Goal: Contribute content: Contribute content

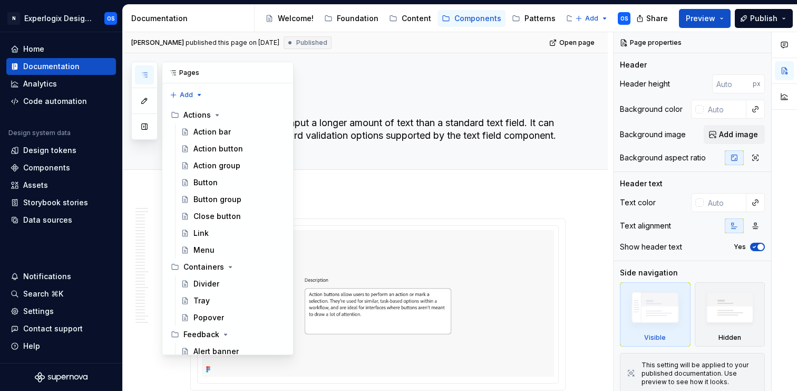
click at [142, 71] on icon "button" at bounding box center [144, 75] width 8 height 8
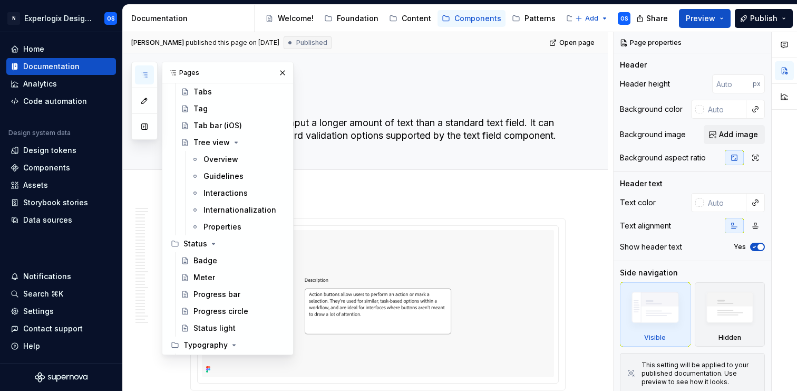
scroll to position [918, 0]
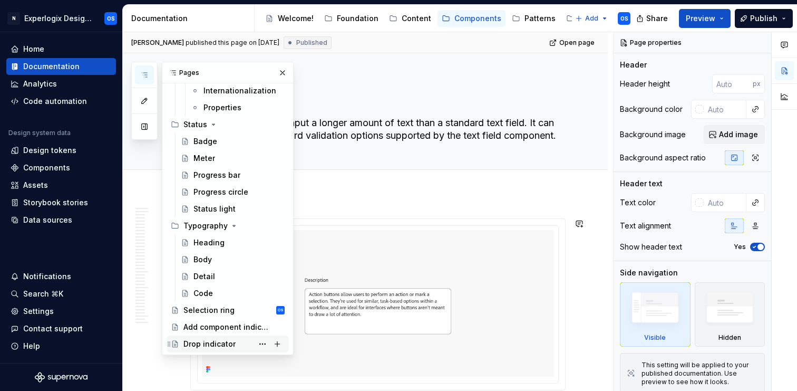
click at [209, 350] on div "Drop indicator" at bounding box center [233, 343] width 101 height 15
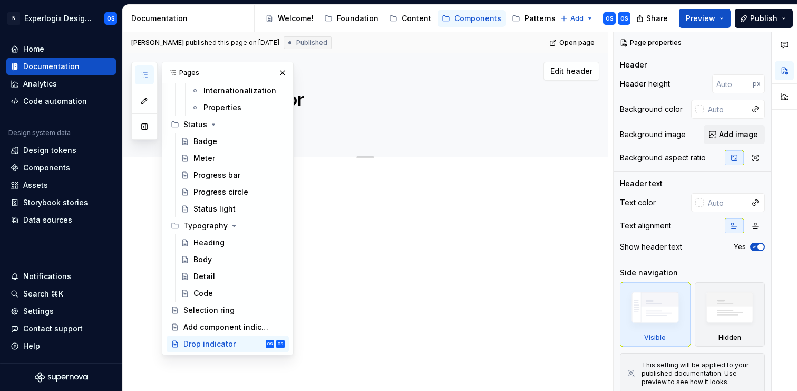
click at [355, 117] on textarea at bounding box center [375, 122] width 375 height 17
click at [342, 127] on textarea at bounding box center [375, 122] width 375 height 17
click at [284, 74] on button "button" at bounding box center [282, 72] width 15 height 15
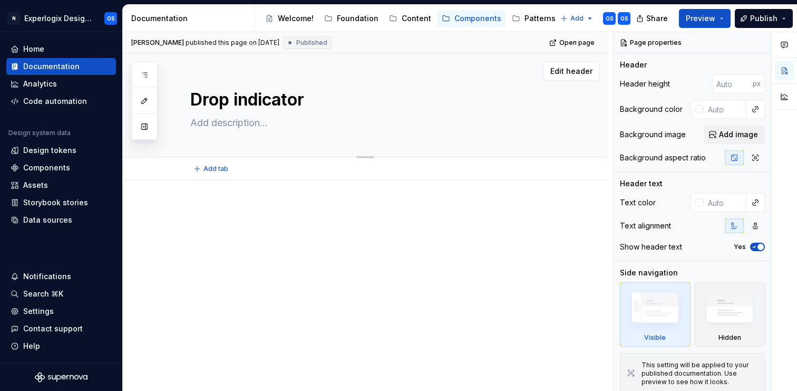
click at [244, 123] on textarea at bounding box center [375, 122] width 375 height 17
paste textarea "A Drop Indicator is used to show the insertion position into a list or table."
type textarea "*"
type textarea "A Drop Indicator is used to show the insertion position into a list or table."
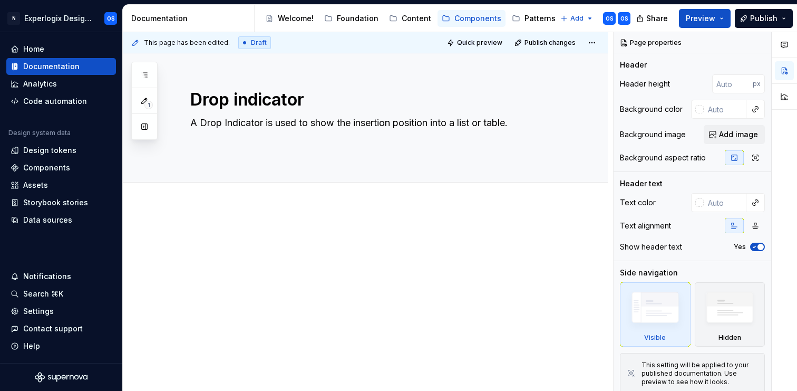
type textarea "*"
type textarea "A Drop Indicator is used to show the insertion position into a list or table."
type textarea "*"
type textarea "A Drop Indicator is used to show the insertion position into a list or table."
type textarea "*"
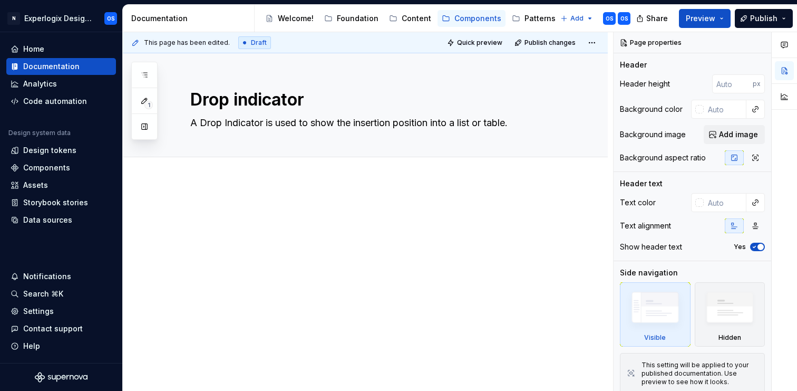
type textarea "A Drop Indicator is used to show the insertion position into a list or table."
click at [290, 277] on div at bounding box center [365, 277] width 485 height 195
click at [222, 183] on div at bounding box center [365, 277] width 485 height 195
type textarea "*"
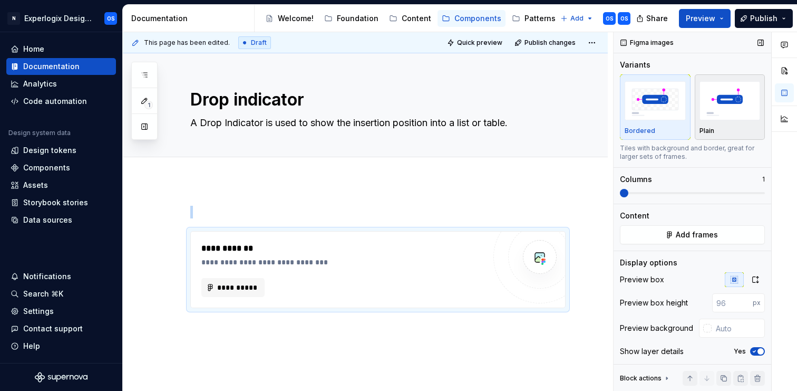
click at [749, 101] on img "button" at bounding box center [730, 100] width 61 height 38
click at [753, 350] on icon "button" at bounding box center [754, 351] width 8 height 6
click at [477, 350] on div "**********" at bounding box center [365, 308] width 485 height 257
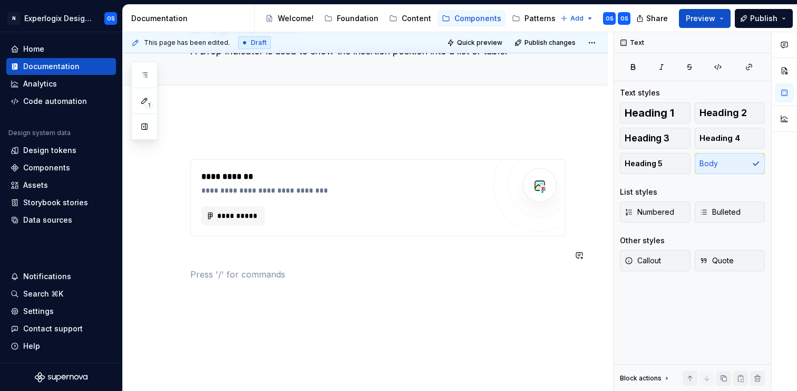
scroll to position [91, 0]
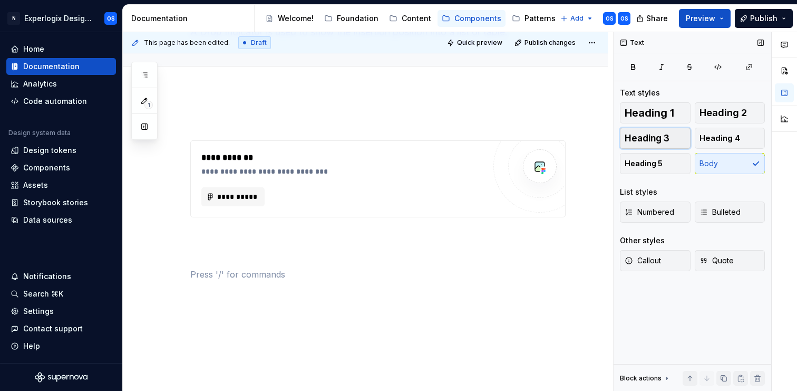
click at [670, 138] on button "Heading 3" at bounding box center [655, 138] width 71 height 21
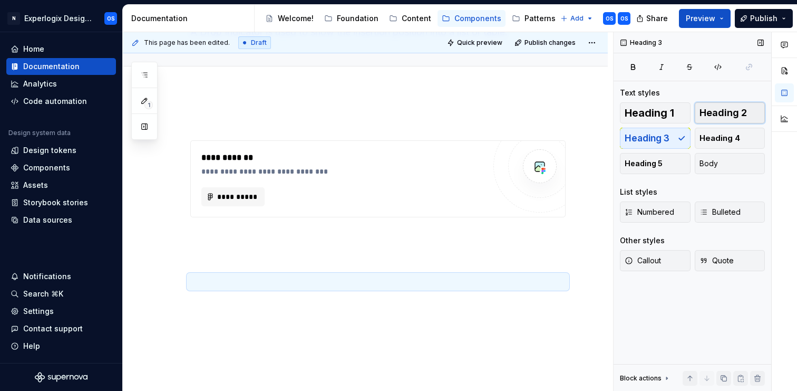
click at [736, 118] on span "Heading 2" at bounding box center [723, 113] width 47 height 11
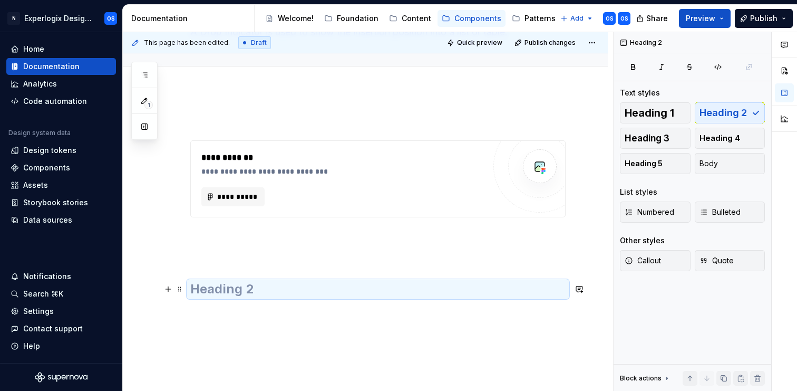
click at [245, 287] on h2 at bounding box center [377, 288] width 375 height 17
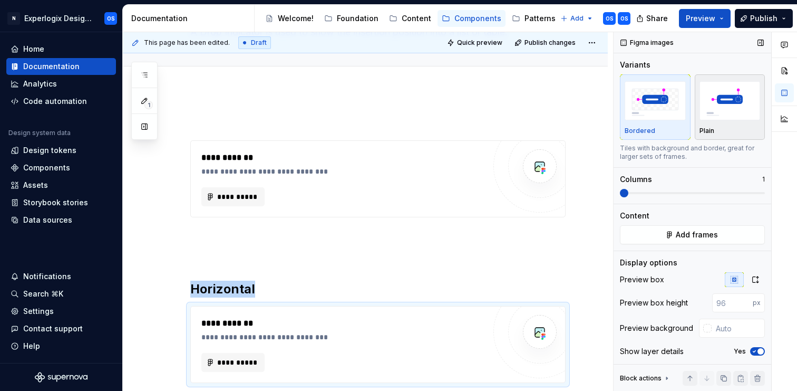
click at [711, 111] on img "button" at bounding box center [730, 100] width 61 height 38
click at [757, 347] on button "Yes" at bounding box center [757, 351] width 15 height 8
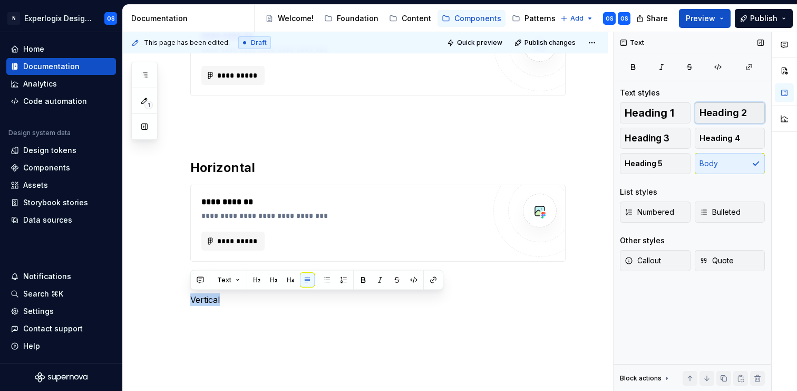
click at [712, 117] on span "Heading 2" at bounding box center [723, 113] width 47 height 11
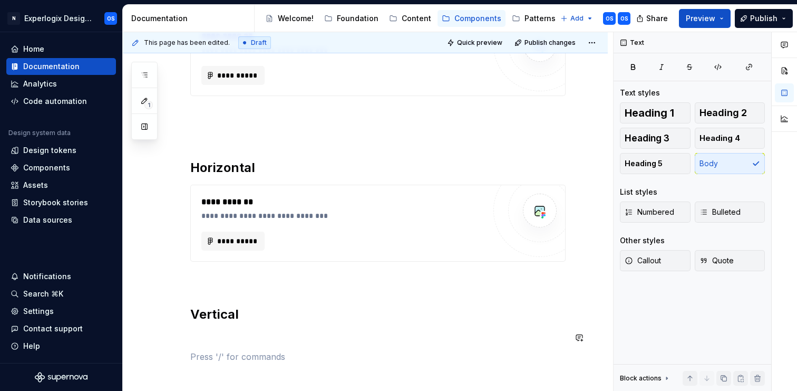
click at [240, 346] on div "**********" at bounding box center [377, 178] width 375 height 369
click at [211, 338] on p at bounding box center [377, 337] width 375 height 13
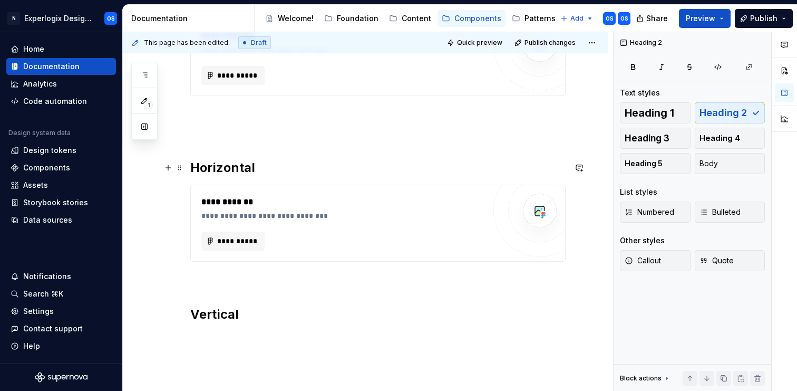
click at [202, 171] on h2 "Horizontal" at bounding box center [377, 167] width 375 height 17
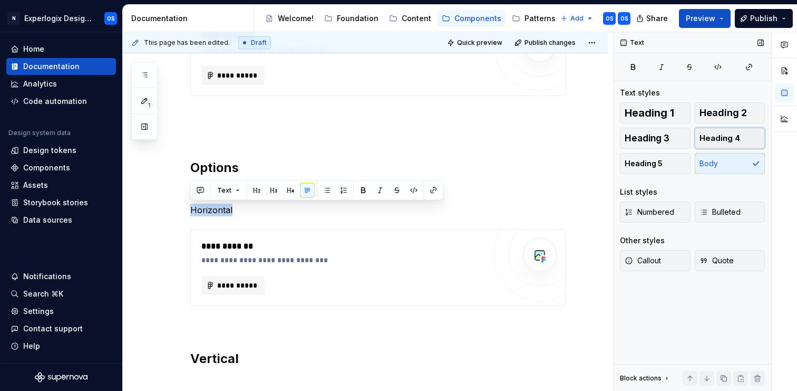
click at [722, 139] on span "Heading 4" at bounding box center [720, 138] width 41 height 11
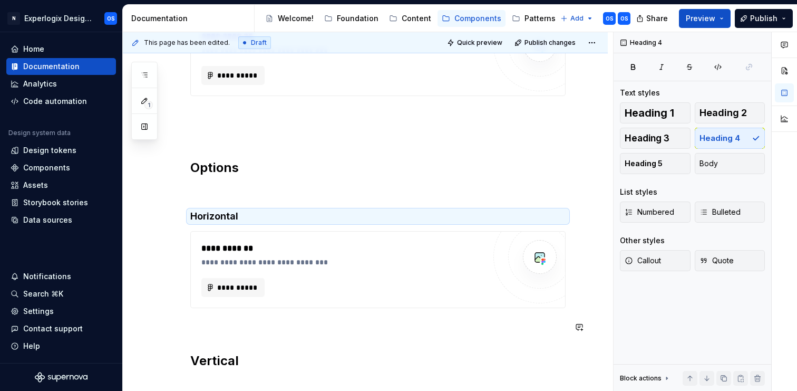
click at [217, 352] on h2 "Vertical" at bounding box center [377, 360] width 375 height 17
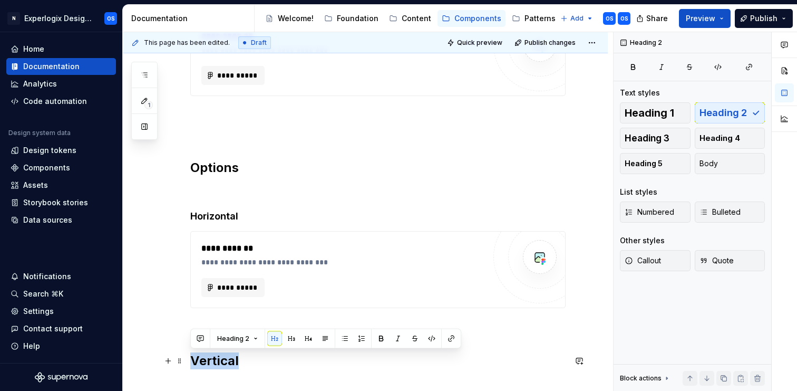
click at [217, 352] on h2 "Vertical" at bounding box center [377, 360] width 375 height 17
click at [670, 133] on button "Heading 3" at bounding box center [655, 138] width 71 height 21
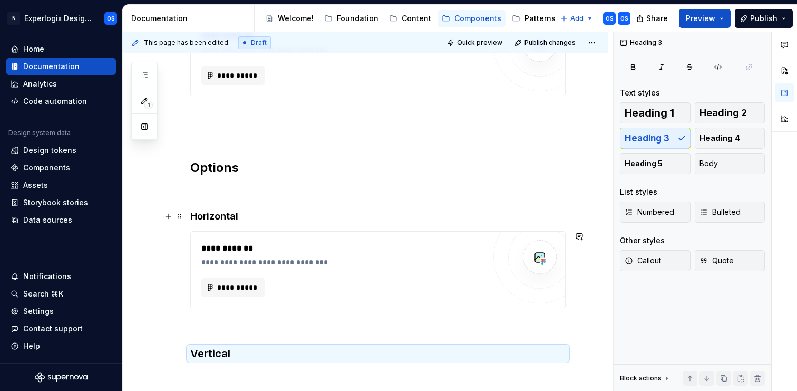
click at [218, 210] on h4 "Horizontal" at bounding box center [377, 216] width 375 height 13
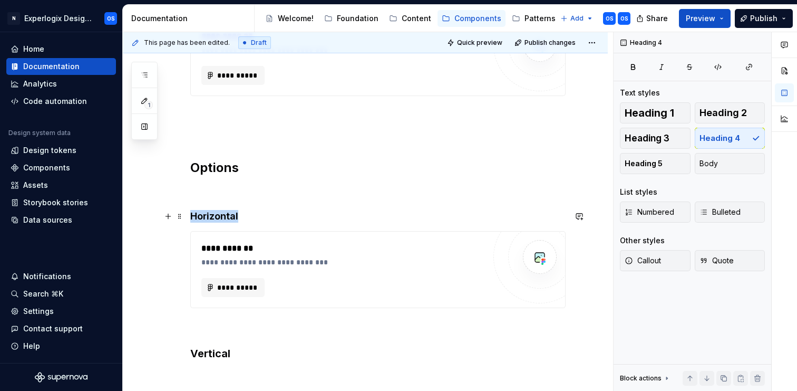
click at [218, 210] on h4 "Horizontal" at bounding box center [377, 216] width 375 height 13
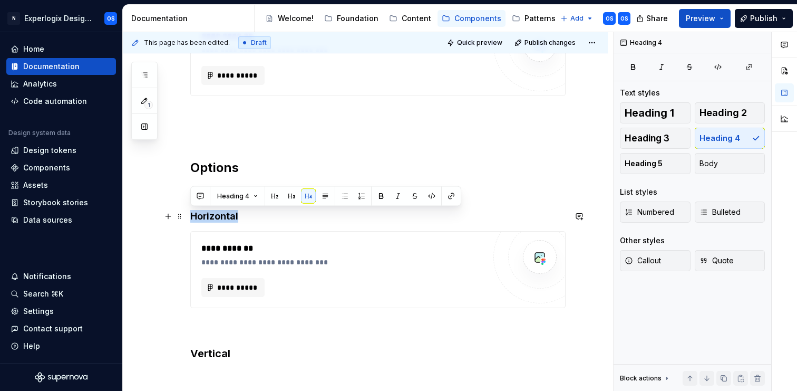
click at [218, 210] on h4 "Horizontal" at bounding box center [377, 216] width 375 height 13
click at [664, 139] on span "Heading 3" at bounding box center [647, 138] width 45 height 11
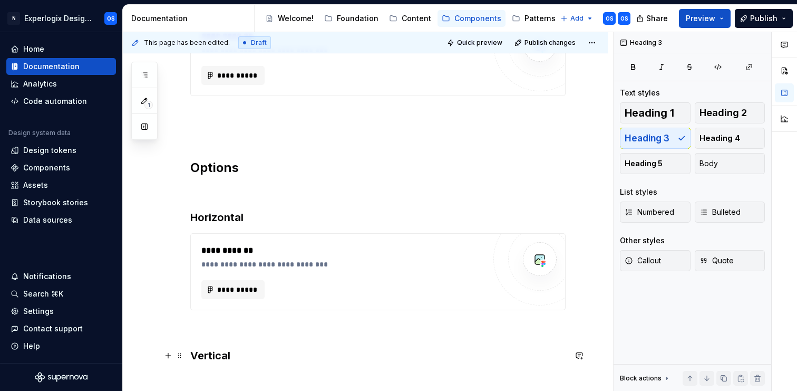
click at [256, 352] on h3 "Vertical" at bounding box center [377, 355] width 375 height 15
click at [217, 332] on p at bounding box center [377, 329] width 375 height 13
click at [215, 369] on div "**********" at bounding box center [377, 208] width 375 height 428
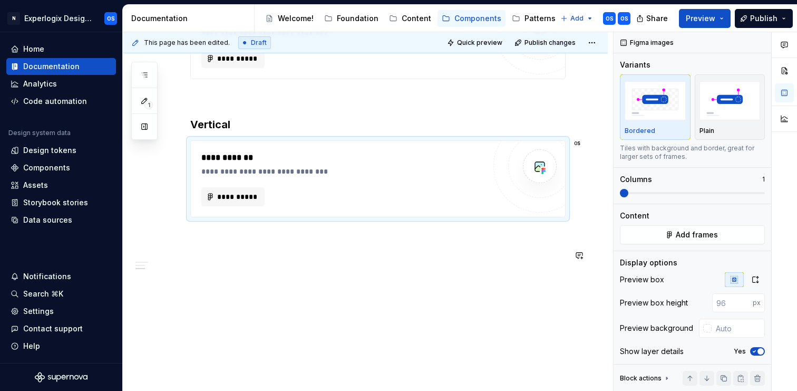
scroll to position [444, 0]
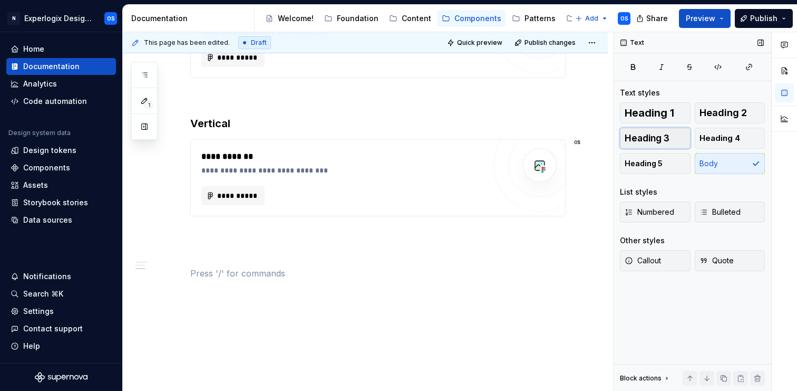
click at [651, 139] on span "Heading 3" at bounding box center [647, 138] width 45 height 11
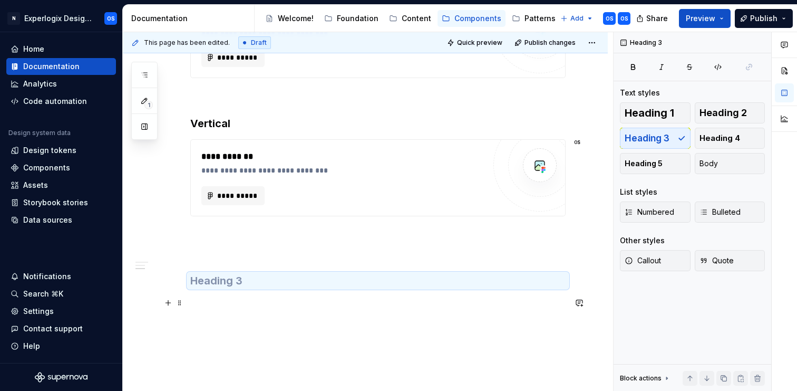
click at [238, 290] on div "**********" at bounding box center [377, 45] width 375 height 566
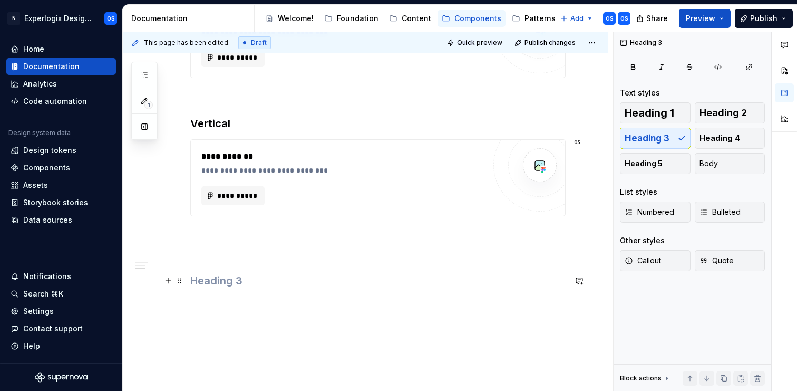
click at [236, 285] on h3 at bounding box center [377, 280] width 375 height 15
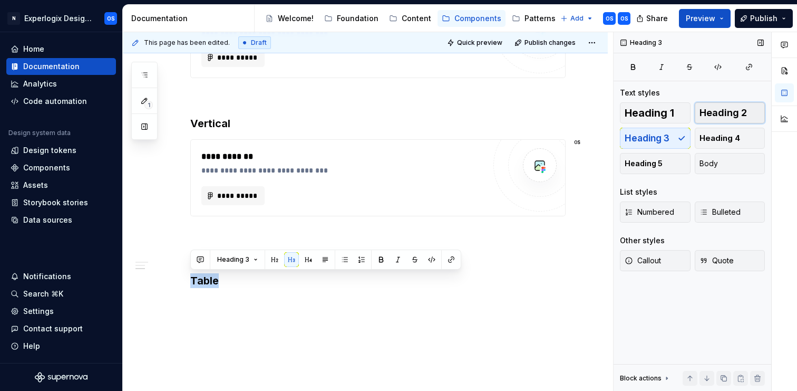
click at [736, 111] on span "Heading 2" at bounding box center [723, 113] width 47 height 11
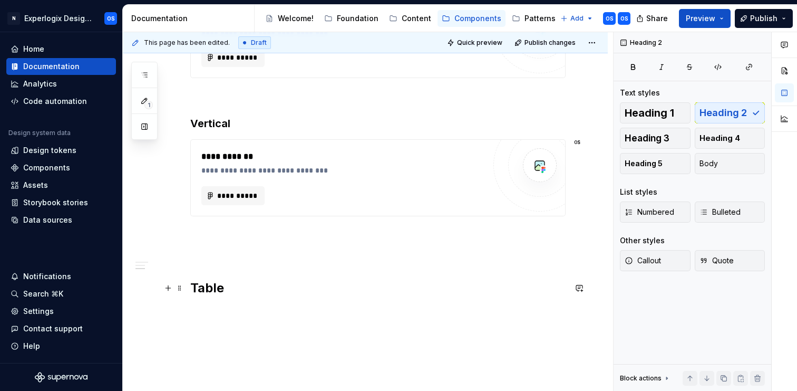
click at [236, 290] on h2 "Table" at bounding box center [377, 287] width 375 height 17
click at [228, 290] on h2 "Table" at bounding box center [377, 287] width 375 height 17
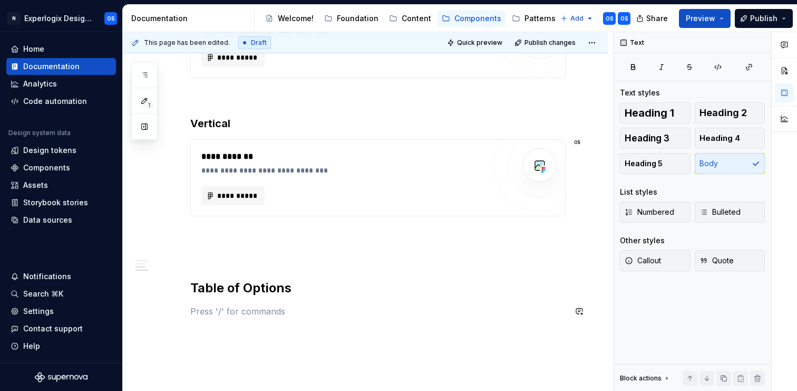
click at [249, 298] on div "**********" at bounding box center [377, 49] width 375 height 575
click at [251, 288] on h2 "Table of Options" at bounding box center [377, 287] width 375 height 17
click at [150, 74] on button "button" at bounding box center [144, 74] width 19 height 19
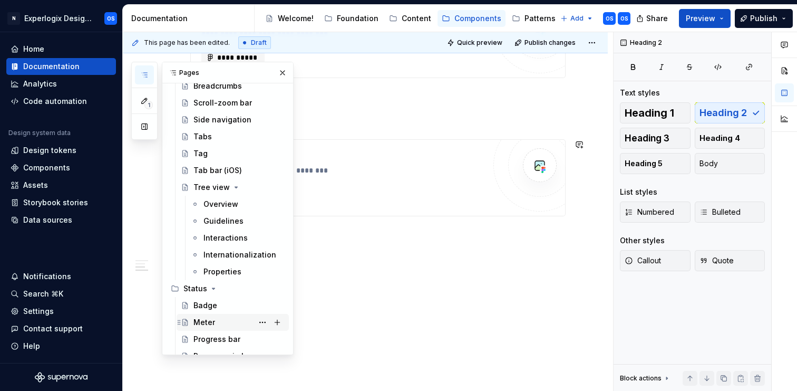
scroll to position [633, 0]
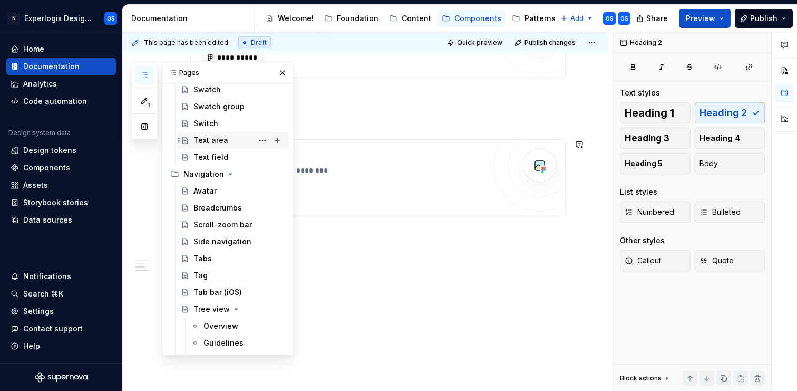
click at [210, 145] on div "Text area" at bounding box center [210, 140] width 35 height 11
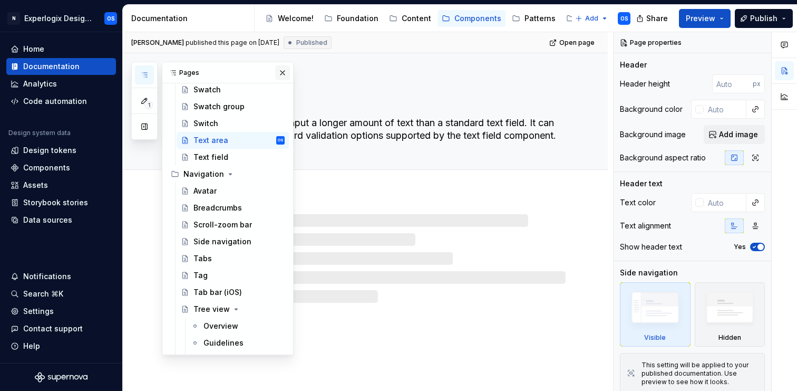
click at [280, 73] on button "button" at bounding box center [282, 72] width 15 height 15
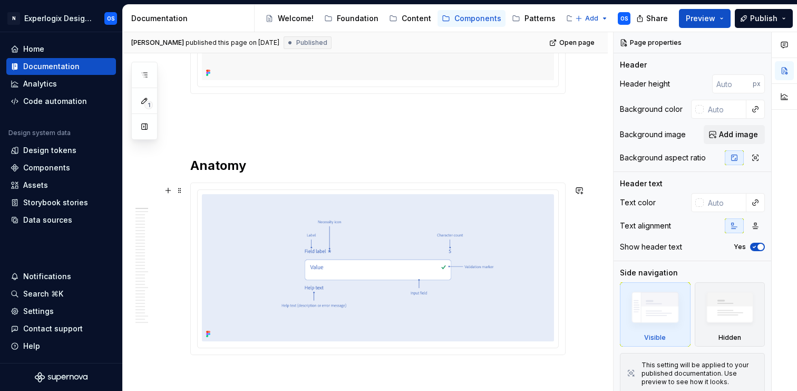
scroll to position [306, 0]
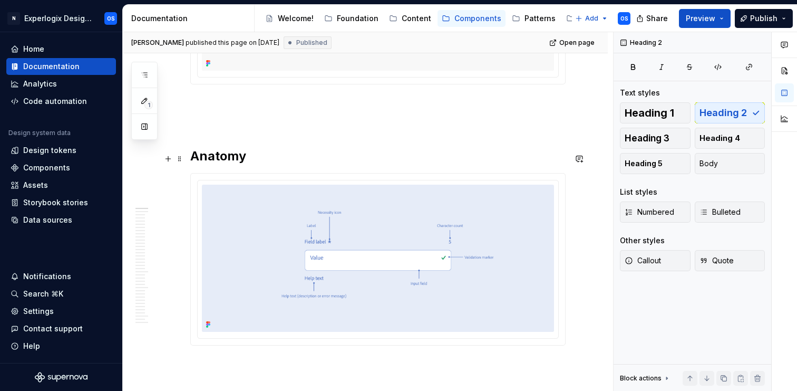
click at [228, 157] on h2 "Anatomy" at bounding box center [377, 156] width 375 height 17
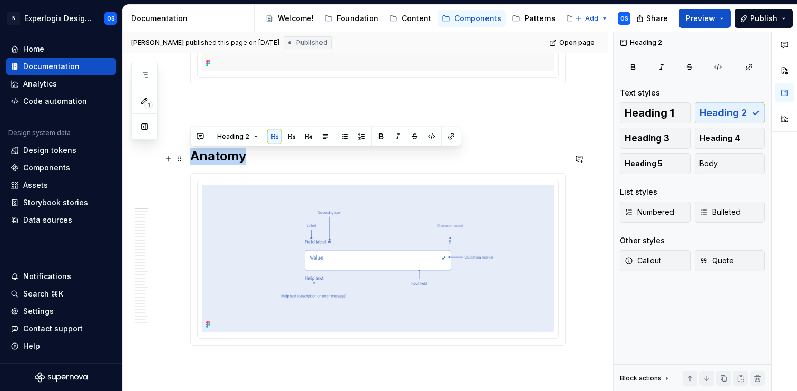
click at [228, 157] on h2 "Anatomy" at bounding box center [377, 156] width 375 height 17
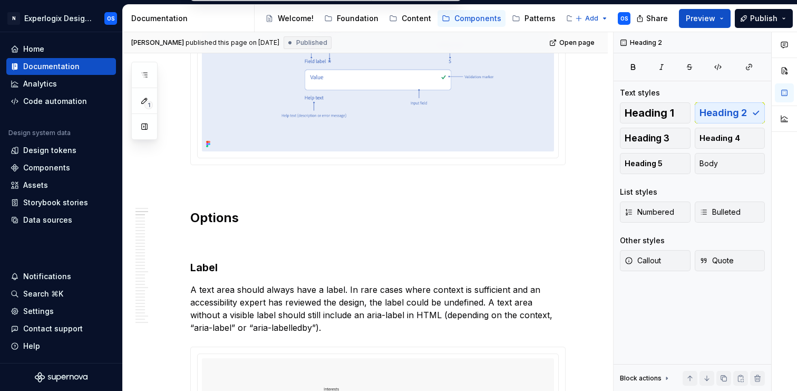
scroll to position [646, 0]
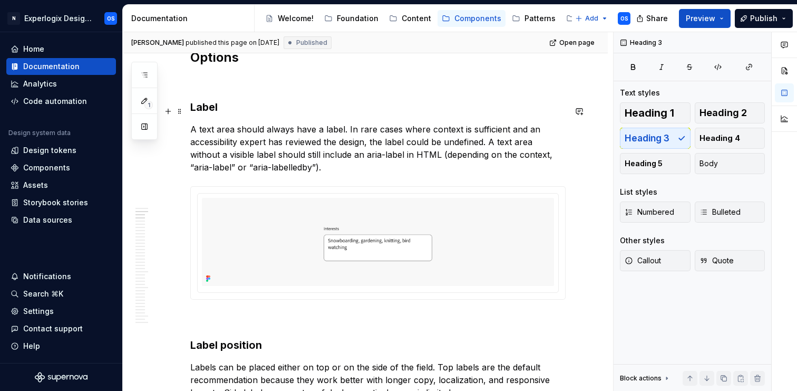
click at [206, 111] on h3 "Label" at bounding box center [377, 107] width 375 height 15
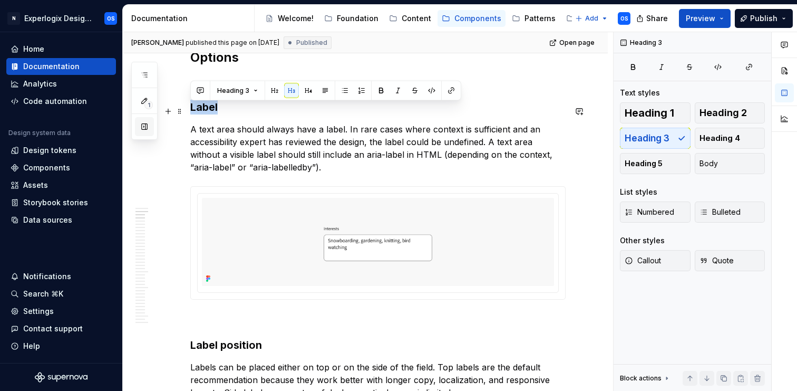
scroll to position [0, 0]
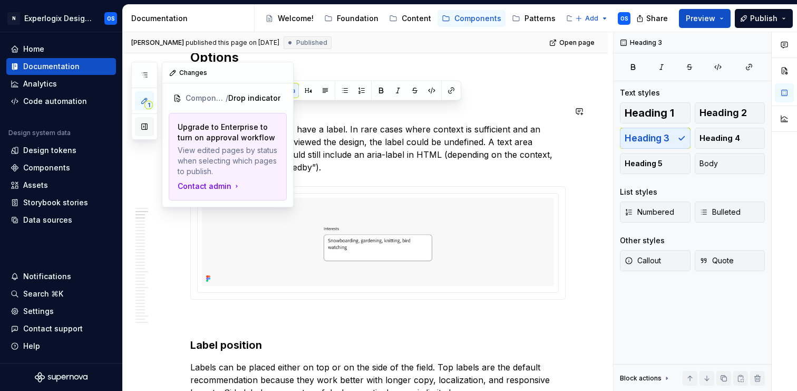
click at [148, 122] on button "button" at bounding box center [144, 126] width 19 height 19
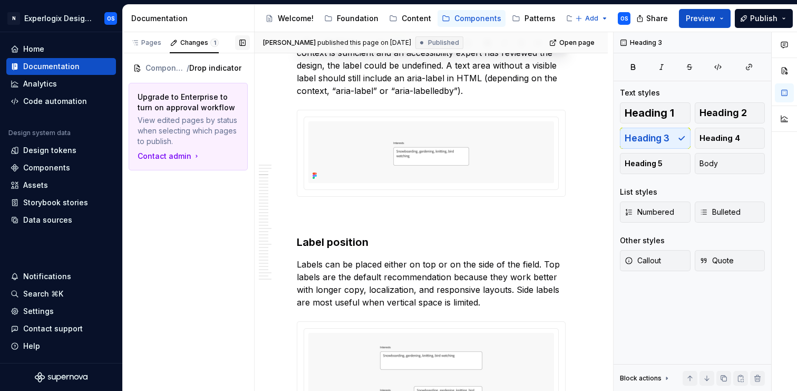
click at [238, 35] on button "button" at bounding box center [242, 42] width 15 height 15
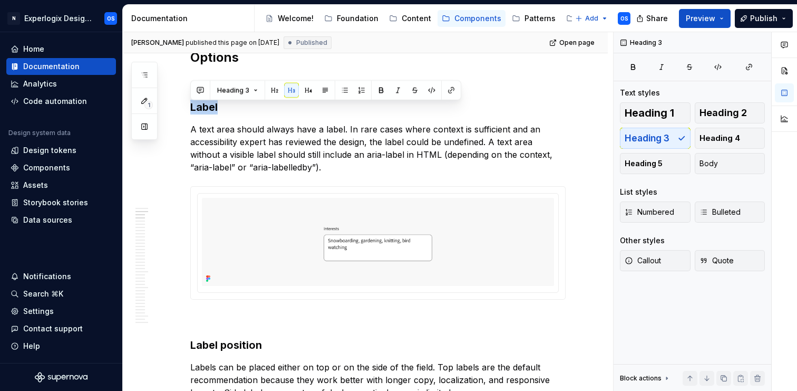
scroll to position [659, 0]
click at [150, 71] on button "button" at bounding box center [144, 74] width 19 height 19
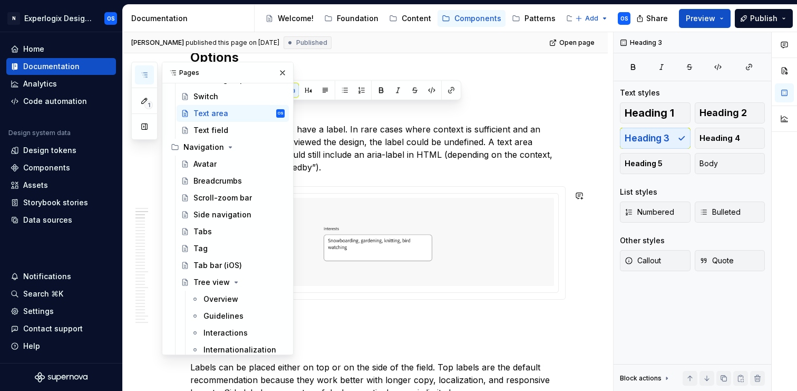
scroll to position [918, 0]
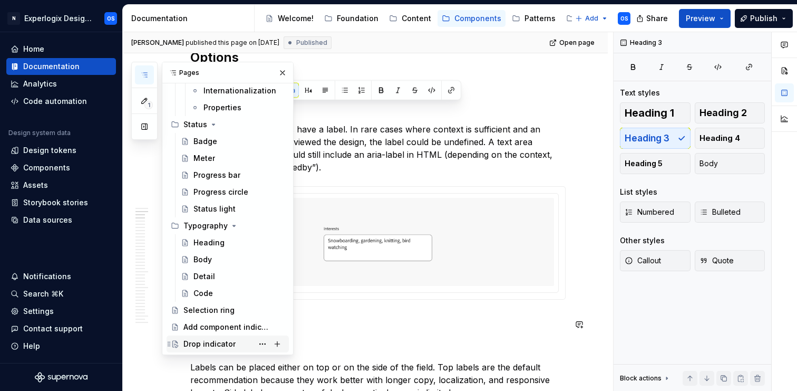
click at [197, 340] on div "Drop indicator" at bounding box center [209, 343] width 52 height 11
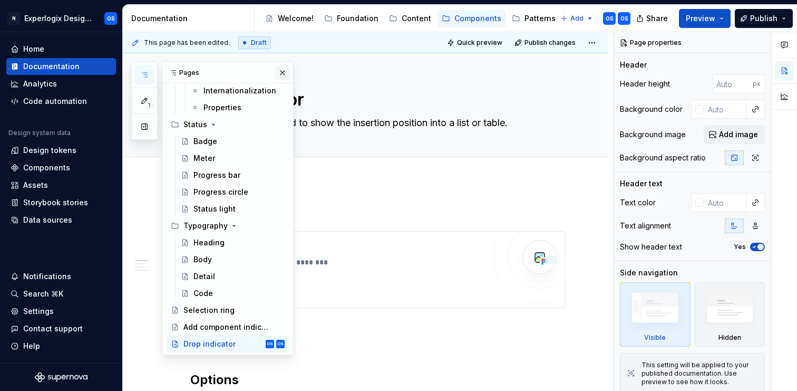
click at [283, 72] on button "button" at bounding box center [282, 72] width 15 height 15
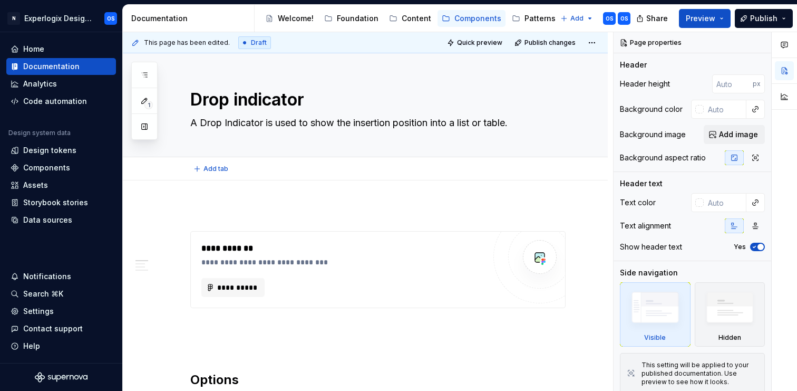
type textarea "*"
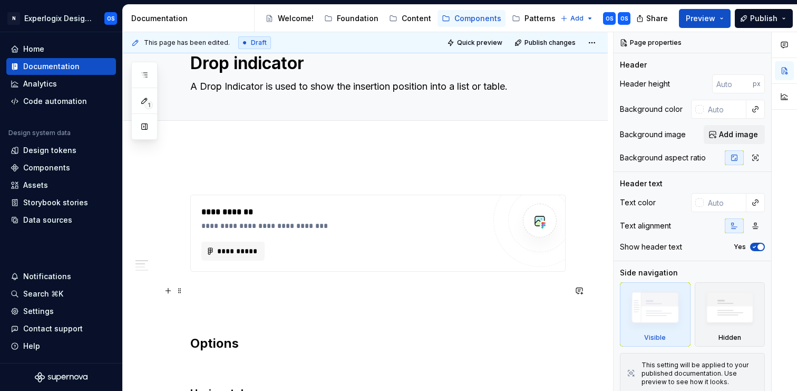
scroll to position [36, 0]
click at [204, 201] on div "**********" at bounding box center [378, 233] width 374 height 76
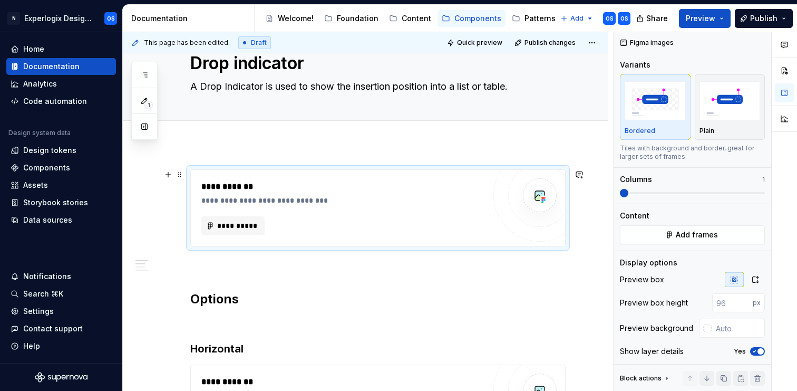
scroll to position [59, 0]
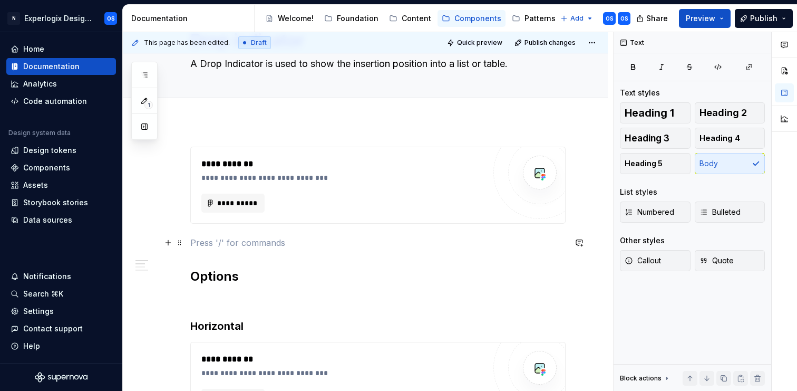
click at [207, 242] on p at bounding box center [377, 242] width 375 height 13
click at [201, 243] on p at bounding box center [377, 242] width 375 height 13
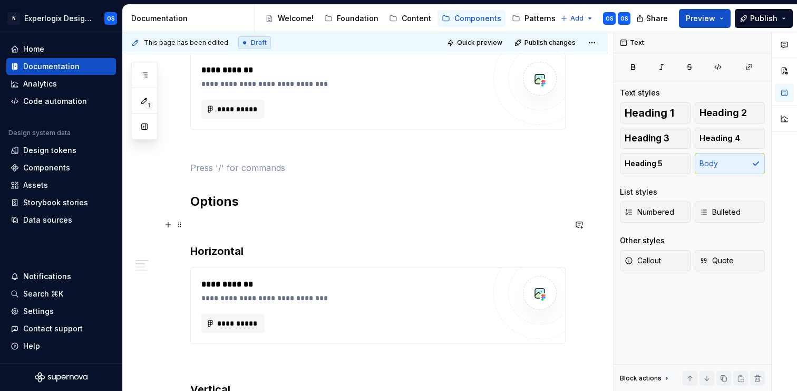
scroll to position [154, 0]
click at [218, 215] on div "**********" at bounding box center [377, 326] width 375 height 549
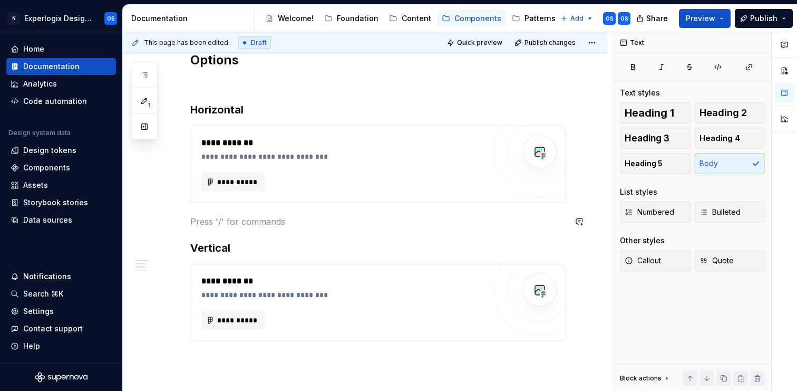
click at [218, 211] on div "**********" at bounding box center [377, 185] width 375 height 549
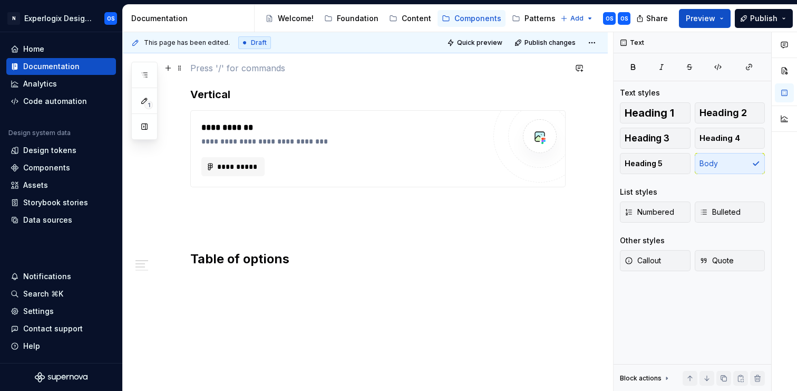
scroll to position [453, 0]
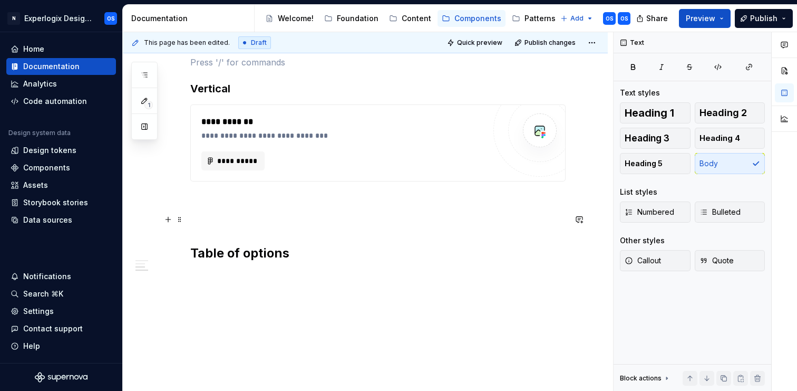
click at [213, 199] on p at bounding box center [377, 200] width 375 height 13
click at [208, 226] on div "**********" at bounding box center [377, 26] width 375 height 549
click at [204, 215] on p at bounding box center [377, 219] width 375 height 13
click at [204, 200] on p at bounding box center [377, 200] width 375 height 13
click at [203, 222] on p at bounding box center [377, 219] width 375 height 13
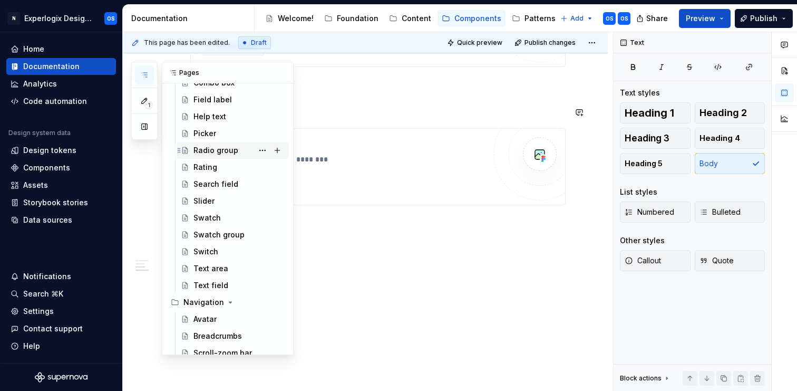
scroll to position [502, 0]
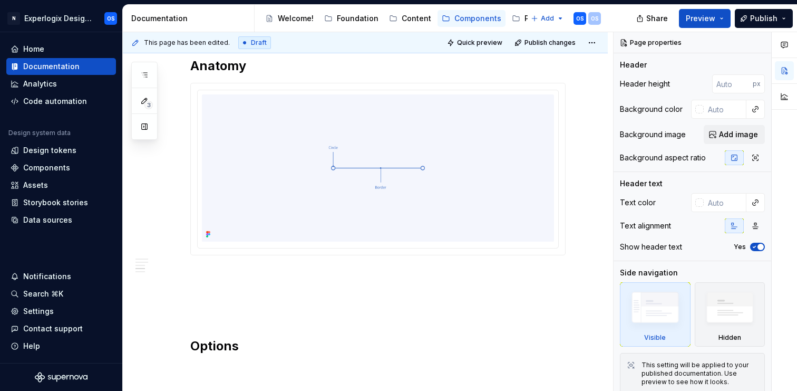
type textarea "*"
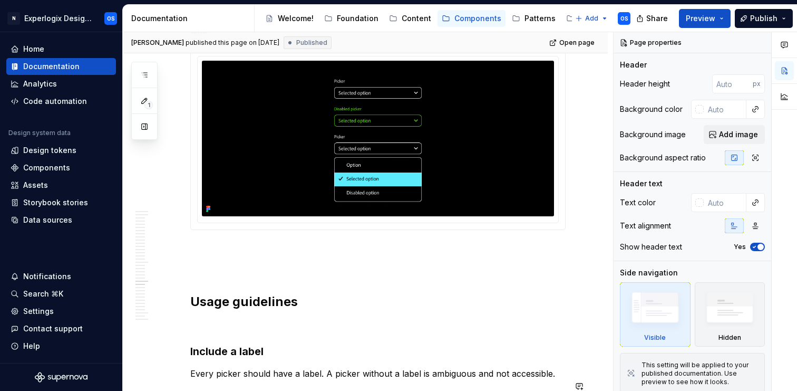
scroll to position [5333, 0]
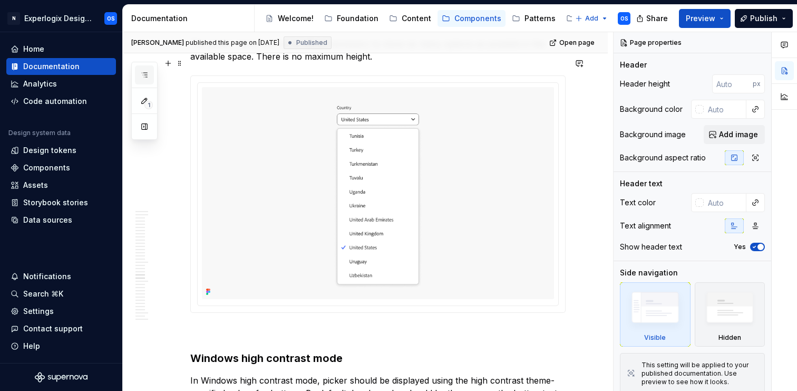
click at [145, 75] on icon "button" at bounding box center [144, 75] width 8 height 8
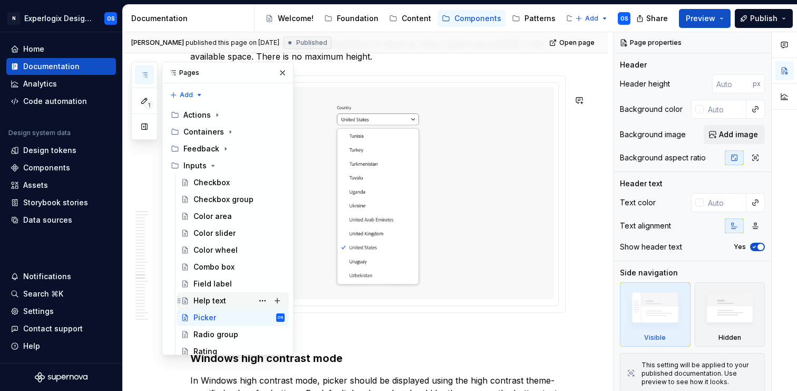
click at [211, 300] on div "Help text" at bounding box center [209, 300] width 33 height 11
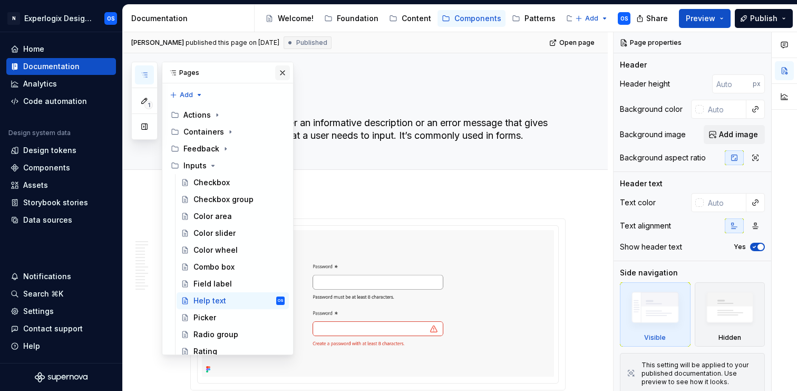
click at [279, 74] on button "button" at bounding box center [282, 72] width 15 height 15
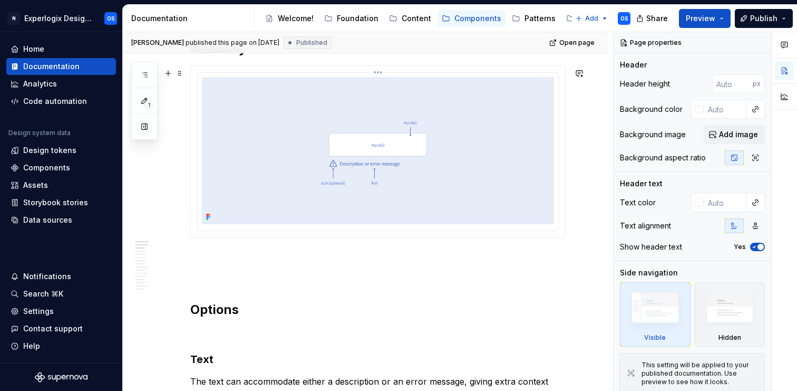
scroll to position [412, 0]
click at [144, 81] on button "button" at bounding box center [144, 74] width 19 height 19
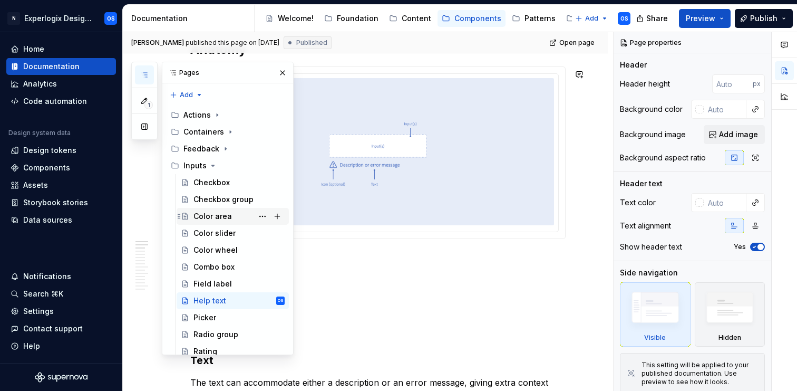
click at [205, 217] on div "Color area" at bounding box center [212, 216] width 38 height 11
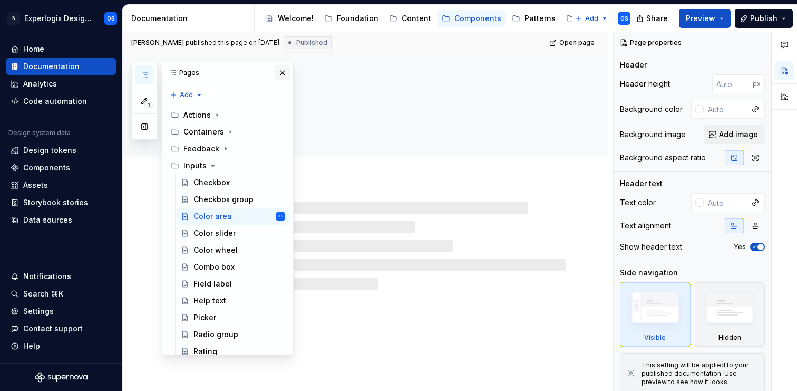
click at [282, 71] on button "button" at bounding box center [282, 72] width 15 height 15
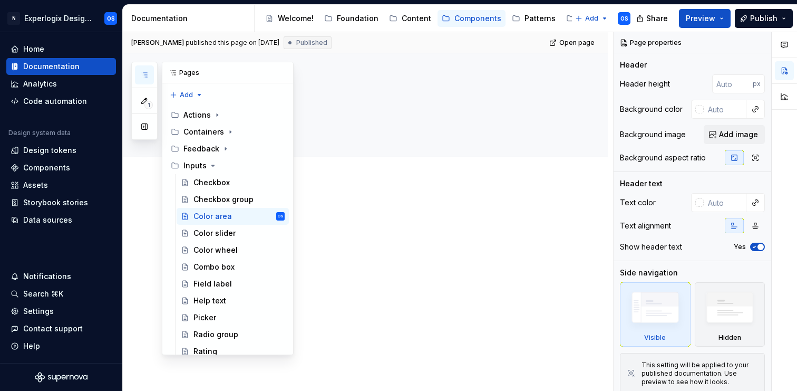
click at [146, 71] on icon "button" at bounding box center [144, 75] width 8 height 8
click at [209, 203] on div "Checkbox group" at bounding box center [223, 199] width 60 height 11
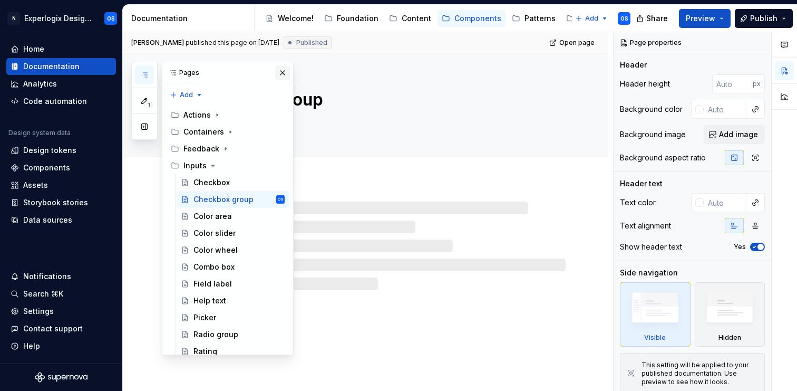
click at [282, 76] on button "button" at bounding box center [282, 72] width 15 height 15
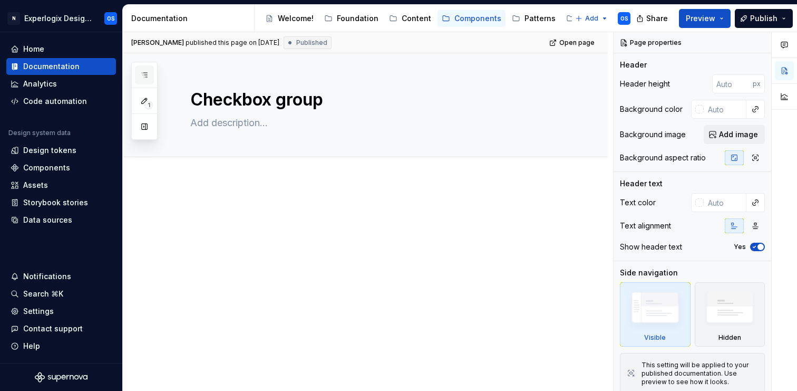
click at [149, 76] on button "button" at bounding box center [144, 74] width 19 height 19
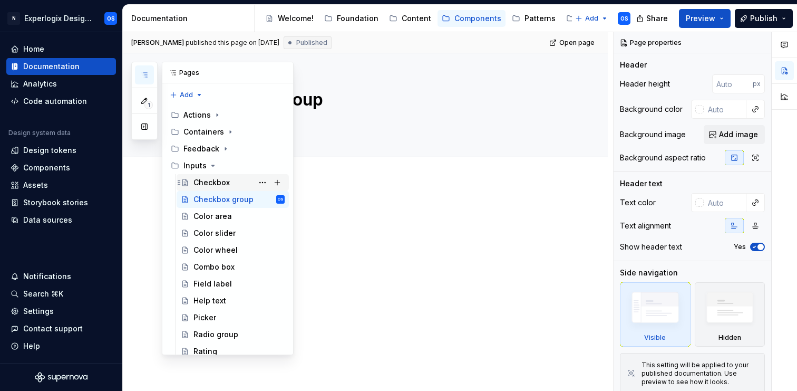
click at [208, 182] on div "Checkbox" at bounding box center [211, 182] width 36 height 11
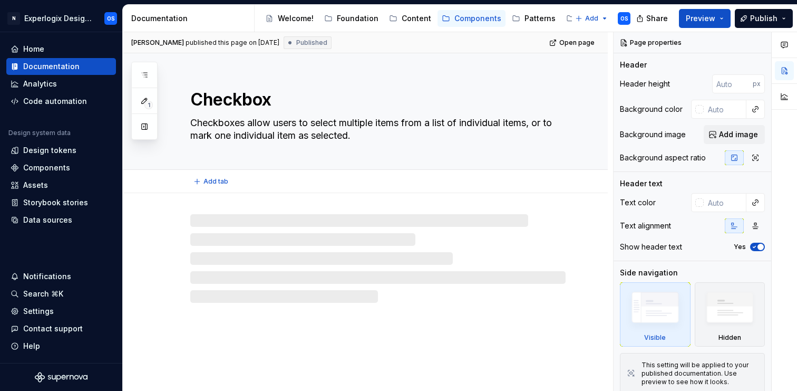
click at [361, 155] on div "Checkbox Checkboxes allow users to select multiple items from a list of individ…" at bounding box center [377, 111] width 375 height 116
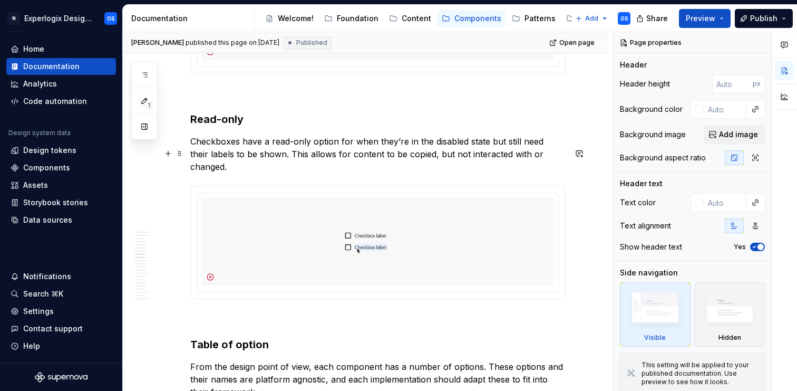
scroll to position [1822, 0]
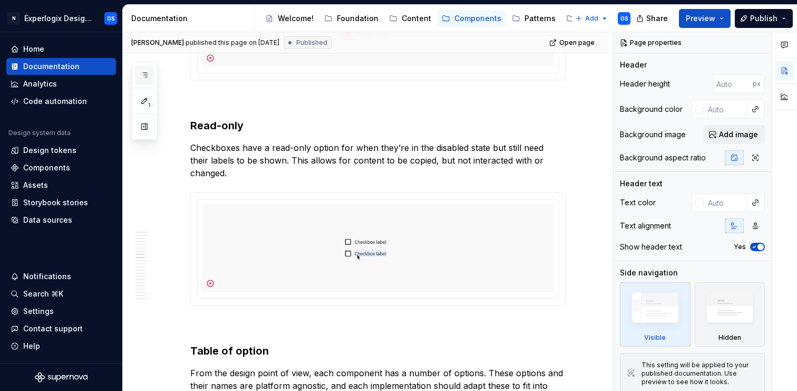
click at [147, 76] on icon "button" at bounding box center [144, 75] width 8 height 8
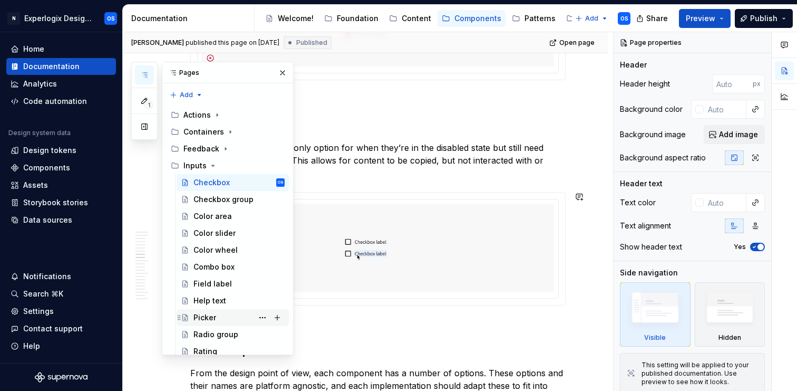
scroll to position [227, 0]
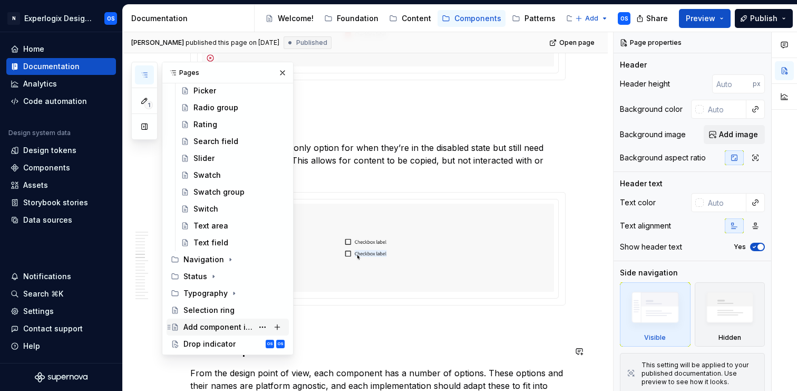
click at [226, 329] on div "Add component indicator" at bounding box center [218, 327] width 70 height 11
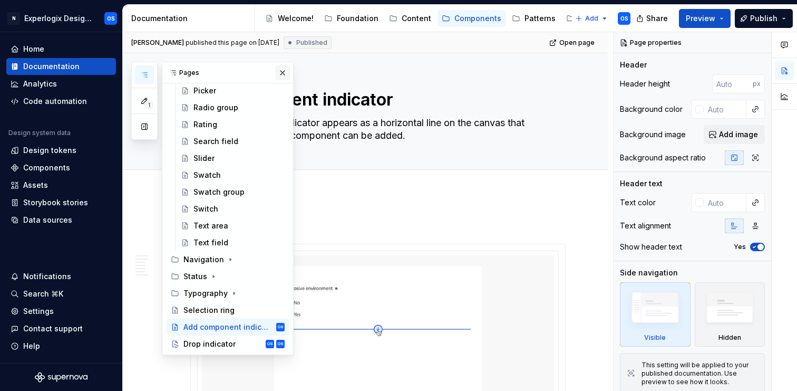
click at [279, 72] on button "button" at bounding box center [282, 72] width 15 height 15
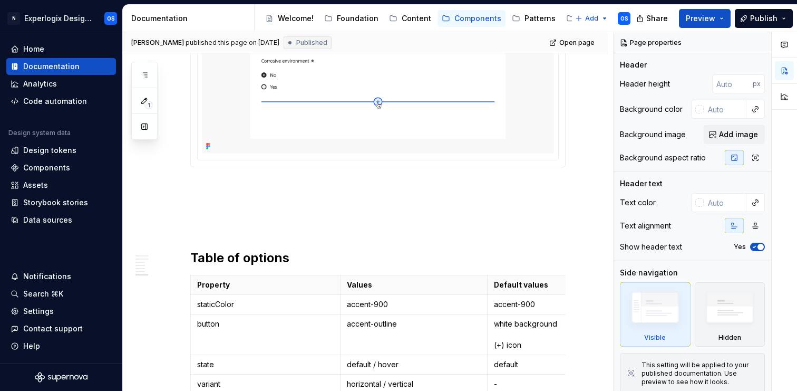
scroll to position [1619, 0]
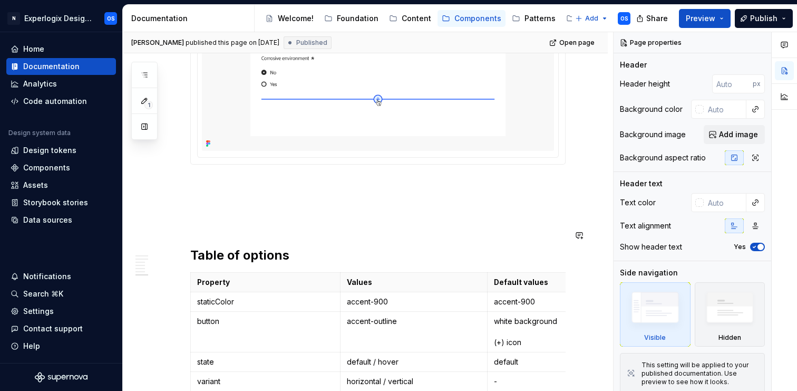
click at [249, 261] on h2 "Table of options" at bounding box center [377, 255] width 375 height 17
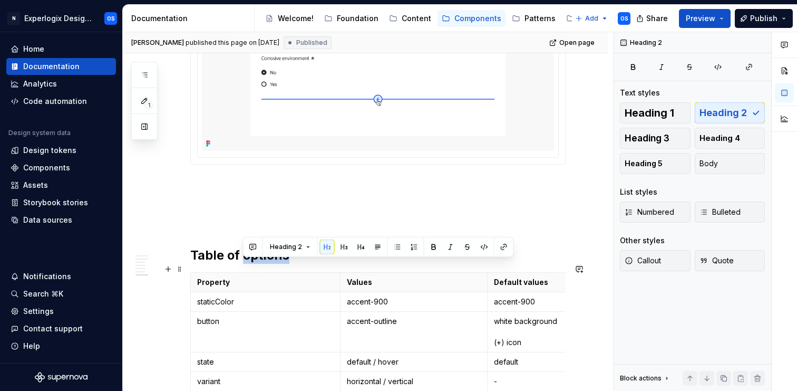
click at [249, 261] on h2 "Table of options" at bounding box center [377, 255] width 375 height 17
click at [663, 138] on span "Heading 3" at bounding box center [647, 138] width 45 height 11
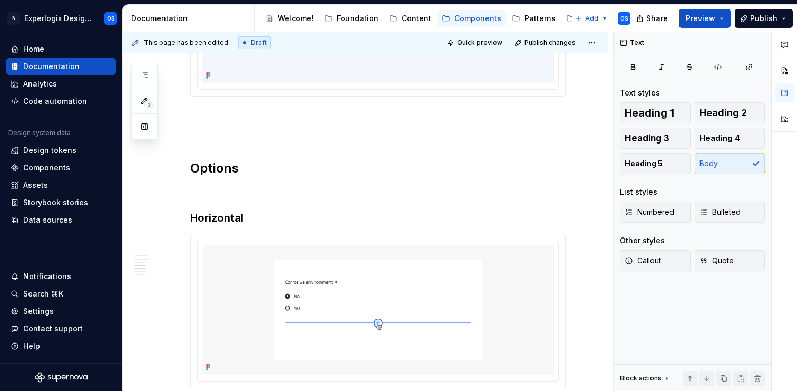
scroll to position [0, 0]
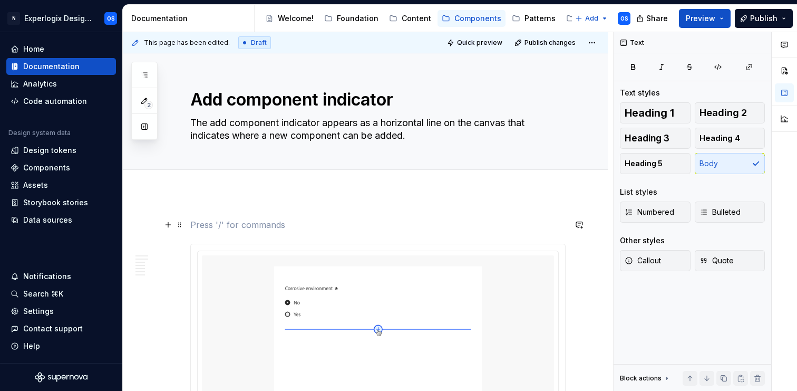
click at [204, 226] on p at bounding box center [377, 224] width 375 height 13
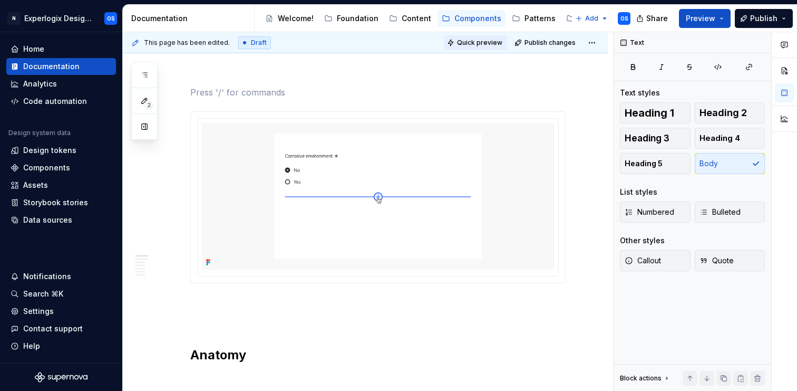
scroll to position [134, 0]
click at [307, 165] on img at bounding box center [378, 194] width 352 height 147
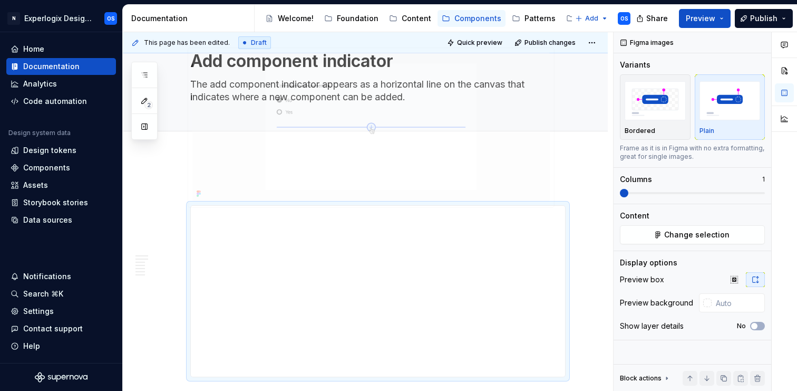
scroll to position [36, 0]
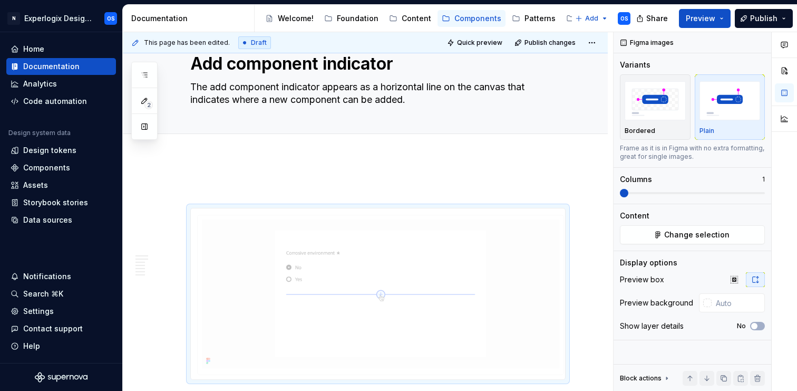
drag, startPoint x: 307, startPoint y: 165, endPoint x: 278, endPoint y: 156, distance: 30.5
click at [278, 156] on body "N Experlogix Design System OS Home Documentation Analytics Code automation Desi…" at bounding box center [398, 195] width 797 height 391
click at [217, 238] on img at bounding box center [378, 292] width 352 height 147
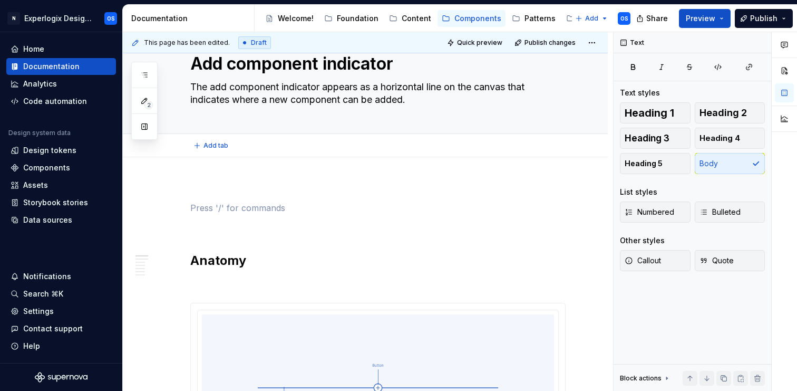
click at [215, 151] on button "Add tab" at bounding box center [211, 145] width 43 height 15
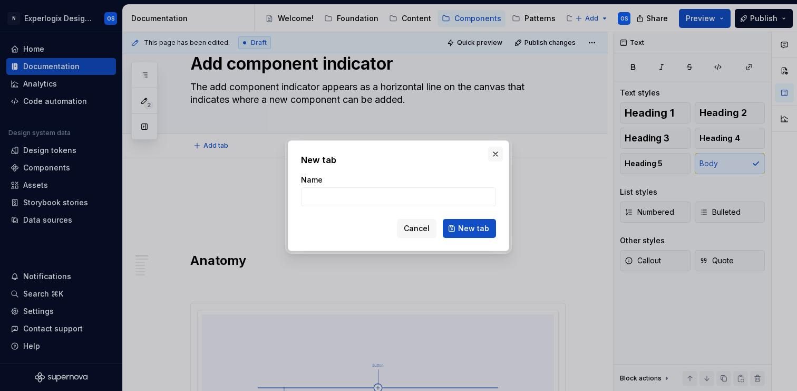
click at [495, 150] on button "button" at bounding box center [495, 154] width 15 height 15
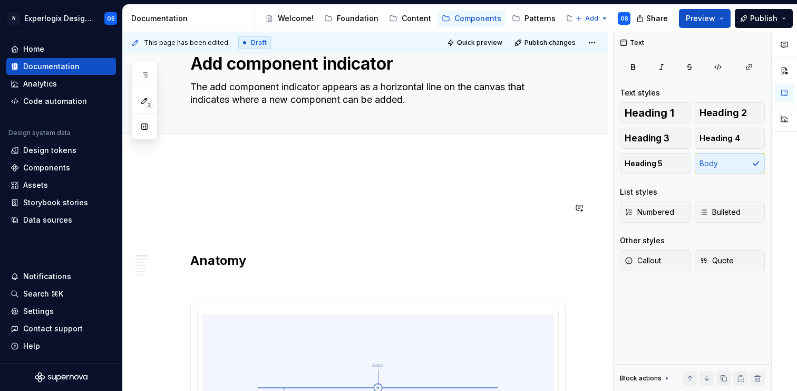
click at [222, 187] on p at bounding box center [377, 188] width 375 height 13
click at [216, 176] on div "This page has been edited. Draft Quick preview Publish changes Add component in…" at bounding box center [368, 211] width 490 height 359
click at [210, 201] on p at bounding box center [377, 207] width 375 height 13
click at [208, 182] on p at bounding box center [377, 188] width 375 height 13
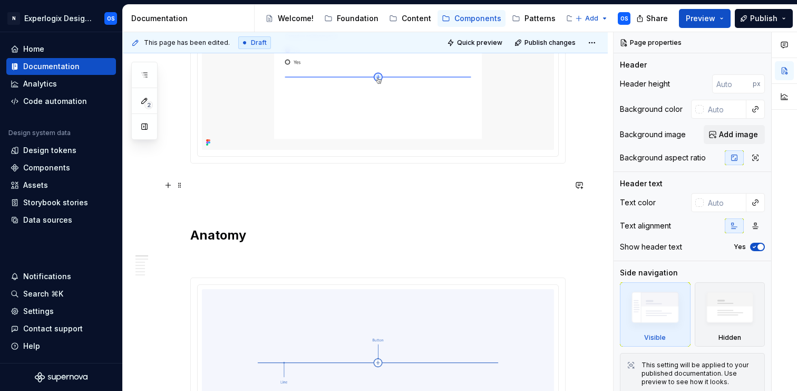
scroll to position [227, 0]
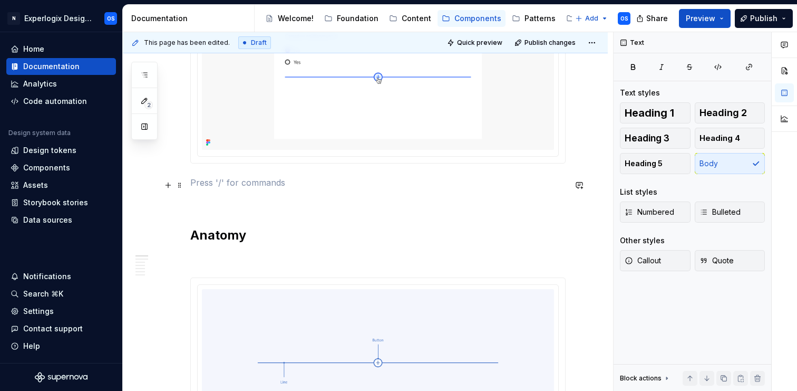
click at [220, 189] on p at bounding box center [377, 182] width 375 height 13
click at [212, 208] on p at bounding box center [377, 201] width 375 height 13
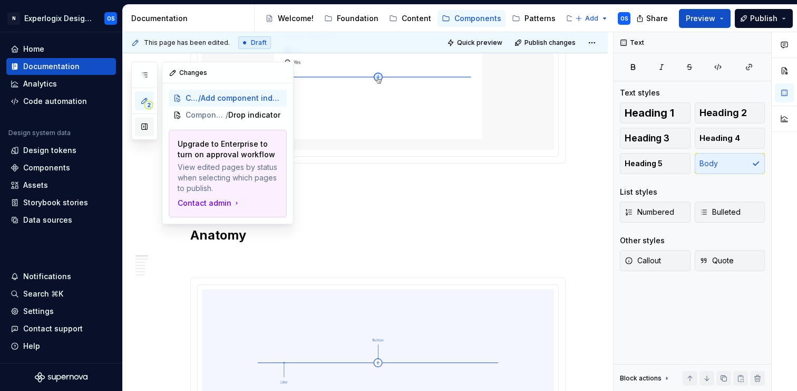
click at [143, 126] on button "button" at bounding box center [144, 126] width 19 height 19
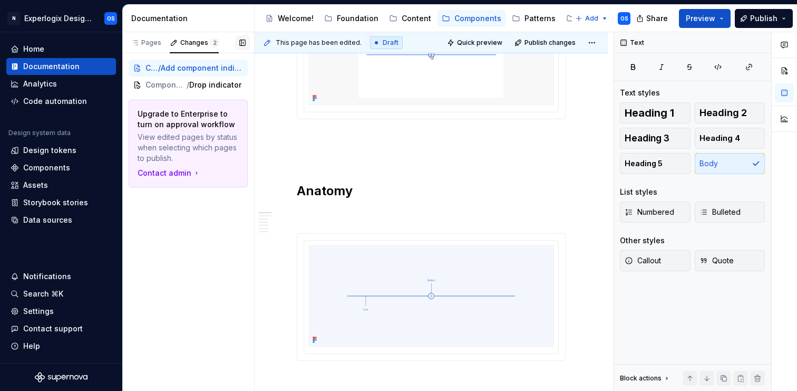
click at [237, 45] on button "button" at bounding box center [242, 42] width 15 height 15
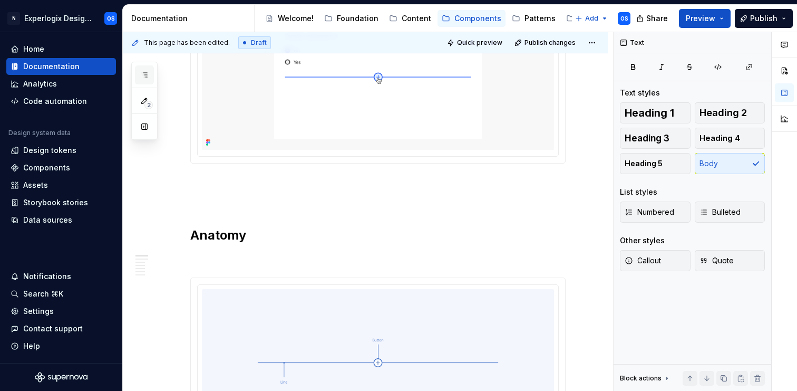
click at [149, 72] on button "button" at bounding box center [144, 74] width 19 height 19
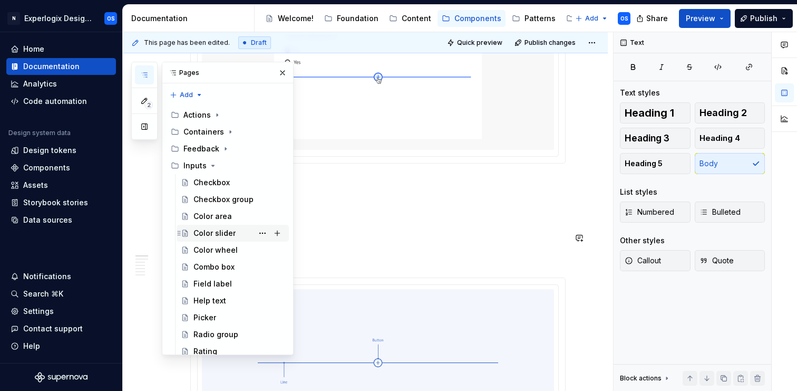
scroll to position [227, 0]
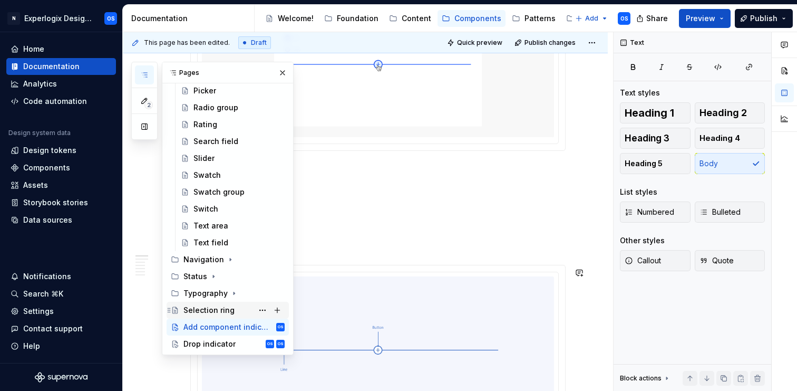
click at [199, 314] on div "Selection ring" at bounding box center [208, 310] width 51 height 11
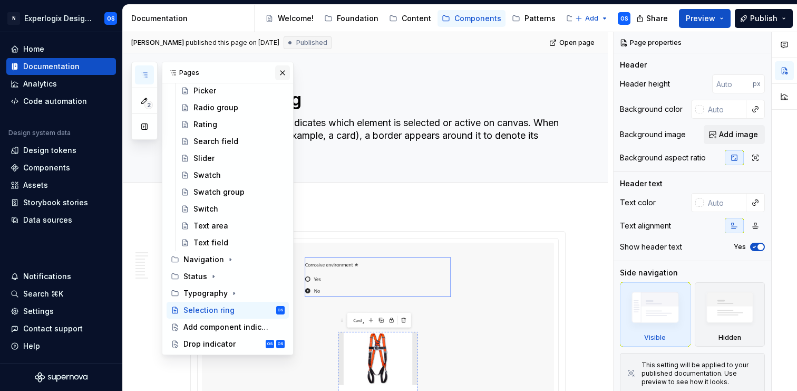
click at [285, 69] on button "button" at bounding box center [282, 72] width 15 height 15
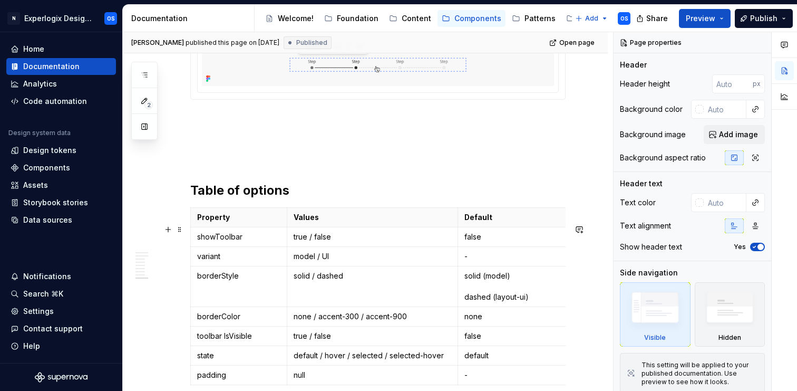
scroll to position [2242, 0]
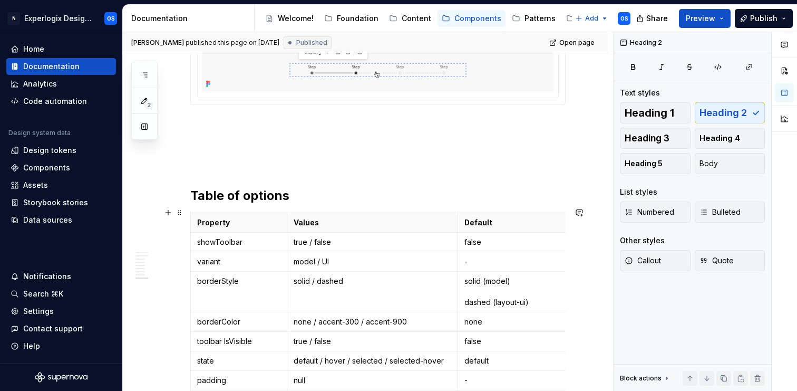
click at [249, 204] on h2 "Table of options" at bounding box center [377, 195] width 375 height 17
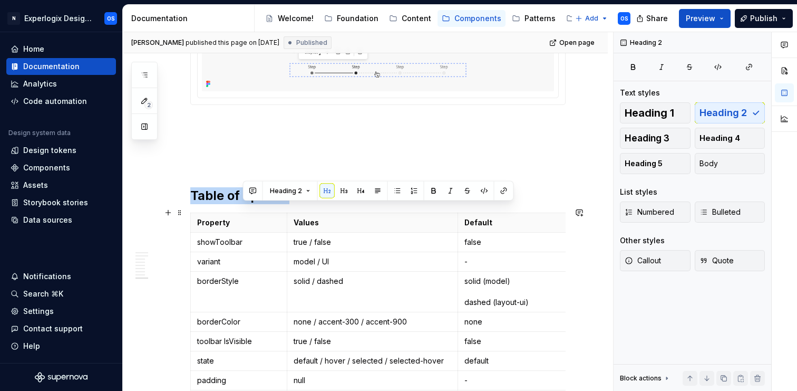
click at [249, 204] on h2 "Table of options" at bounding box center [377, 195] width 375 height 17
click at [652, 143] on button "Heading 3" at bounding box center [655, 138] width 71 height 21
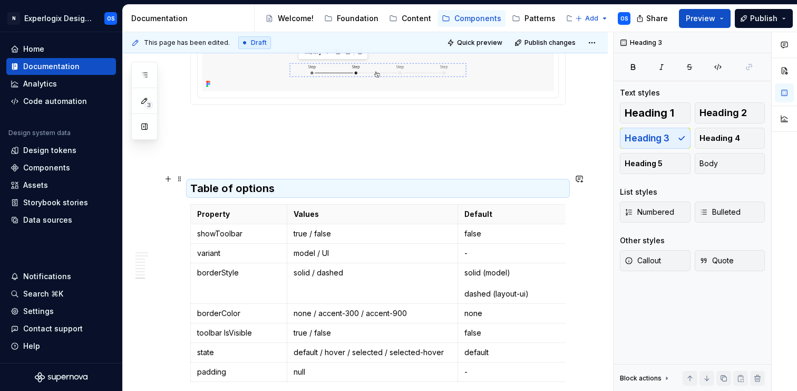
click at [260, 168] on p at bounding box center [377, 162] width 375 height 13
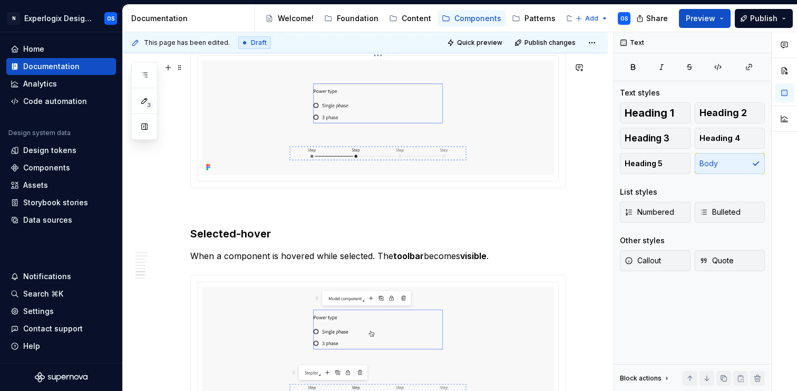
scroll to position [1891, 0]
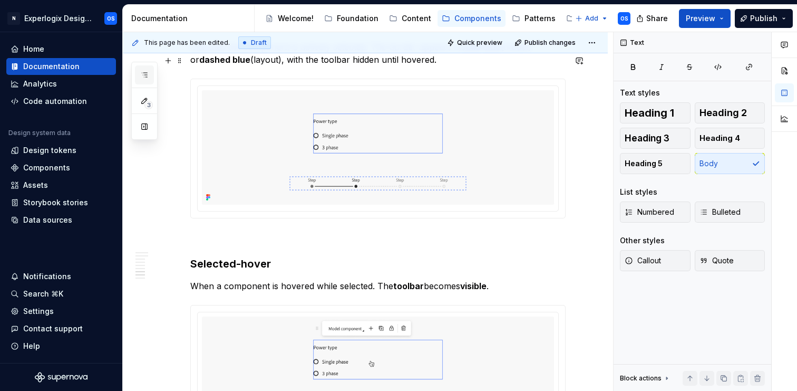
click at [146, 68] on button "button" at bounding box center [144, 74] width 19 height 19
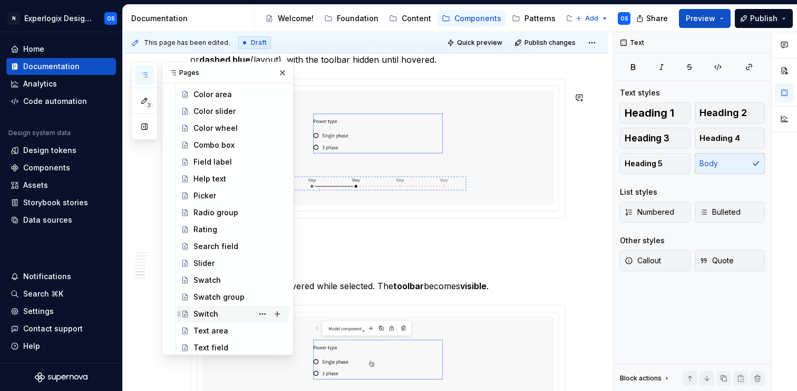
scroll to position [117, 0]
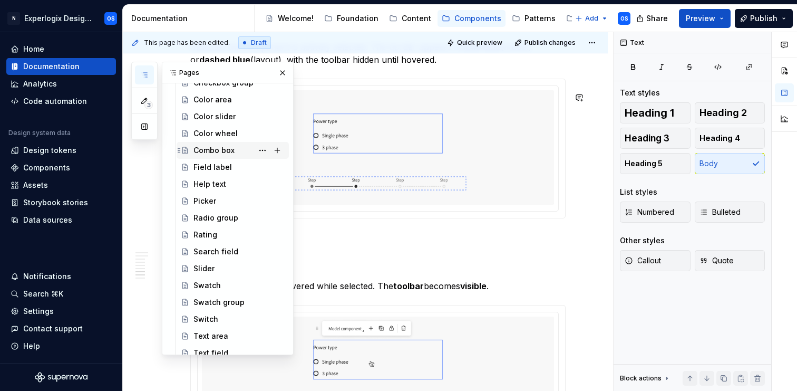
click at [214, 148] on div "Combo box" at bounding box center [213, 150] width 41 height 11
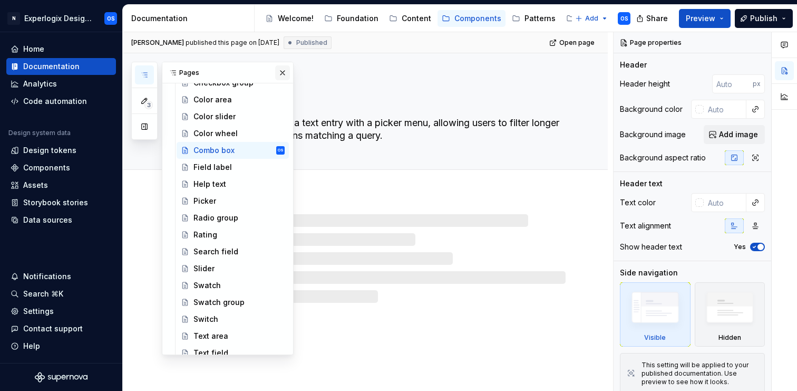
click at [282, 71] on button "button" at bounding box center [282, 72] width 15 height 15
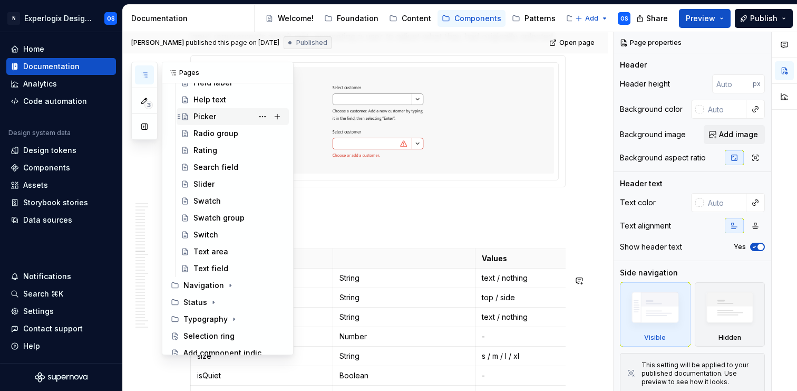
scroll to position [227, 0]
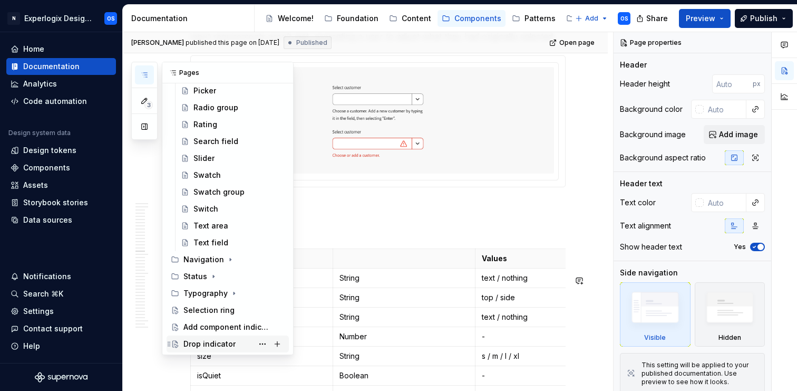
click at [219, 340] on div "Drop indicator" at bounding box center [209, 343] width 52 height 11
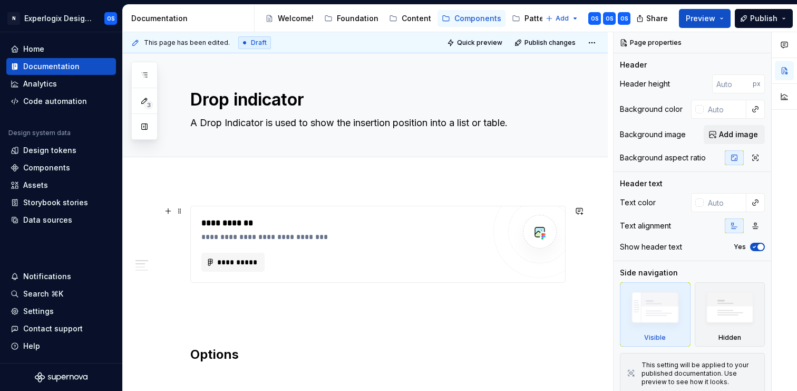
scroll to position [493, 0]
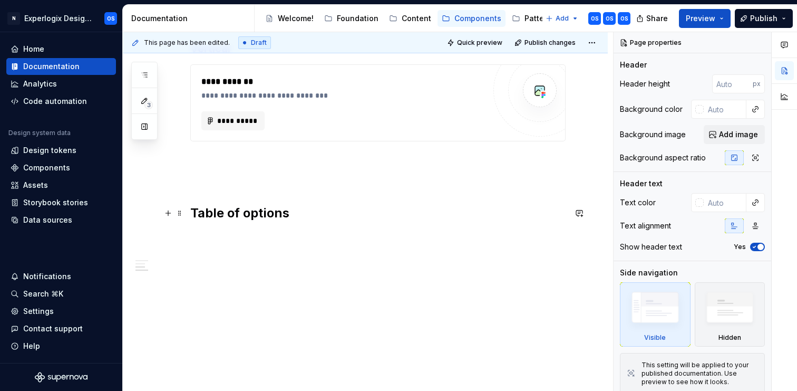
click at [261, 214] on h2 "Table of options" at bounding box center [377, 213] width 375 height 17
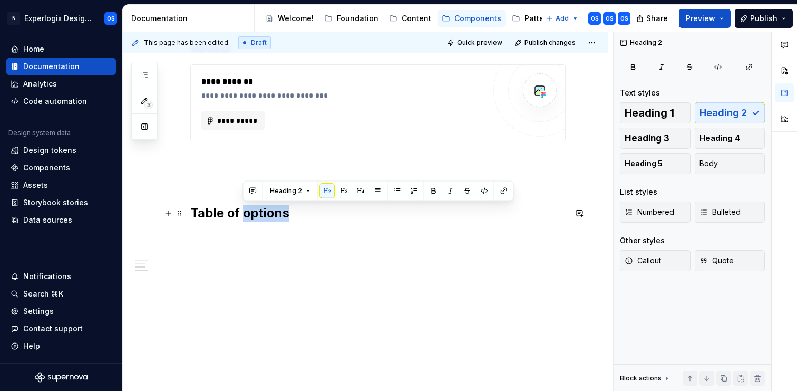
click at [261, 214] on h2 "Table of options" at bounding box center [377, 213] width 375 height 17
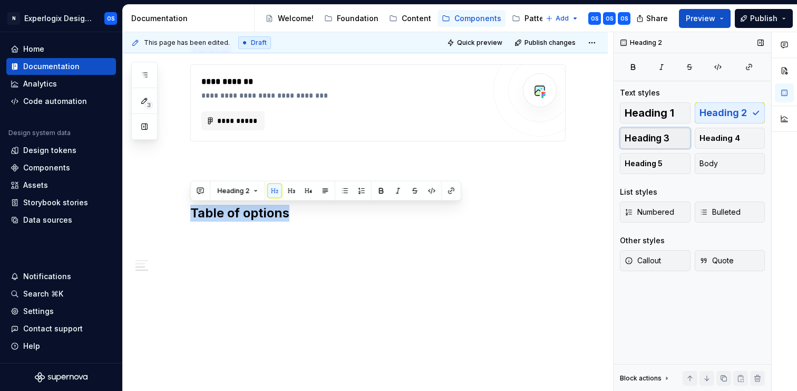
click at [671, 128] on button "Heading 3" at bounding box center [655, 138] width 71 height 21
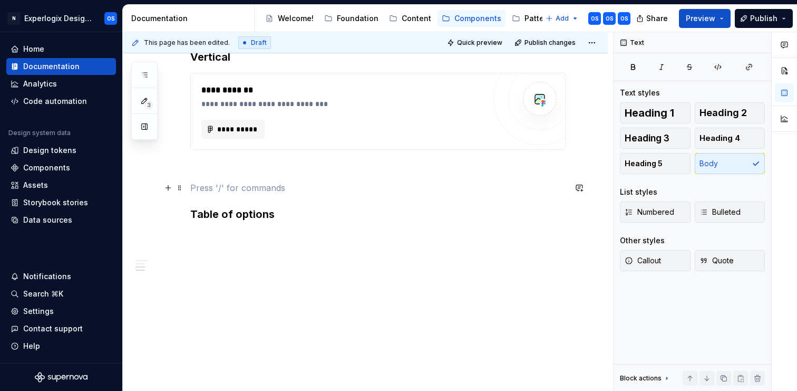
click at [263, 193] on p at bounding box center [377, 187] width 375 height 13
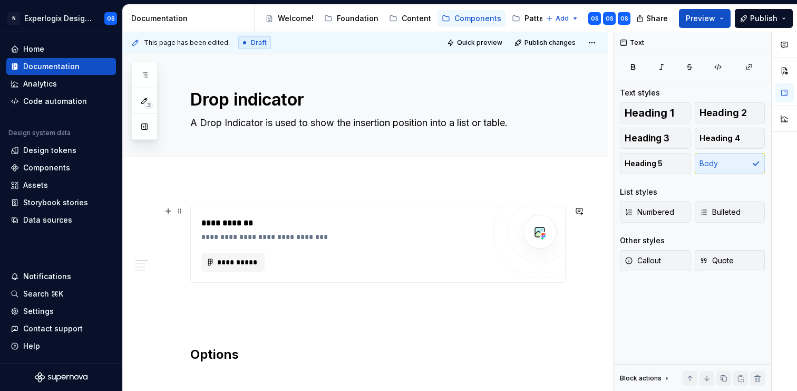
scroll to position [17, 0]
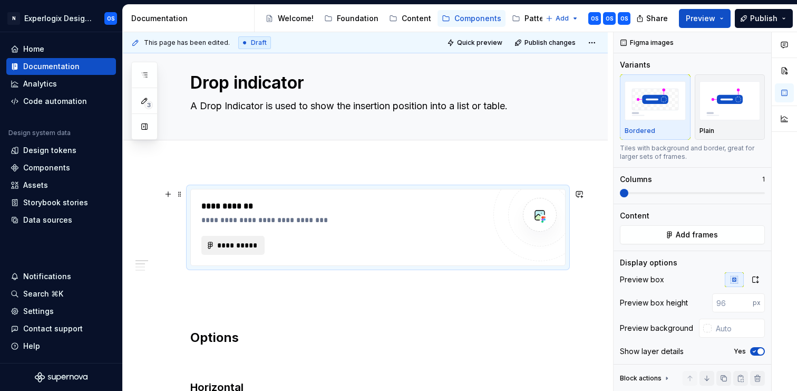
click at [236, 244] on span "**********" at bounding box center [237, 245] width 41 height 11
type textarea "*"
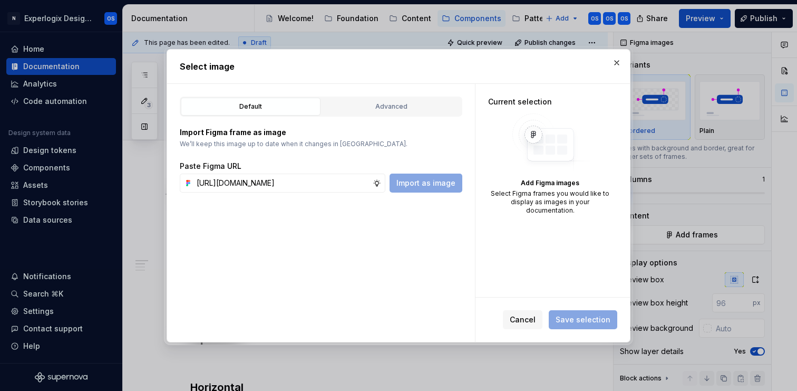
scroll to position [0, 265]
type input "https://www.figma.com/design/SQnbXLQMhWr5yPw9fVqT9P/Documentation?node-id=28-16…"
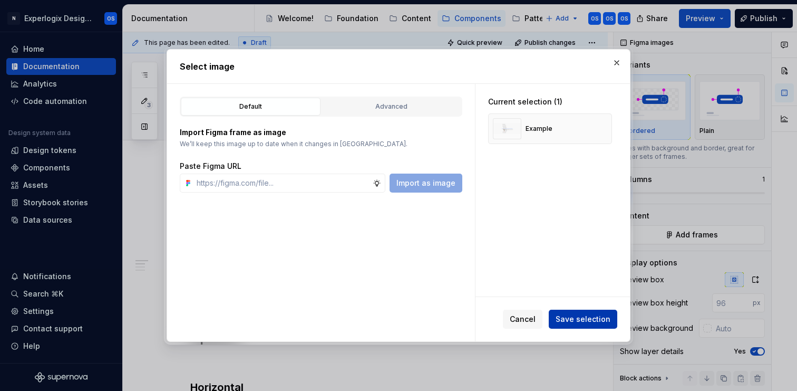
click at [577, 313] on button "Save selection" at bounding box center [583, 318] width 69 height 19
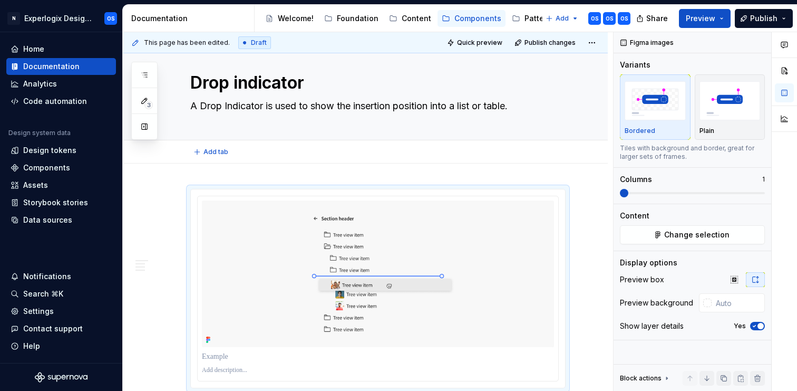
type textarea "*"
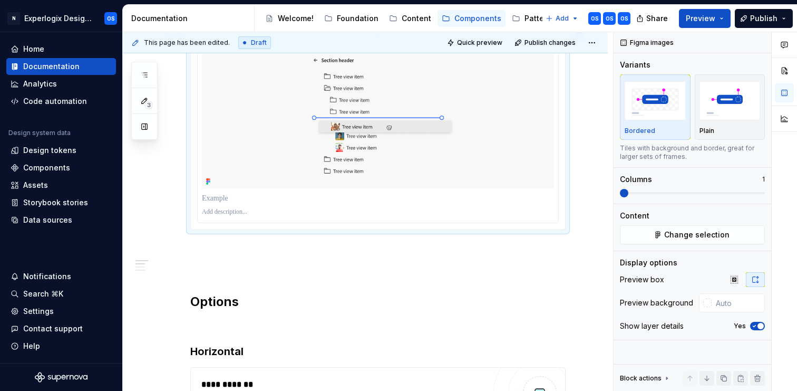
scroll to position [172, 0]
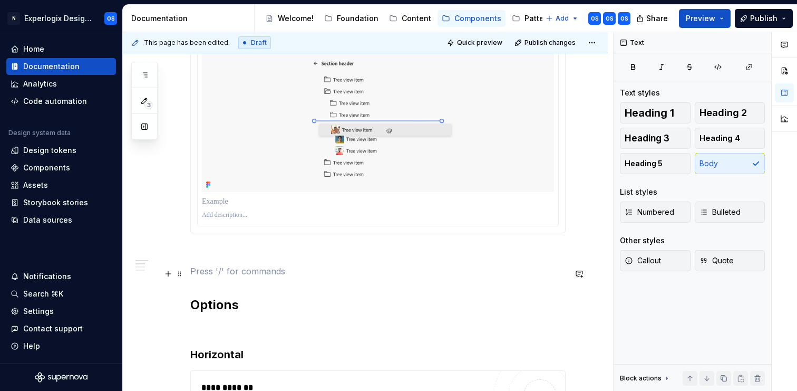
click at [217, 269] on p at bounding box center [377, 271] width 375 height 13
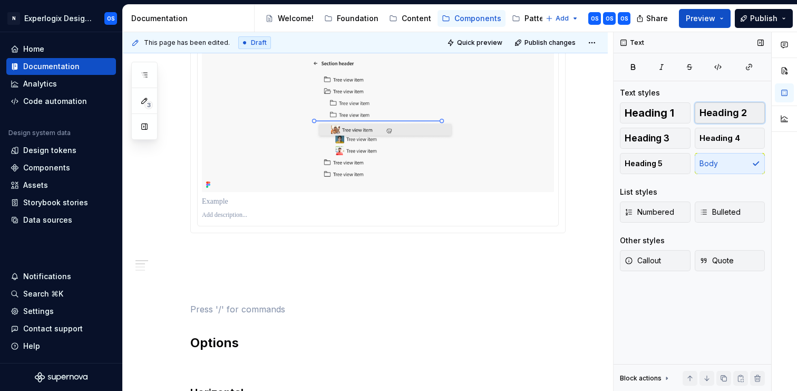
click at [715, 117] on span "Heading 2" at bounding box center [723, 113] width 47 height 11
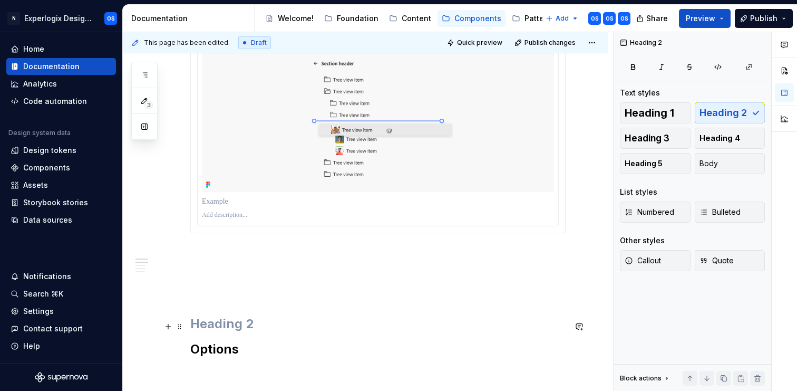
click at [249, 321] on h2 at bounding box center [377, 323] width 375 height 17
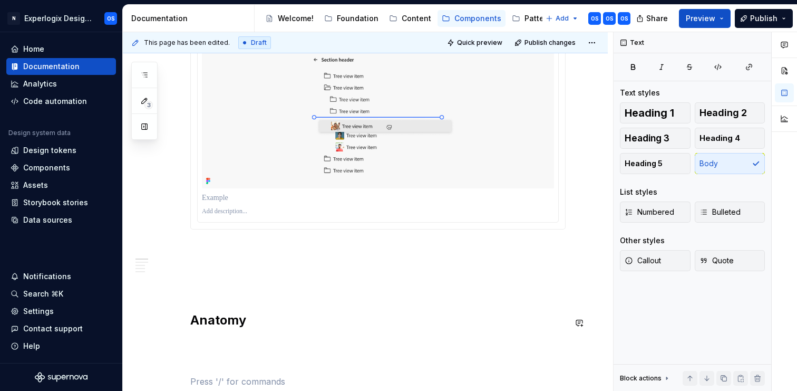
scroll to position [195, 0]
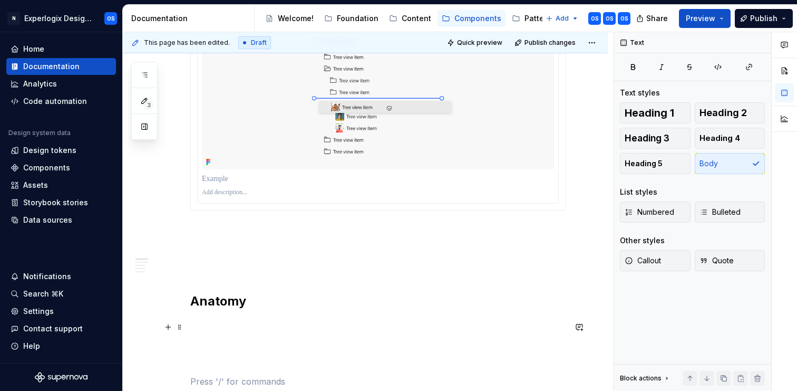
click at [222, 324] on p at bounding box center [377, 324] width 375 height 13
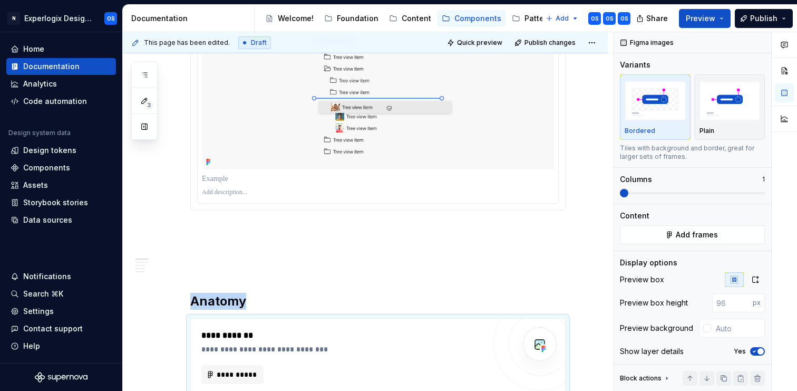
type textarea "*"
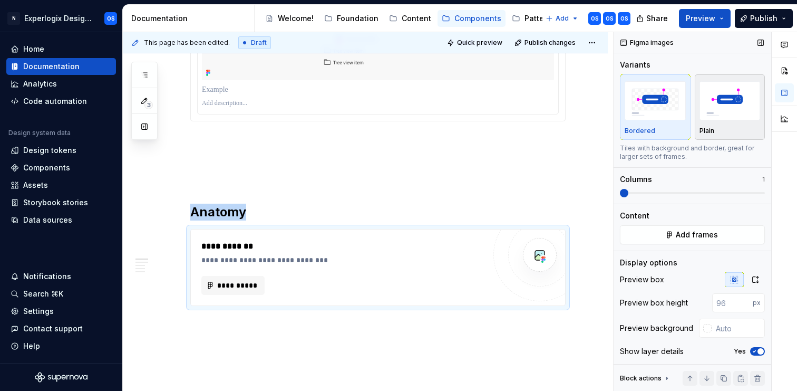
click at [737, 125] on div "Plain" at bounding box center [730, 107] width 61 height 56
click at [758, 348] on icon "button" at bounding box center [754, 351] width 8 height 6
click at [221, 277] on div "**********" at bounding box center [343, 267] width 284 height 55
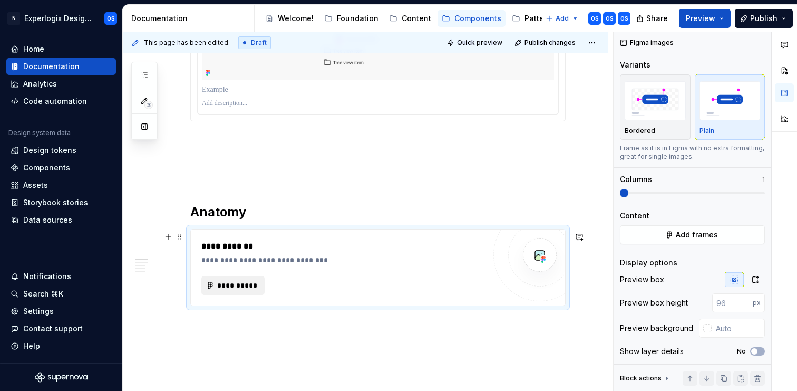
click at [225, 286] on span "**********" at bounding box center [237, 285] width 41 height 11
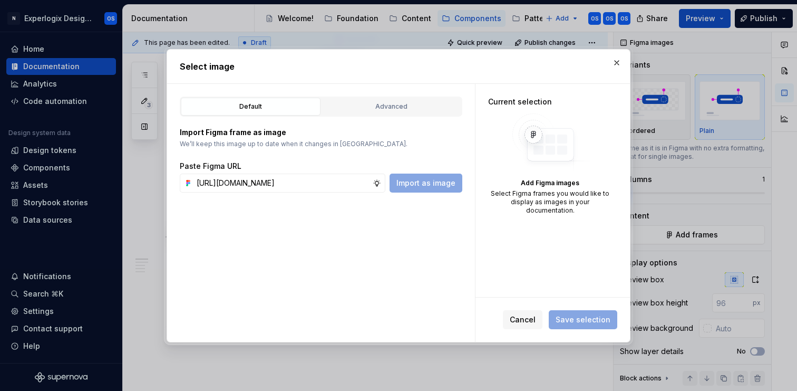
scroll to position [0, 257]
type input "https://www.figma.com/design/SQnbXLQMhWr5yPw9fVqT9P/Documentation?node-id=28-16…"
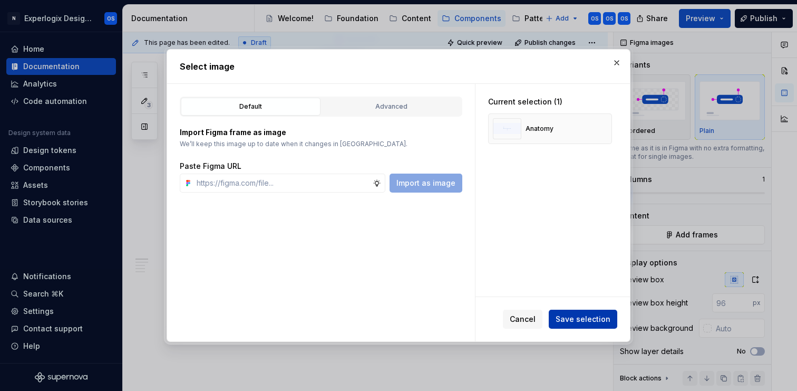
click at [594, 321] on span "Save selection" at bounding box center [583, 319] width 55 height 11
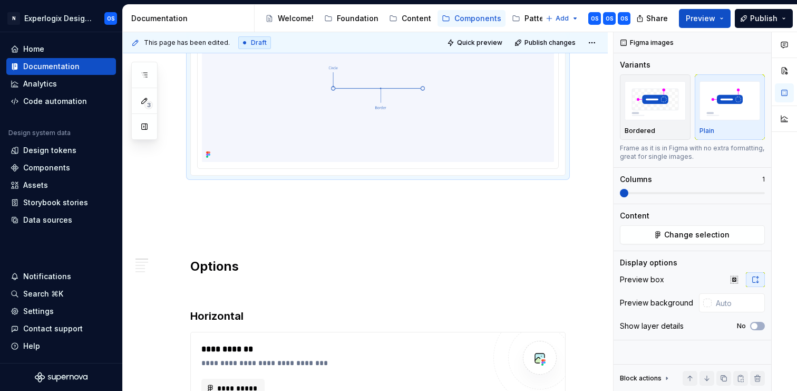
scroll to position [563, 0]
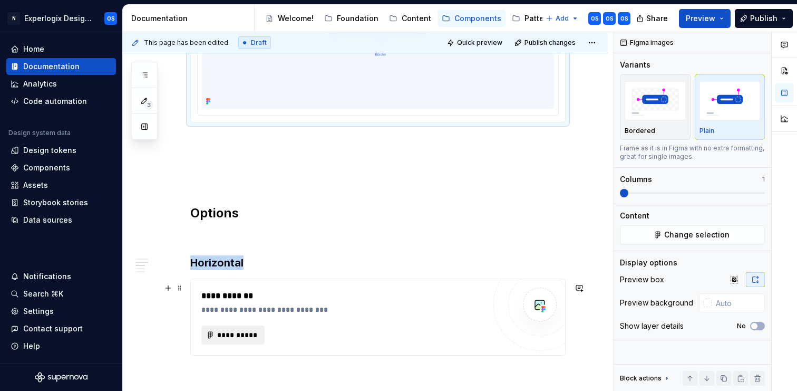
click at [223, 337] on span "**********" at bounding box center [237, 334] width 41 height 11
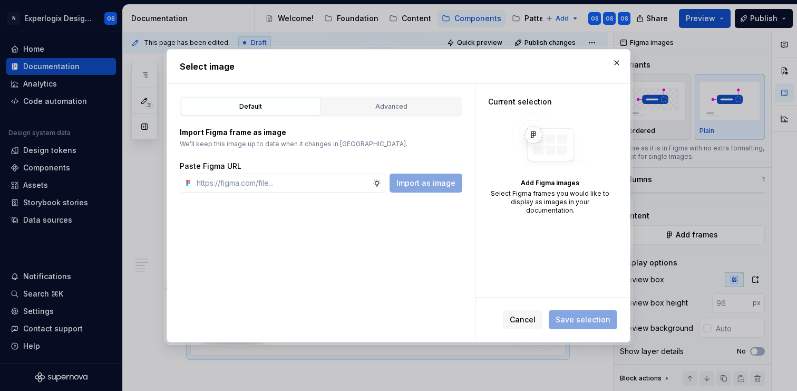
type textarea "*"
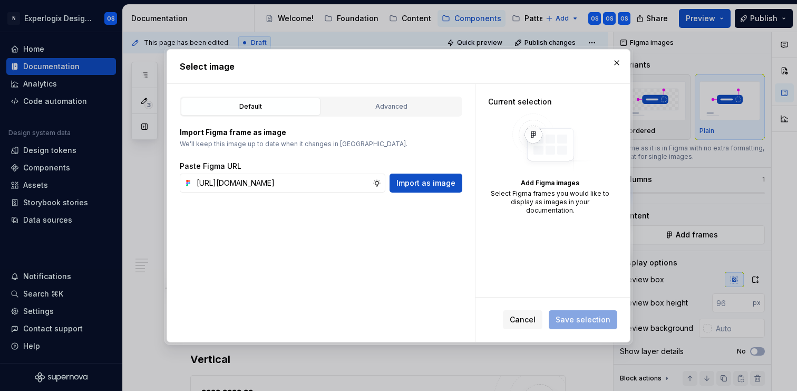
type input "https://www.figma.com/design/SQnbXLQMhWr5yPw9fVqT9P/Documentation?node-id=28-16…"
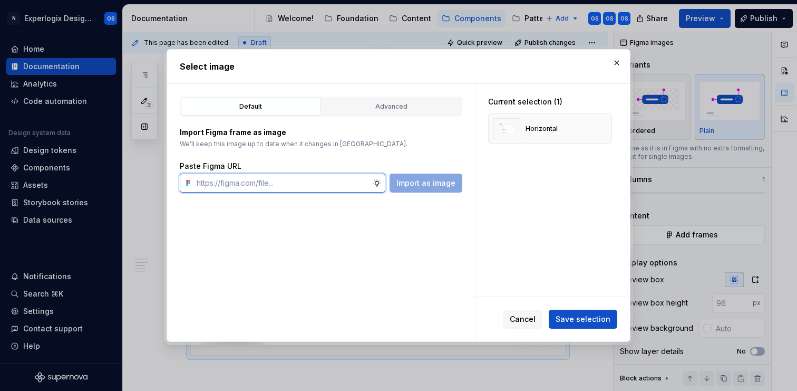
type textarea "*"
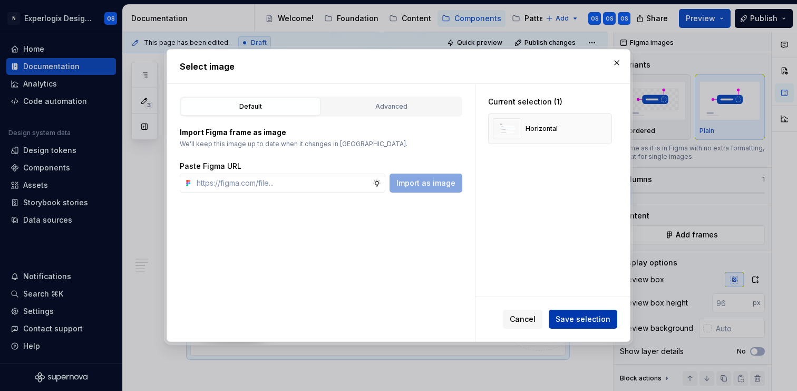
click at [604, 317] on span "Save selection" at bounding box center [583, 319] width 55 height 11
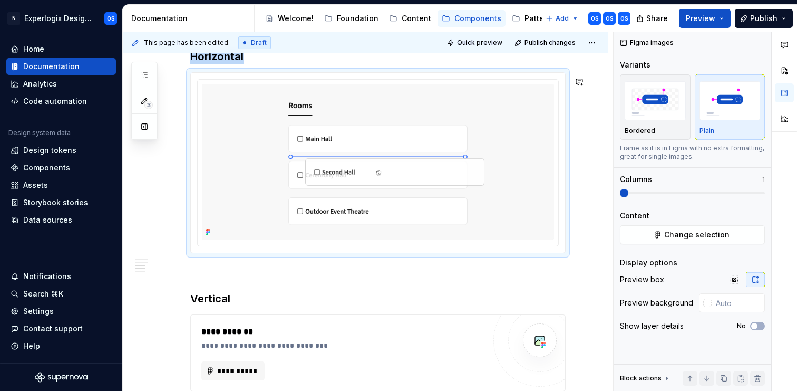
scroll to position [837, 0]
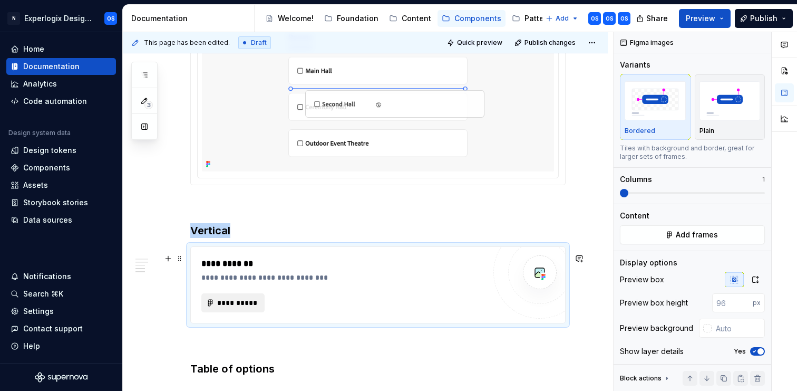
click at [240, 312] on button "**********" at bounding box center [232, 302] width 63 height 19
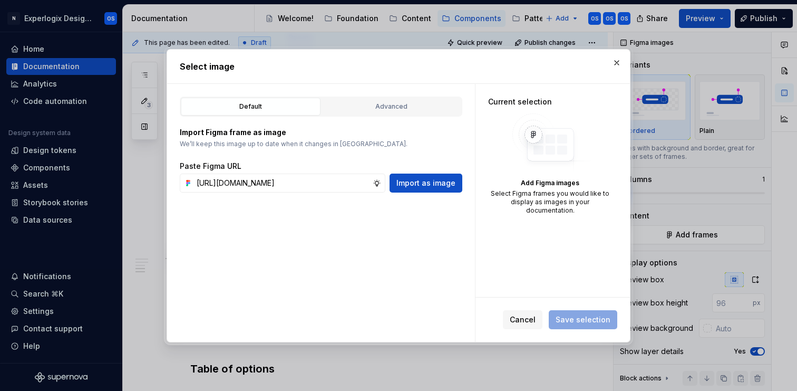
scroll to position [0, 251]
type input "https://www.figma.com/design/SQnbXLQMhWr5yPw9fVqT9P/Documentation?node-id=71-11…"
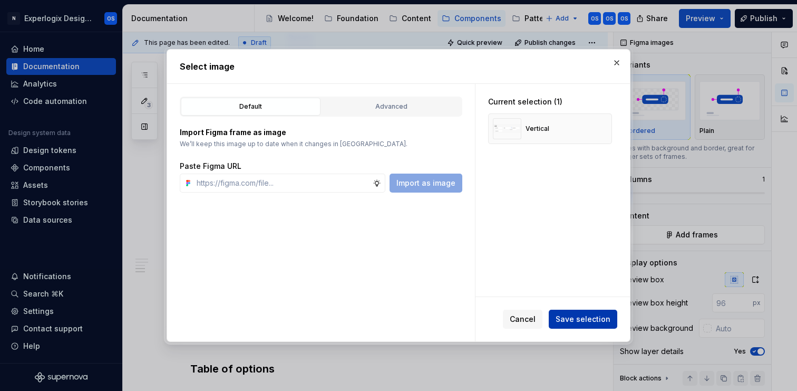
click at [600, 313] on button "Save selection" at bounding box center [583, 318] width 69 height 19
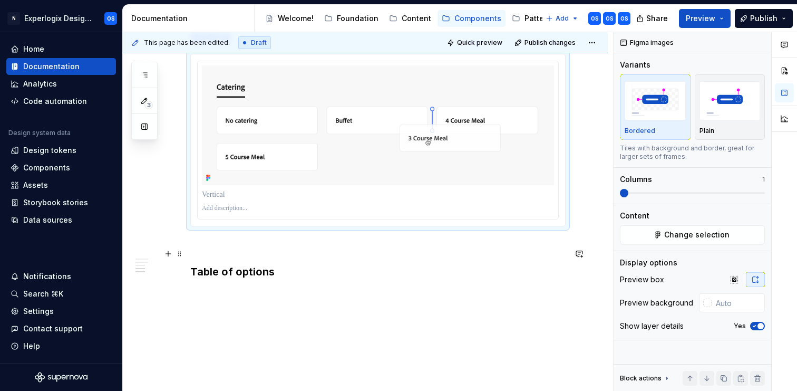
scroll to position [1095, 0]
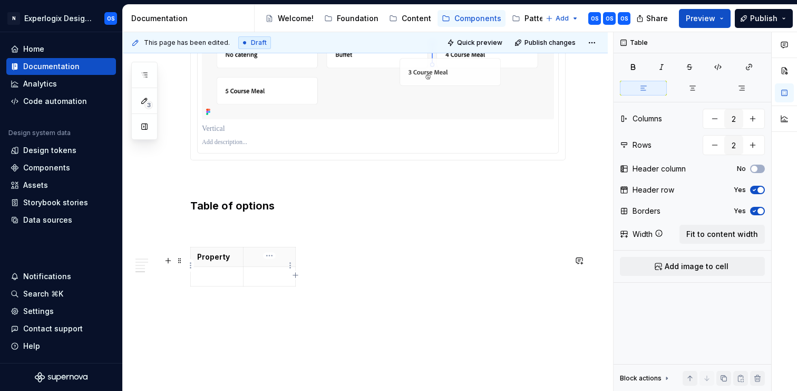
click at [270, 262] on p at bounding box center [270, 256] width 40 height 11
click at [212, 282] on p at bounding box center [217, 276] width 40 height 11
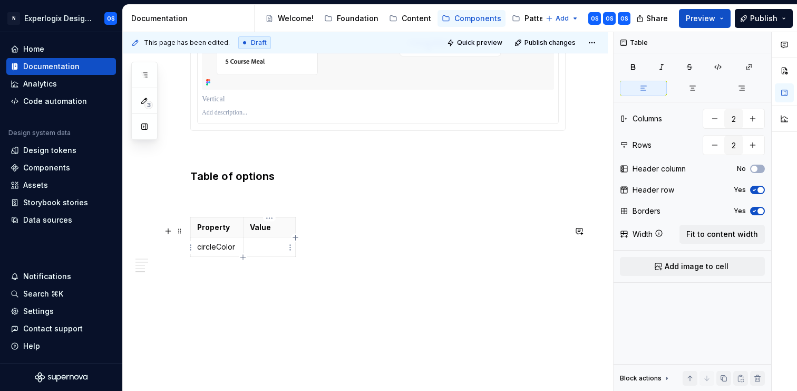
click at [256, 255] on td at bounding box center [269, 247] width 53 height 20
drag, startPoint x: 234, startPoint y: 247, endPoint x: 215, endPoint y: 245, distance: 18.6
click at [215, 245] on p "circleColor" at bounding box center [217, 246] width 40 height 11
click at [209, 243] on p "circleBo" at bounding box center [217, 246] width 40 height 11
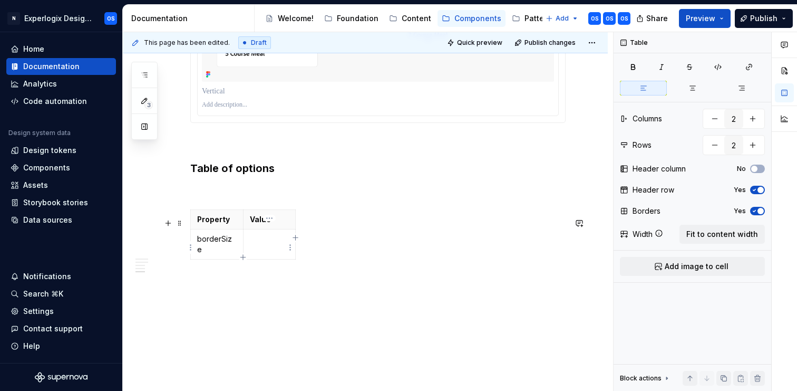
click at [274, 244] on p at bounding box center [270, 239] width 40 height 11
click at [148, 73] on icon "button" at bounding box center [144, 75] width 8 height 8
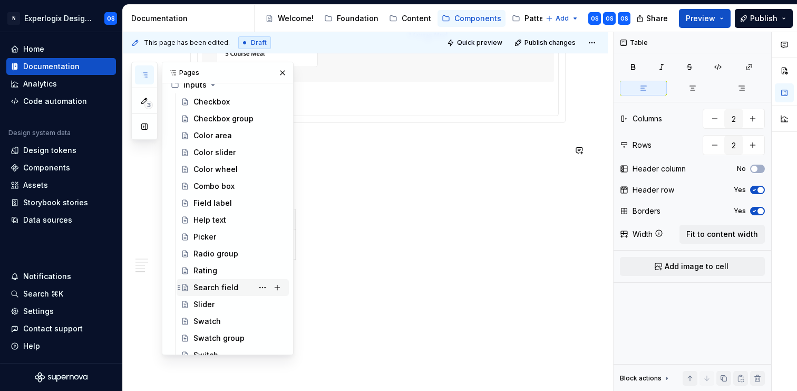
scroll to position [72, 0]
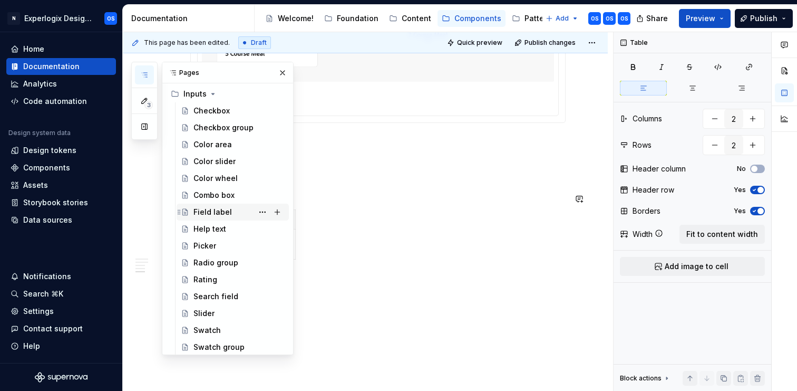
click at [204, 209] on div "Field label" at bounding box center [212, 212] width 38 height 11
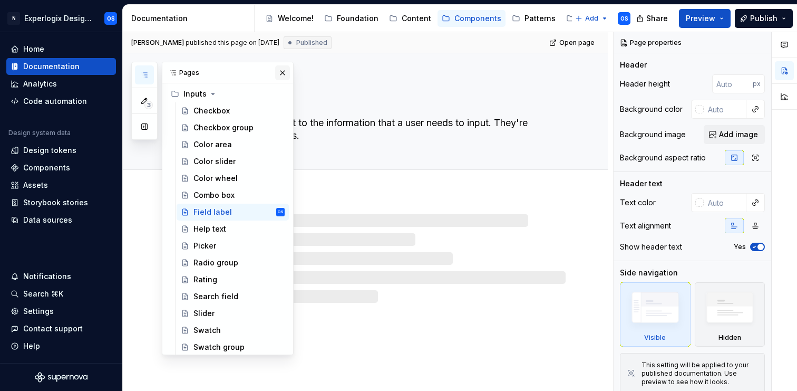
click at [285, 71] on button "button" at bounding box center [282, 72] width 15 height 15
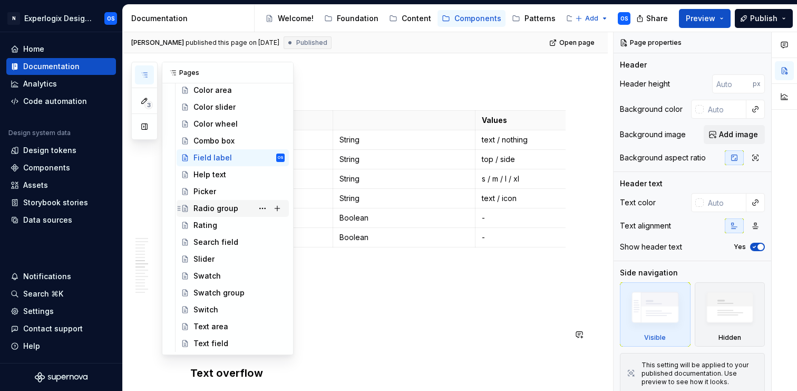
scroll to position [227, 0]
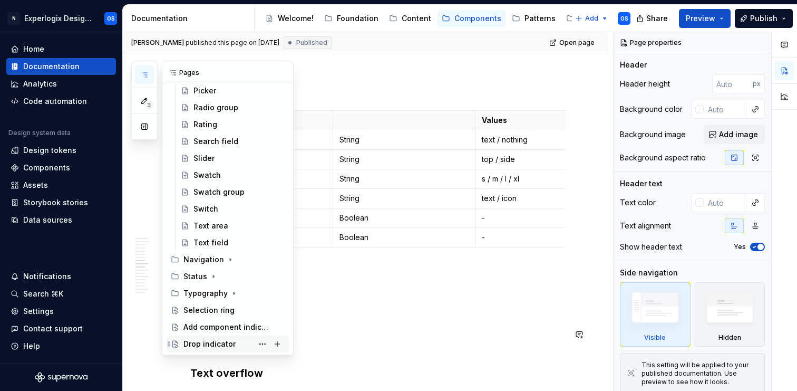
click at [218, 344] on div "Drop indicator" at bounding box center [209, 343] width 52 height 11
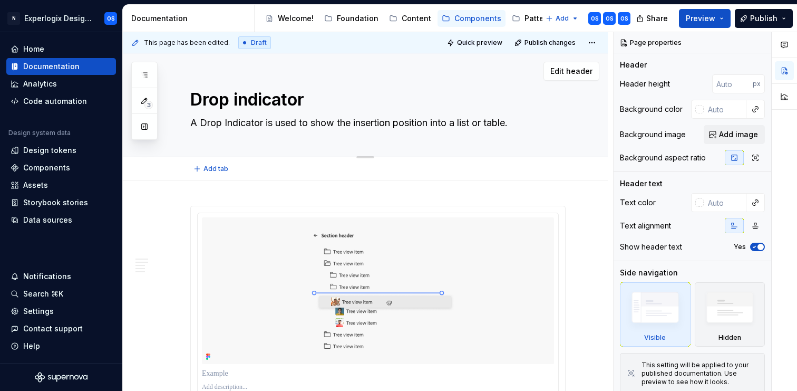
type textarea "*"
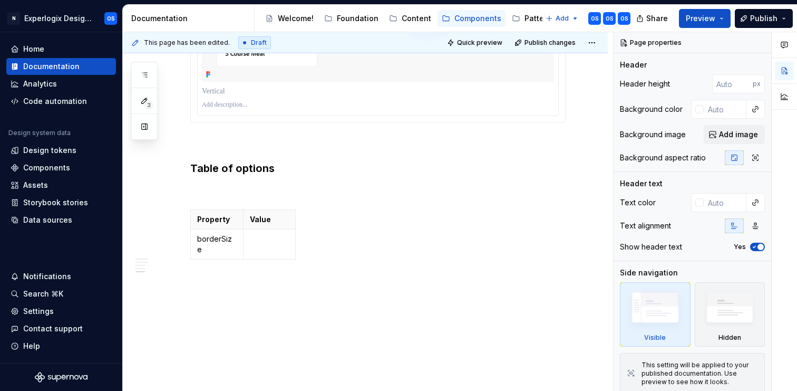
scroll to position [1132, 0]
click at [253, 244] on p at bounding box center [270, 239] width 40 height 11
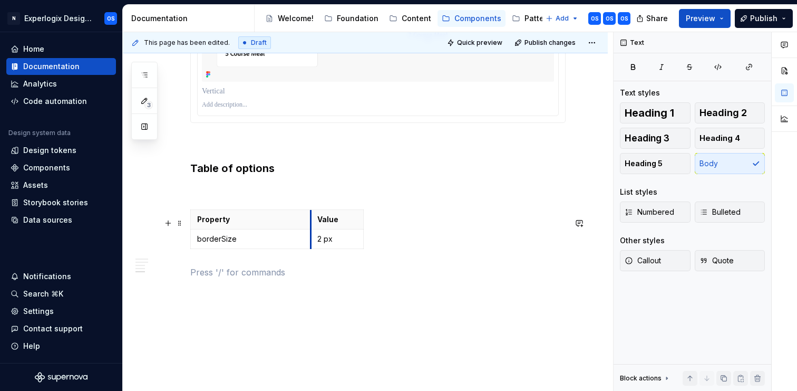
drag, startPoint x: 244, startPoint y: 230, endPoint x: 312, endPoint y: 233, distance: 68.1
click at [312, 229] on th "Value" at bounding box center [337, 220] width 53 height 20
drag, startPoint x: 363, startPoint y: 229, endPoint x: 457, endPoint y: 230, distance: 93.8
click at [142, 79] on button "button" at bounding box center [144, 74] width 19 height 19
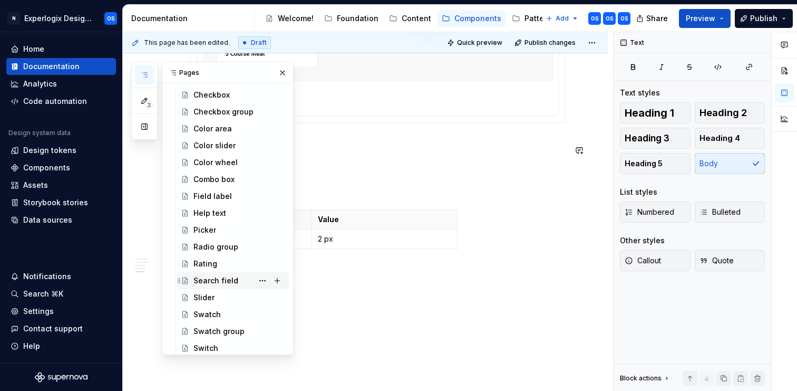
scroll to position [75, 0]
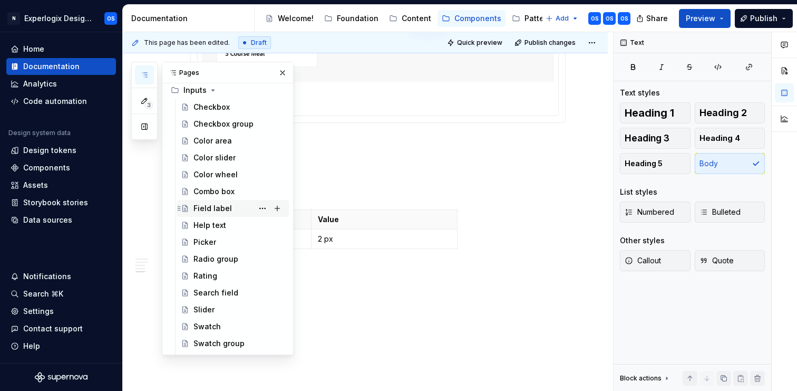
click at [209, 205] on div "Field label" at bounding box center [212, 208] width 38 height 11
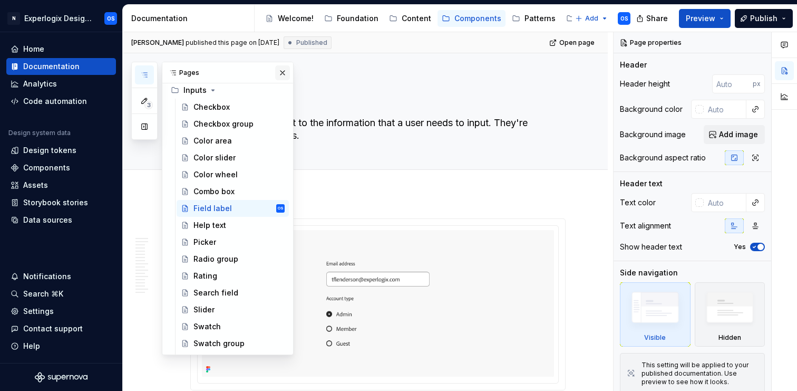
click at [281, 69] on button "button" at bounding box center [282, 72] width 15 height 15
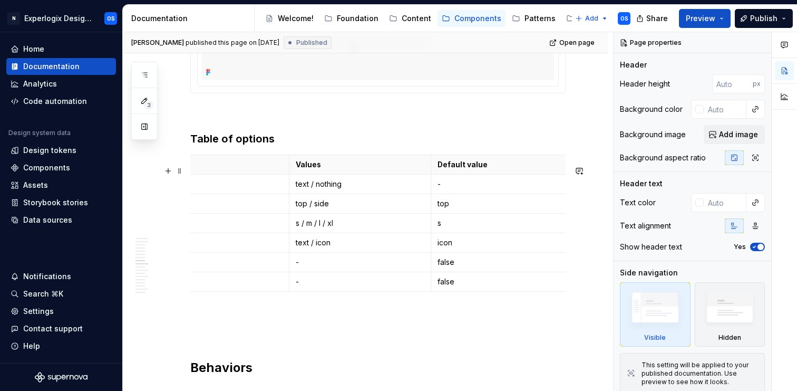
scroll to position [0, 189]
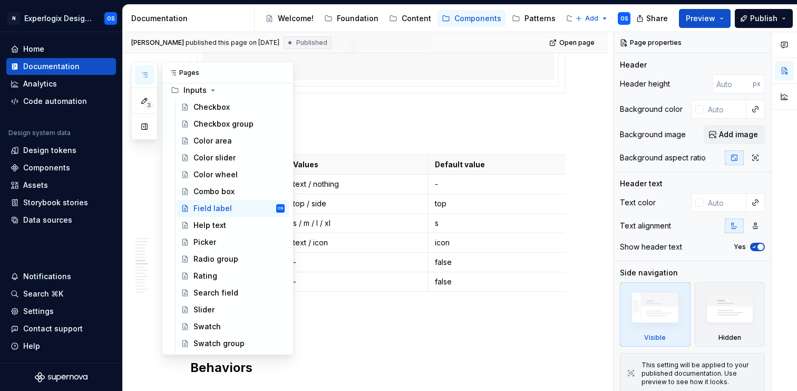
click at [143, 73] on icon "button" at bounding box center [144, 75] width 8 height 8
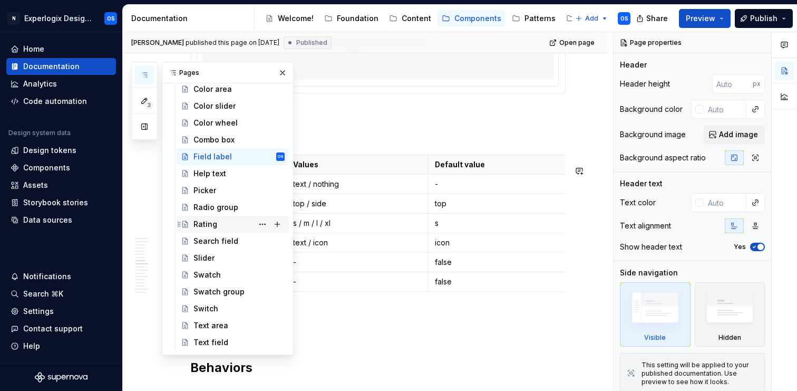
scroll to position [130, 0]
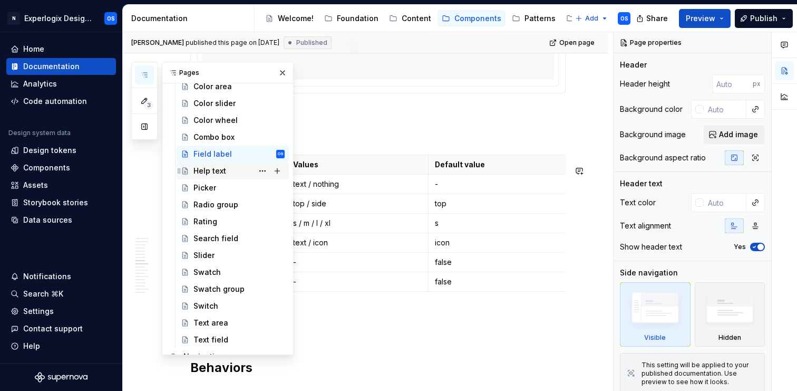
click at [236, 175] on div "Help text" at bounding box center [238, 170] width 91 height 15
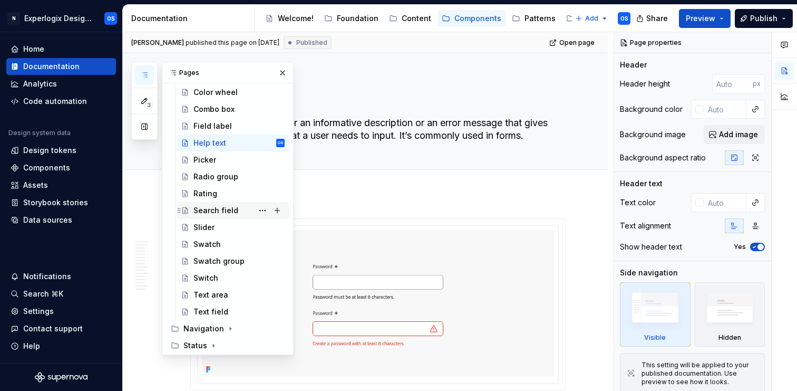
scroll to position [189, 0]
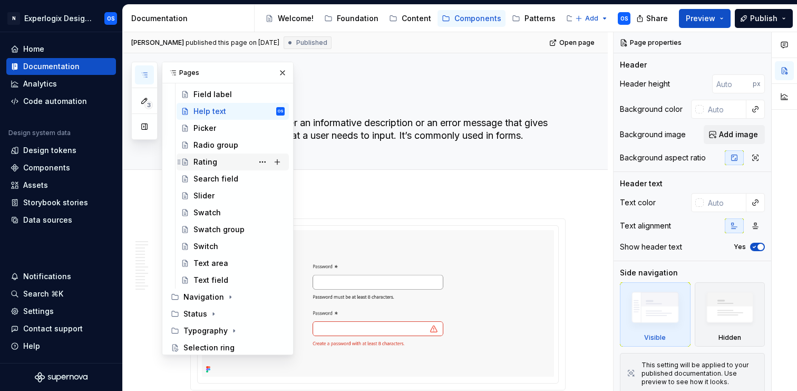
click at [225, 167] on div "Rating" at bounding box center [238, 161] width 91 height 15
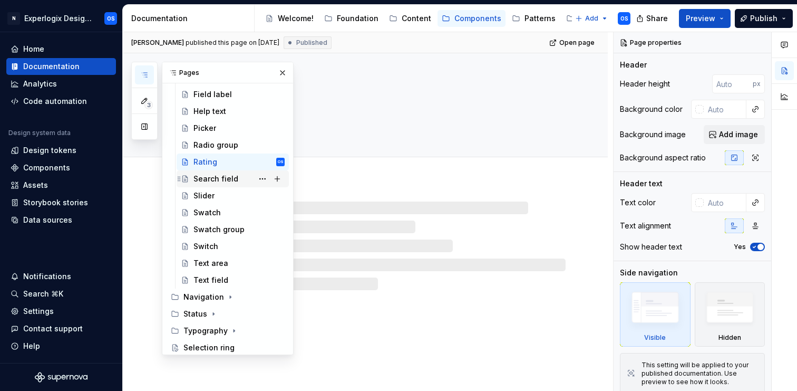
click at [227, 181] on div "Search field" at bounding box center [215, 178] width 45 height 11
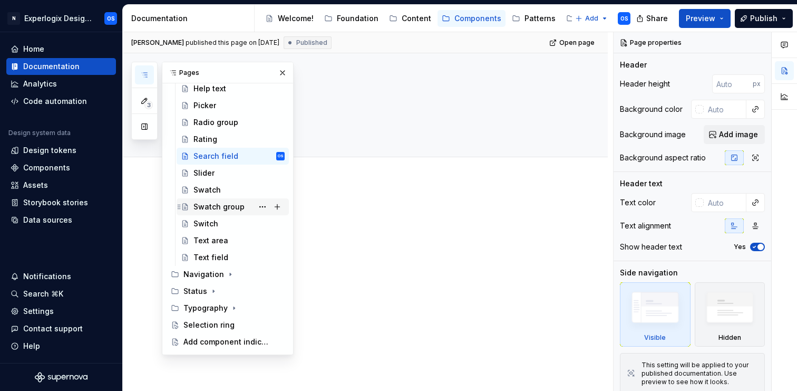
scroll to position [227, 0]
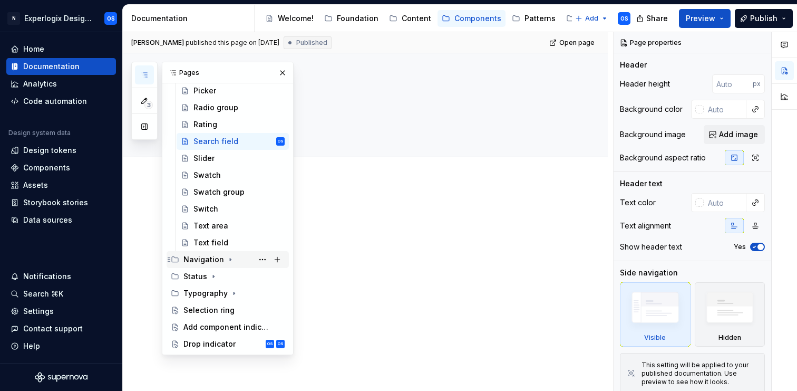
click at [207, 259] on div "Navigation" at bounding box center [203, 259] width 41 height 11
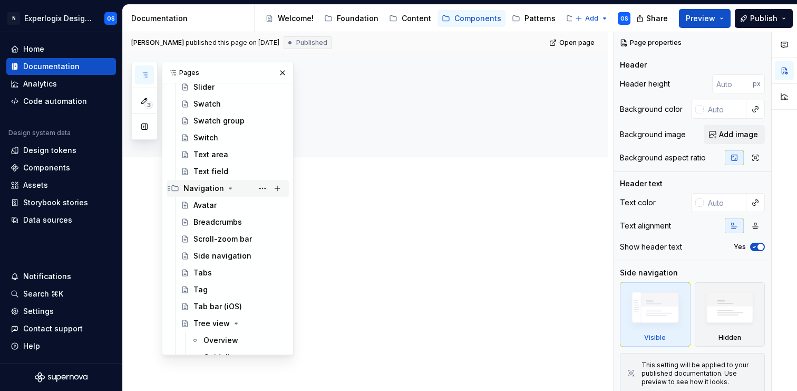
scroll to position [304, 0]
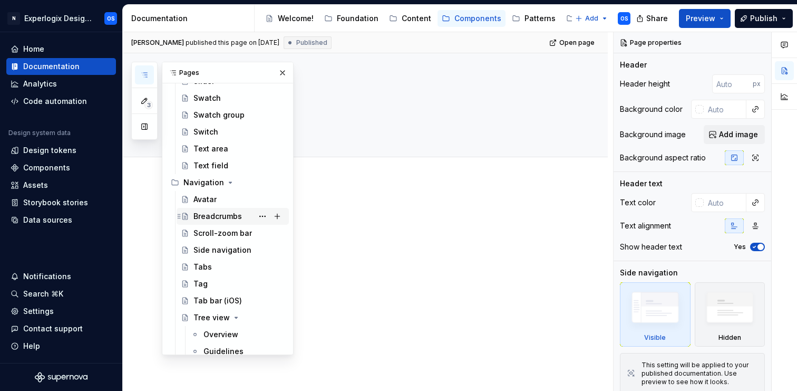
click at [218, 218] on div "Breadcrumbs" at bounding box center [217, 216] width 49 height 11
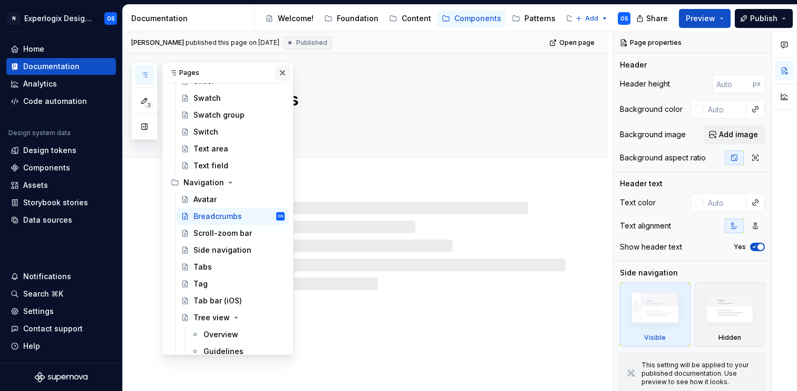
click at [285, 75] on button "button" at bounding box center [282, 72] width 15 height 15
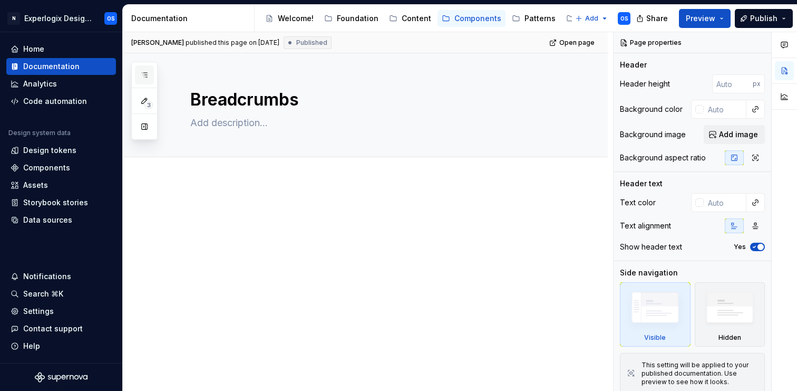
click at [149, 71] on button "button" at bounding box center [144, 74] width 19 height 19
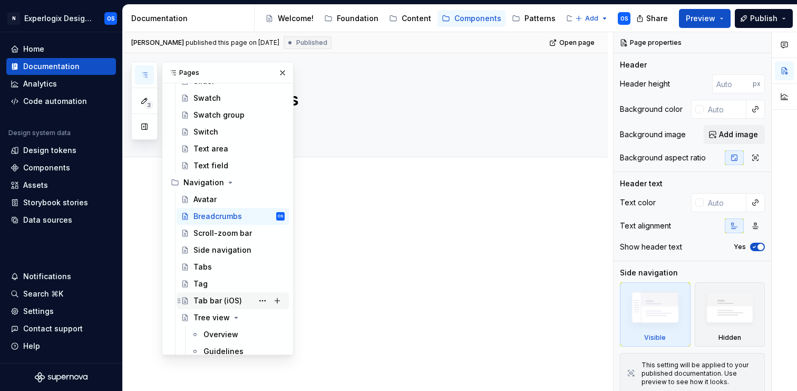
scroll to position [344, 0]
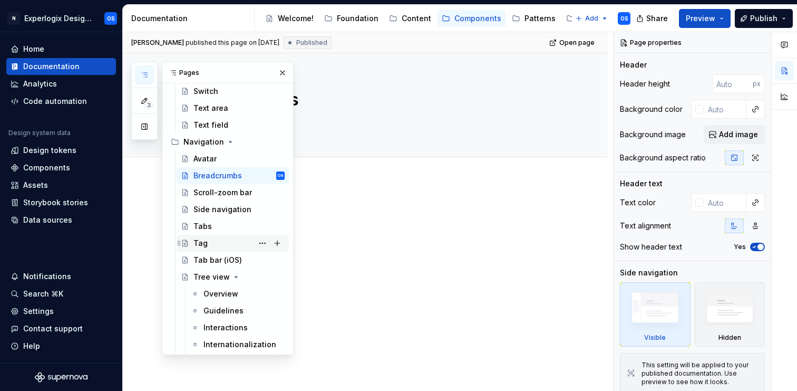
click at [211, 244] on div "Tag" at bounding box center [238, 243] width 91 height 15
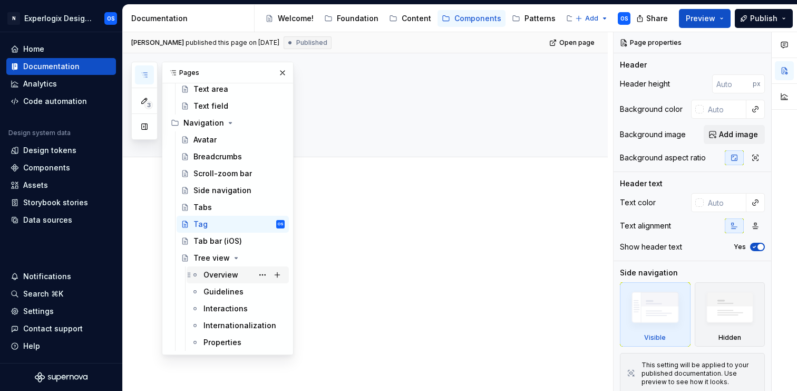
scroll to position [373, 0]
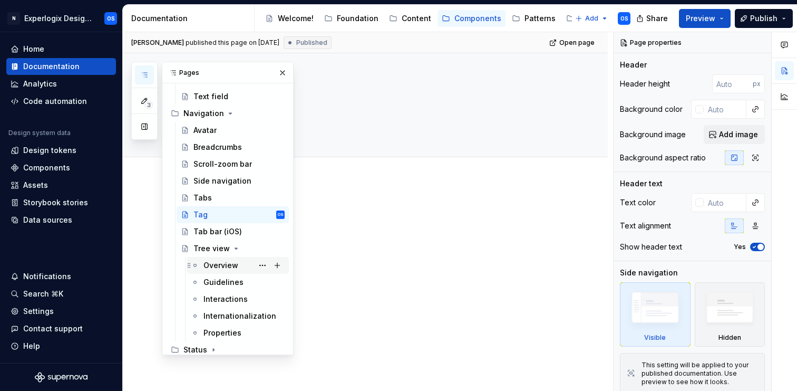
click at [221, 265] on div "Overview" at bounding box center [220, 265] width 35 height 11
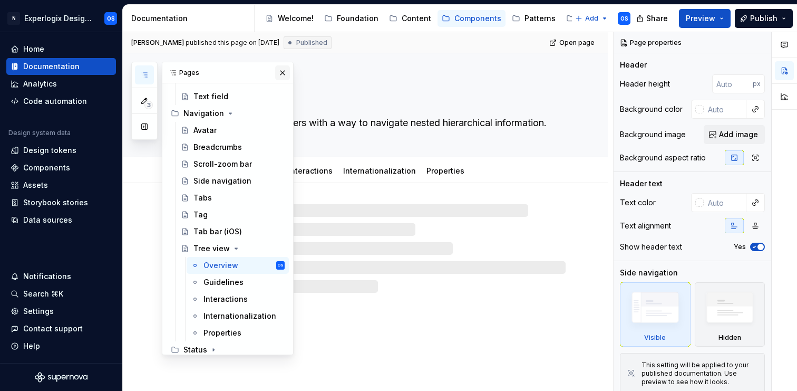
click at [279, 69] on button "button" at bounding box center [282, 72] width 15 height 15
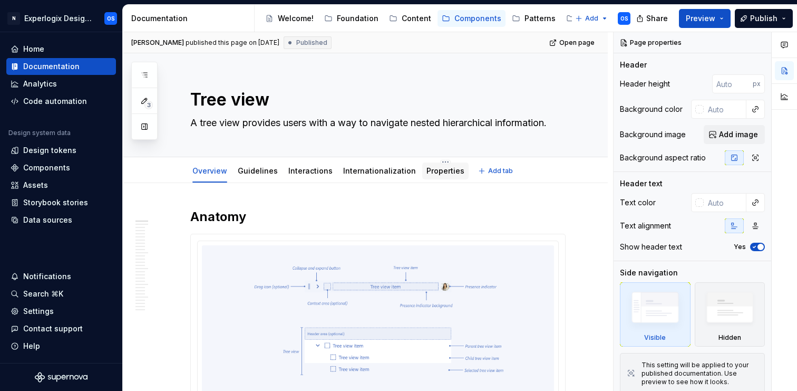
click at [432, 166] on div "Properties" at bounding box center [445, 171] width 38 height 11
click at [429, 172] on link "Properties" at bounding box center [445, 170] width 38 height 9
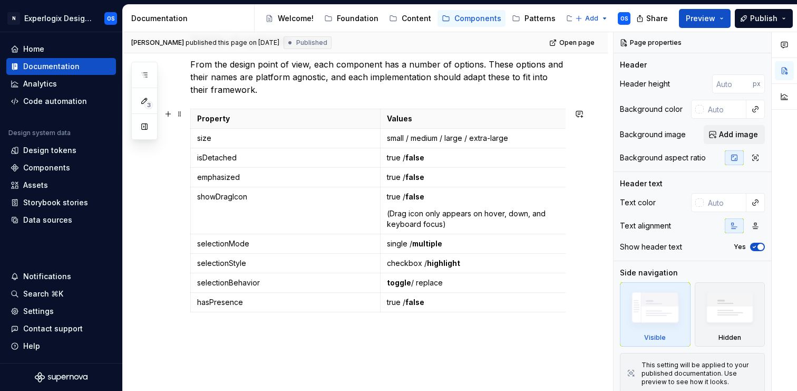
scroll to position [183, 0]
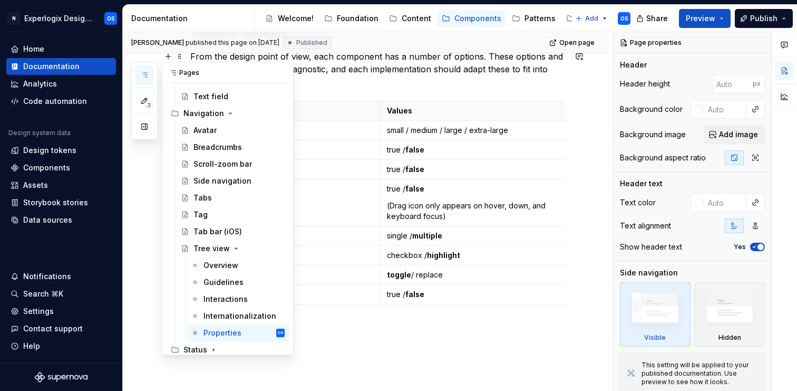
click at [150, 77] on button "button" at bounding box center [144, 74] width 19 height 19
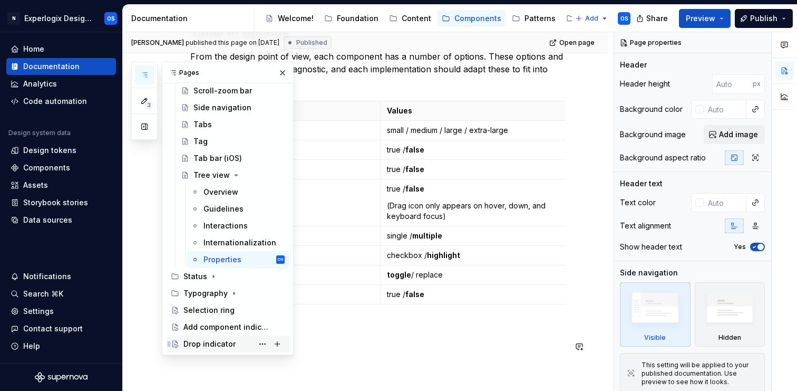
click at [212, 346] on div "Drop indicator" at bounding box center [209, 343] width 52 height 11
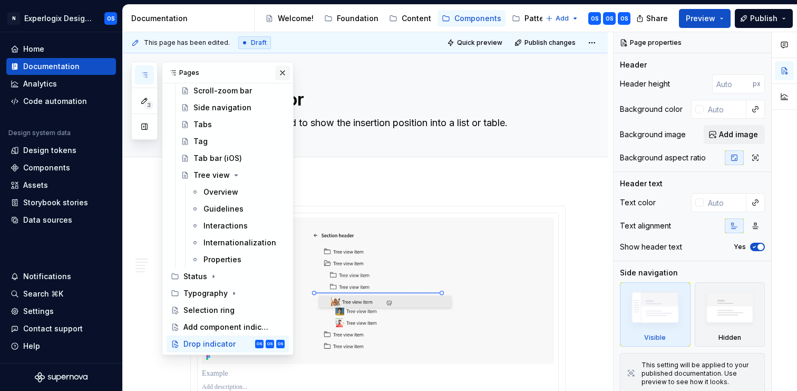
click at [282, 71] on button "button" at bounding box center [282, 72] width 15 height 15
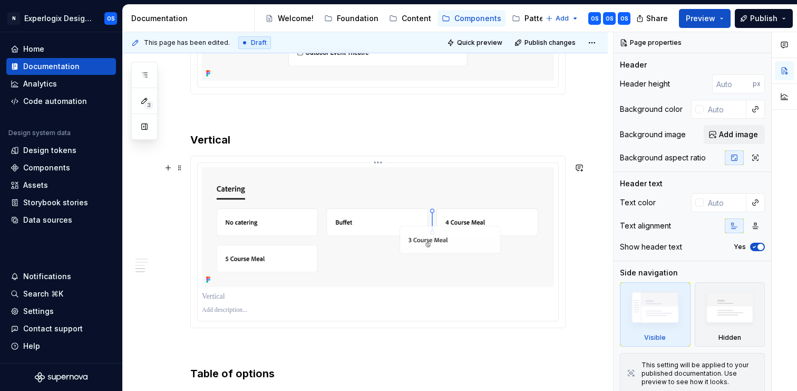
scroll to position [1158, 0]
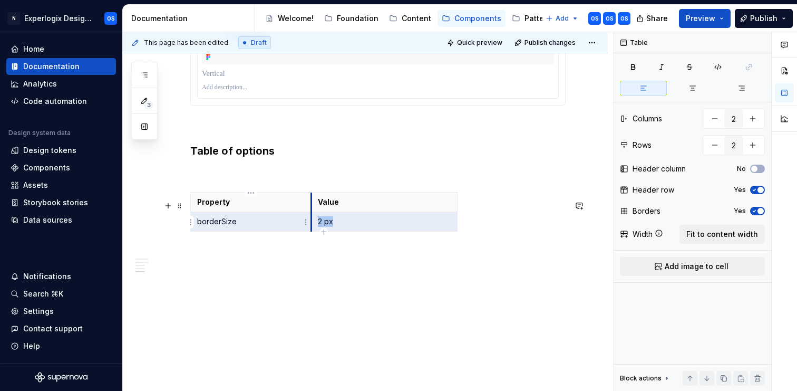
drag, startPoint x: 333, startPoint y: 224, endPoint x: 309, endPoint y: 222, distance: 24.3
click at [309, 223] on tr "borderSize 2 px" at bounding box center [324, 222] width 267 height 20
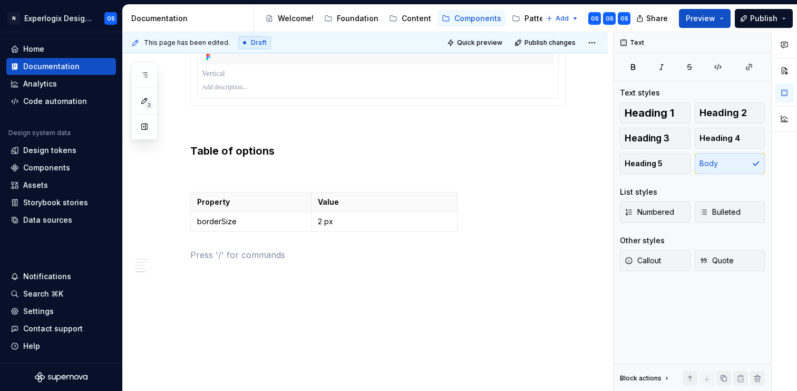
type textarea "*"
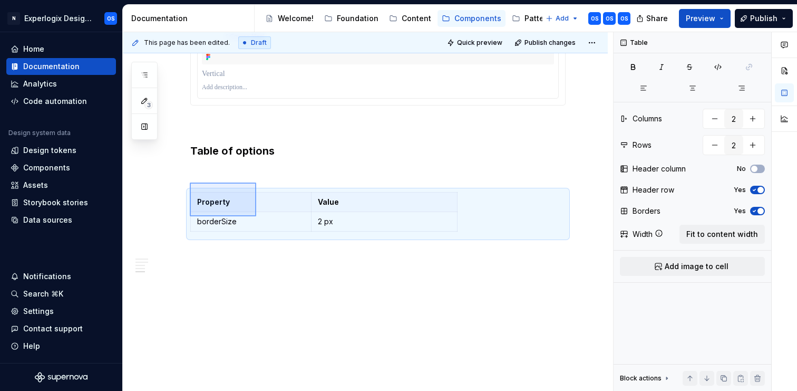
drag, startPoint x: 190, startPoint y: 182, endPoint x: 255, endPoint y: 216, distance: 72.9
click at [256, 216] on div "This page has been edited. Draft Quick preview Publish changes Drop indicator A…" at bounding box center [368, 211] width 490 height 359
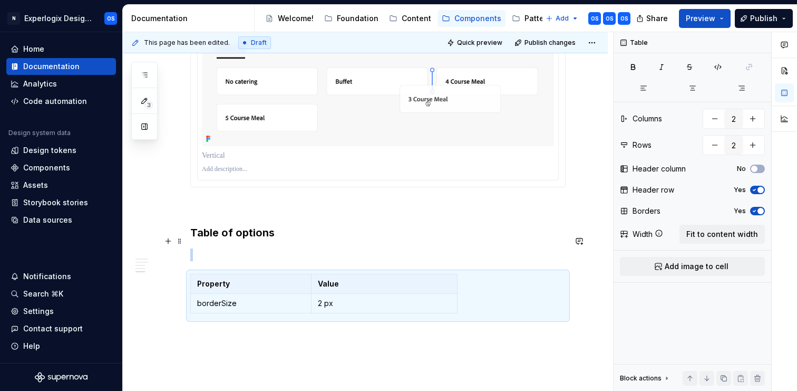
scroll to position [1063, 0]
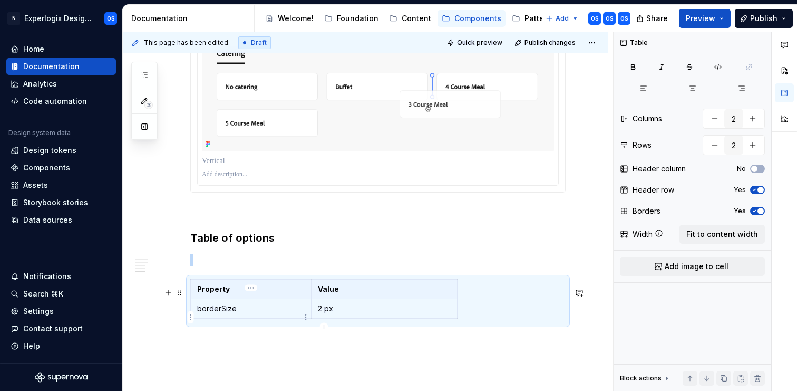
click at [220, 310] on td "borderSize" at bounding box center [251, 309] width 121 height 20
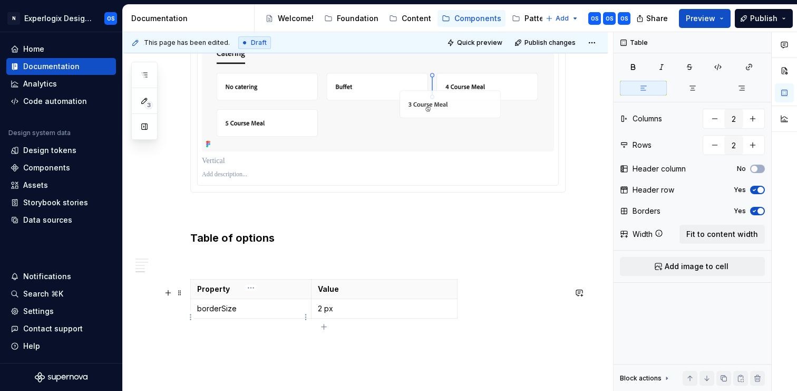
click at [215, 314] on p "borderSize" at bounding box center [251, 308] width 108 height 11
click at [212, 314] on p "borderSize" at bounding box center [251, 308] width 108 height 11
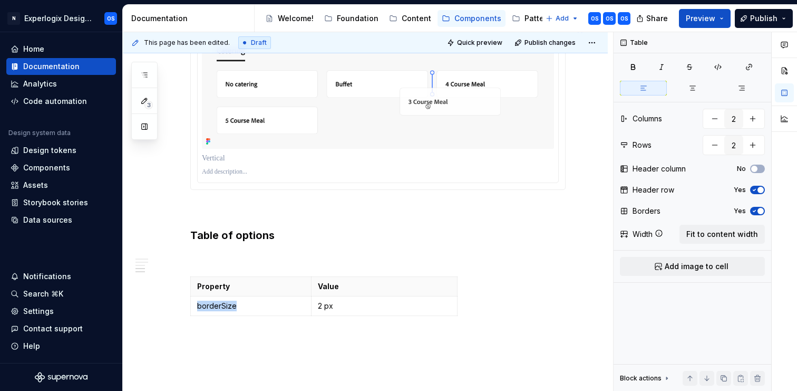
scroll to position [1071, 0]
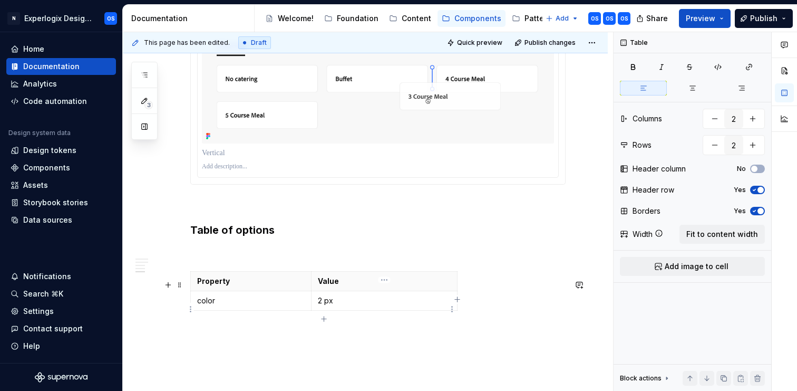
click at [327, 306] on p "2 px" at bounding box center [384, 300] width 133 height 11
type textarea "*"
click at [199, 306] on p "color" at bounding box center [251, 300] width 108 height 11
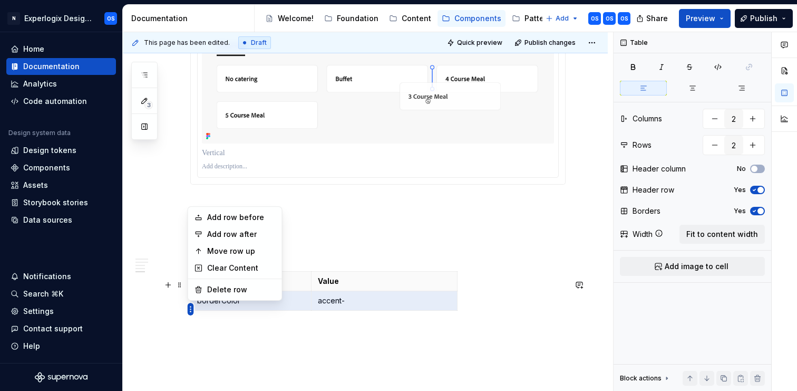
click at [191, 308] on html "N Experlogix Design System OS Home Documentation Analytics Code automation Desi…" at bounding box center [398, 195] width 797 height 391
click at [230, 232] on div "Add row after" at bounding box center [241, 234] width 69 height 11
type input "3"
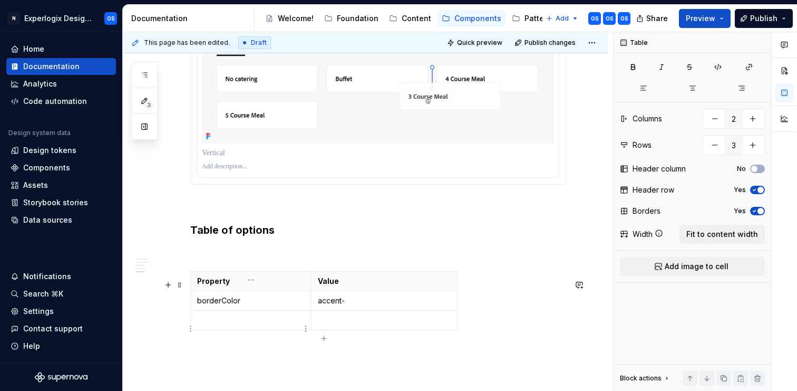
click at [211, 325] on p at bounding box center [251, 320] width 108 height 11
click at [341, 325] on p at bounding box center [384, 320] width 133 height 11
drag, startPoint x: 353, startPoint y: 309, endPoint x: 311, endPoint y: 305, distance: 42.3
click at [311, 305] on td "accent-" at bounding box center [384, 301] width 146 height 20
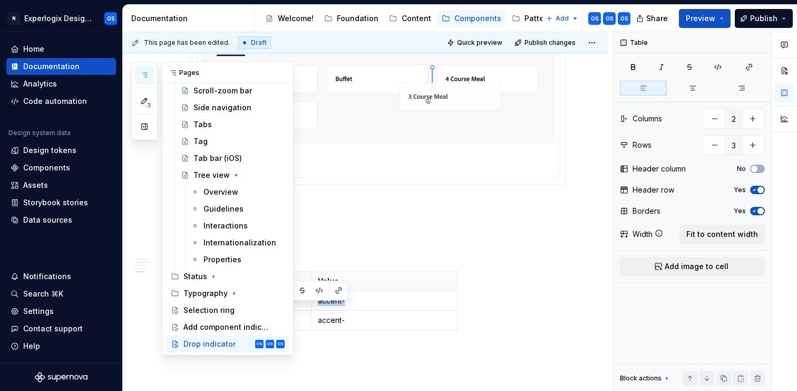
click at [150, 67] on button "button" at bounding box center [144, 74] width 19 height 19
click at [355, 311] on td "accent-" at bounding box center [384, 301] width 146 height 20
click at [285, 77] on button "button" at bounding box center [282, 72] width 15 height 15
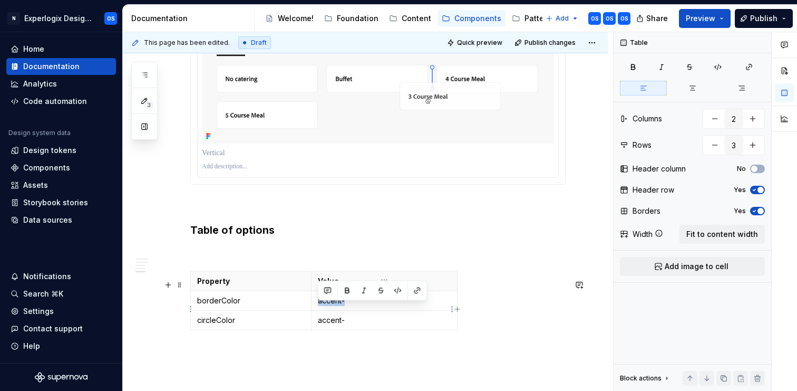
drag, startPoint x: 350, startPoint y: 306, endPoint x: 315, endPoint y: 306, distance: 34.3
click at [315, 306] on td "accent-" at bounding box center [384, 301] width 146 height 20
drag, startPoint x: 352, startPoint y: 322, endPoint x: 320, endPoint y: 321, distance: 32.2
click at [320, 321] on td "accent-" at bounding box center [384, 321] width 146 height 20
click at [319, 325] on p "accent-" at bounding box center [384, 320] width 133 height 11
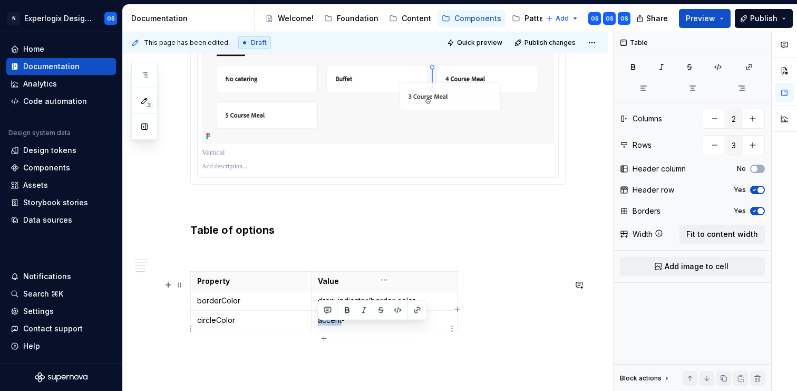
click at [319, 325] on p "accent-" at bounding box center [384, 320] width 133 height 11
click at [328, 325] on p "accent-" at bounding box center [384, 320] width 133 height 11
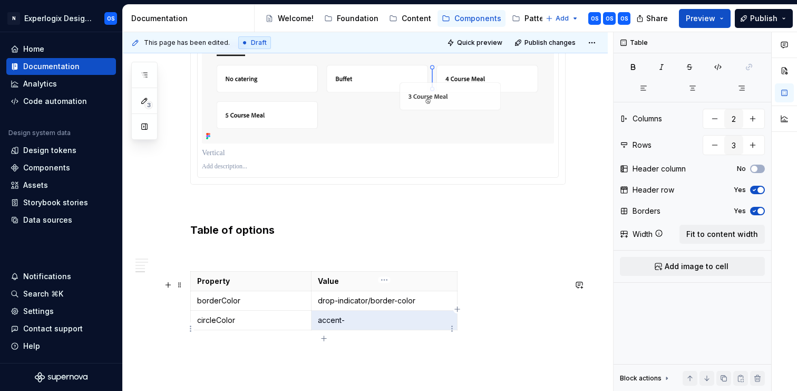
click at [328, 325] on p "accent-" at bounding box center [384, 320] width 133 height 11
drag, startPoint x: 350, startPoint y: 329, endPoint x: 319, endPoint y: 329, distance: 30.6
click at [319, 325] on p "accent-" at bounding box center [384, 320] width 133 height 11
click at [138, 69] on button "button" at bounding box center [144, 74] width 19 height 19
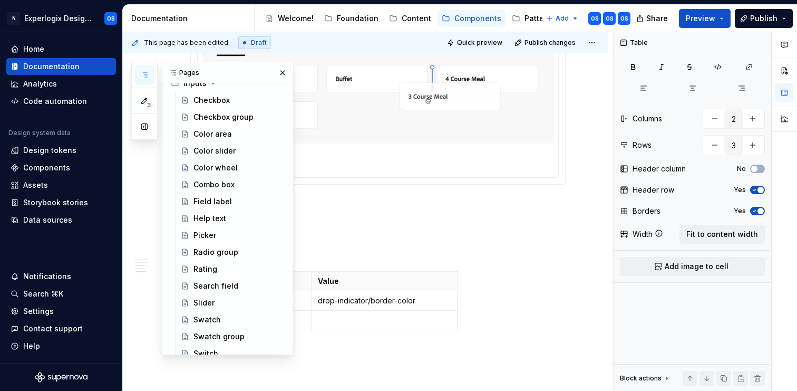
scroll to position [0, 0]
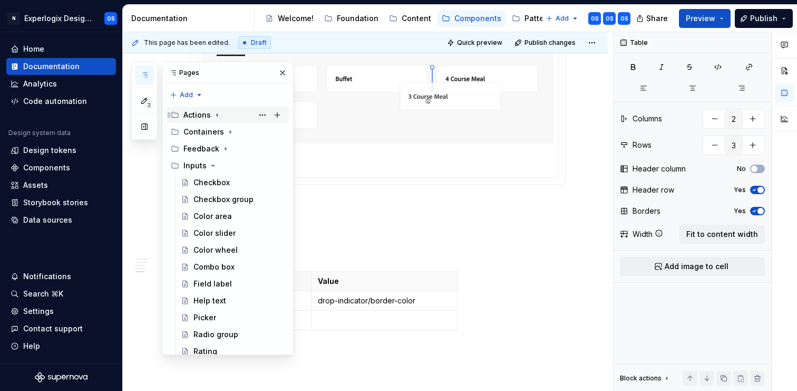
click at [198, 113] on div "Actions" at bounding box center [196, 115] width 27 height 11
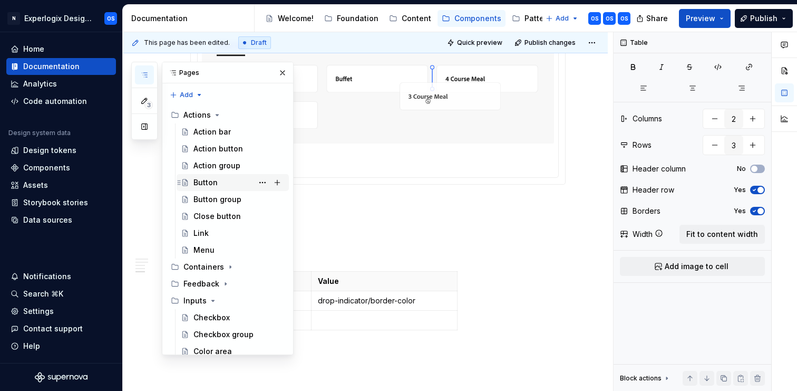
click at [209, 182] on div "Button" at bounding box center [205, 182] width 24 height 11
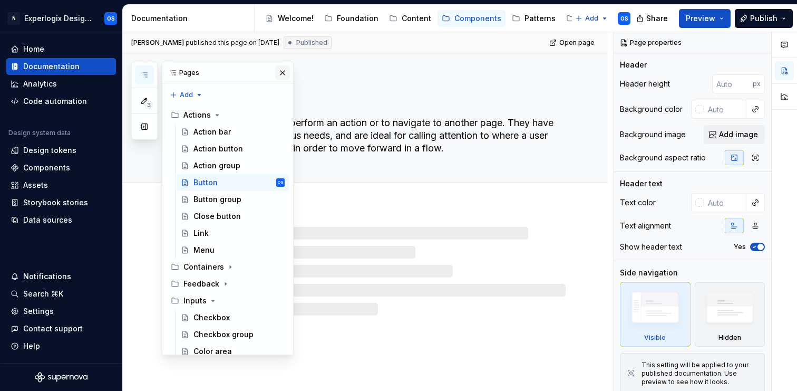
click at [287, 70] on button "button" at bounding box center [282, 72] width 15 height 15
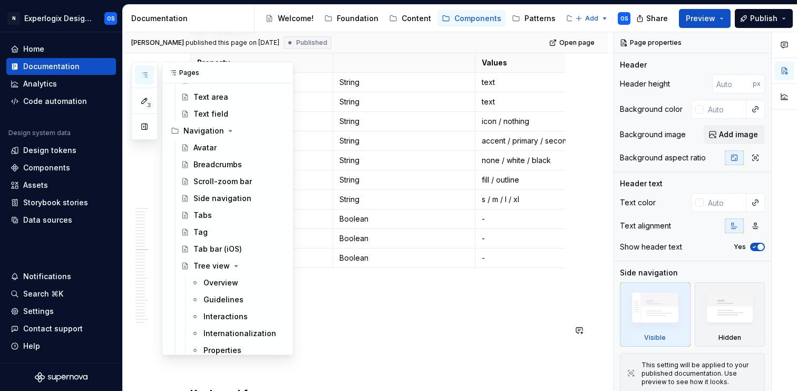
scroll to position [581, 0]
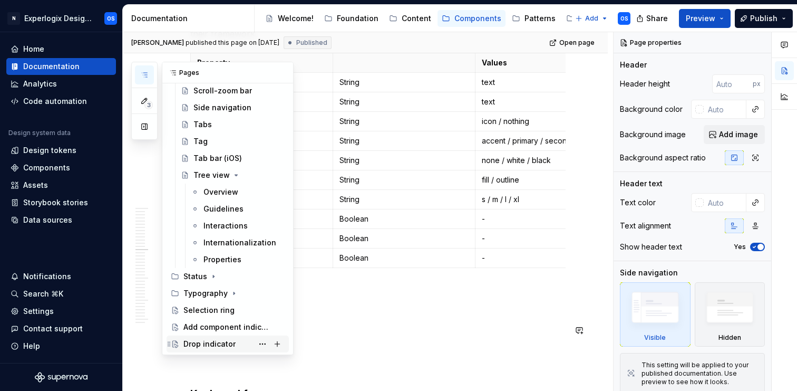
click at [209, 339] on div "Drop indicator" at bounding box center [209, 343] width 52 height 11
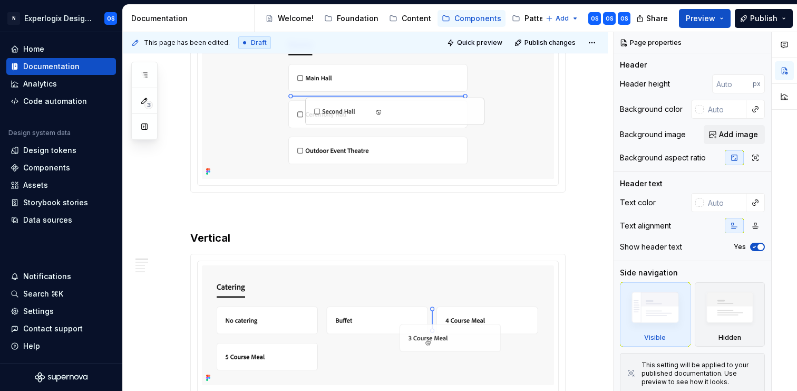
scroll to position [1177, 0]
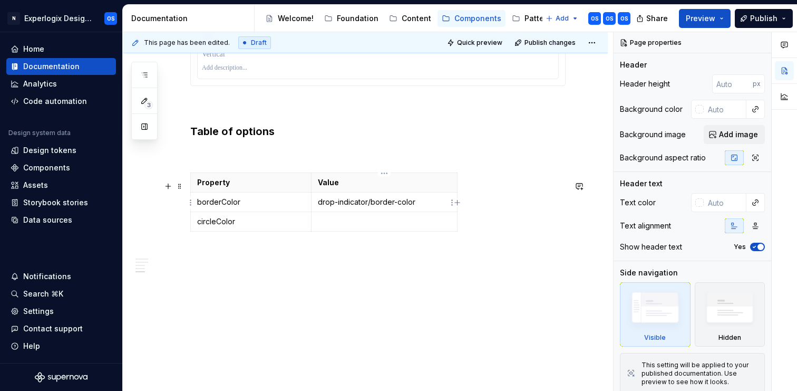
click at [324, 201] on p "drop-indicator/border-color" at bounding box center [384, 202] width 133 height 11
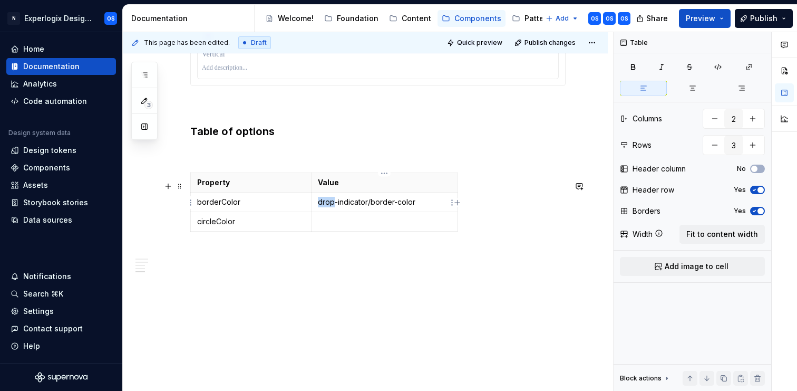
click at [324, 201] on p "drop-indicator/border-color" at bounding box center [384, 202] width 133 height 11
click at [146, 71] on icon "button" at bounding box center [144, 75] width 8 height 8
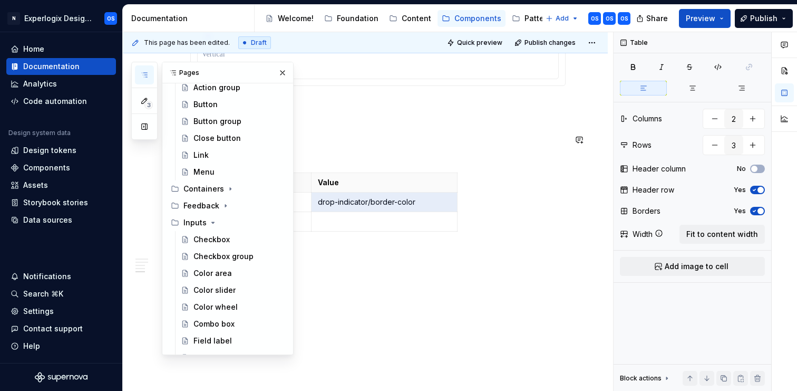
scroll to position [0, 0]
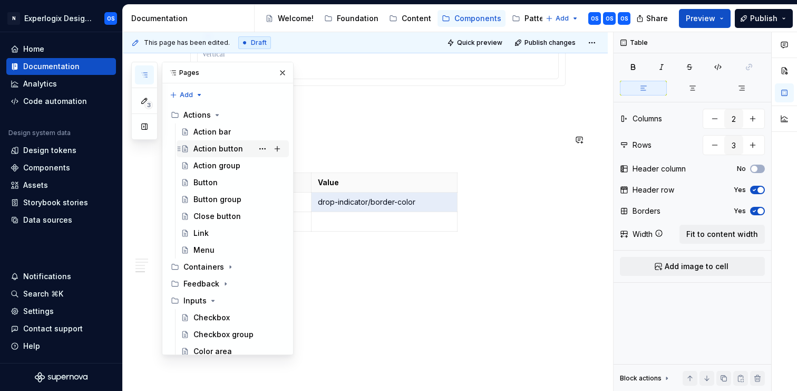
click at [219, 143] on div "Action button" at bounding box center [218, 148] width 50 height 11
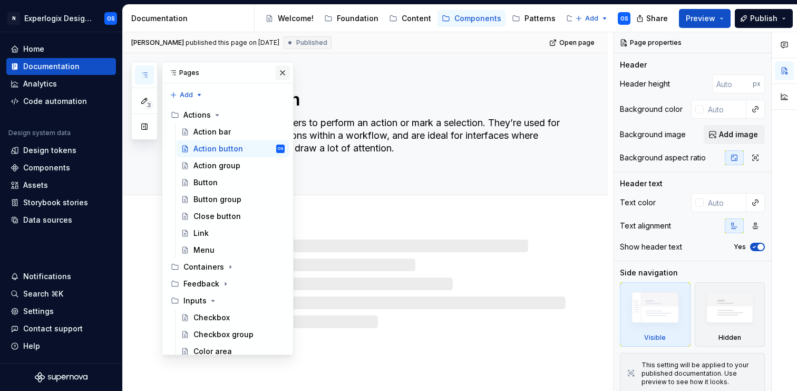
click at [277, 72] on button "button" at bounding box center [282, 72] width 15 height 15
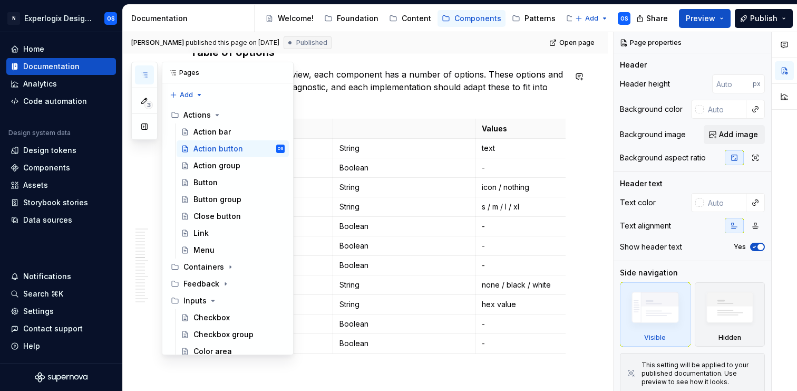
click at [138, 73] on button "button" at bounding box center [144, 74] width 19 height 19
click at [204, 229] on div "Link" at bounding box center [200, 233] width 15 height 11
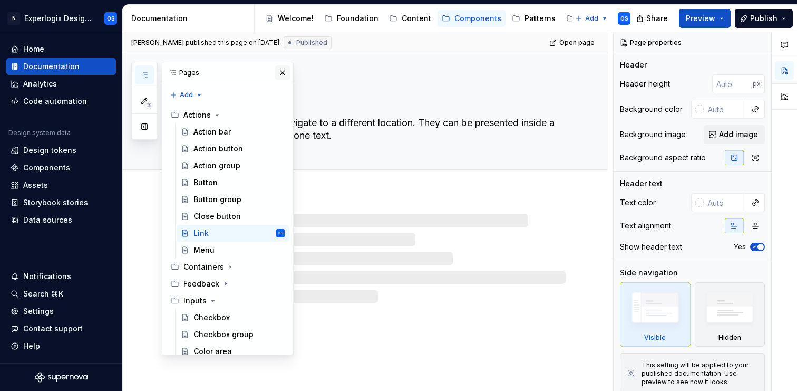
click at [279, 75] on button "button" at bounding box center [282, 72] width 15 height 15
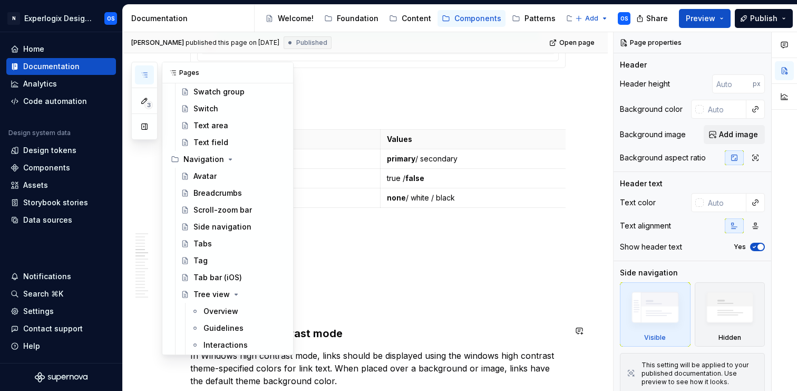
scroll to position [581, 0]
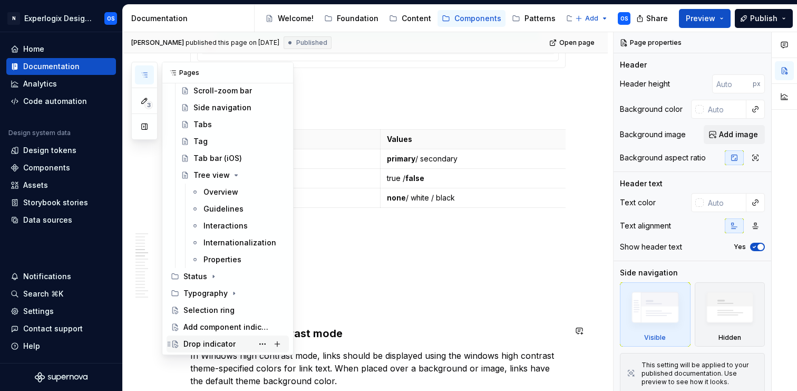
click at [222, 341] on div "Drop indicator" at bounding box center [209, 343] width 52 height 11
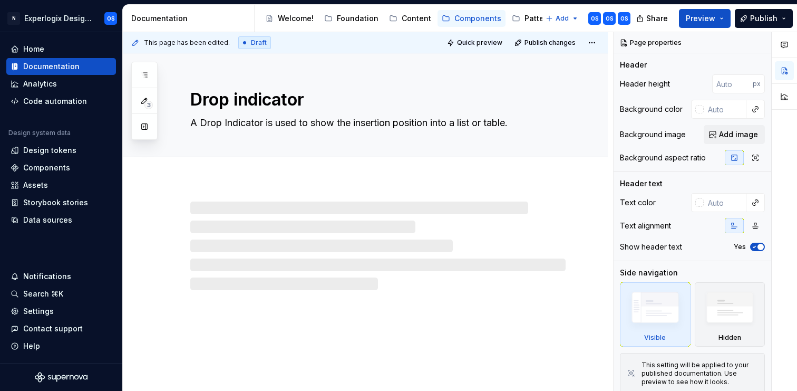
type textarea "*"
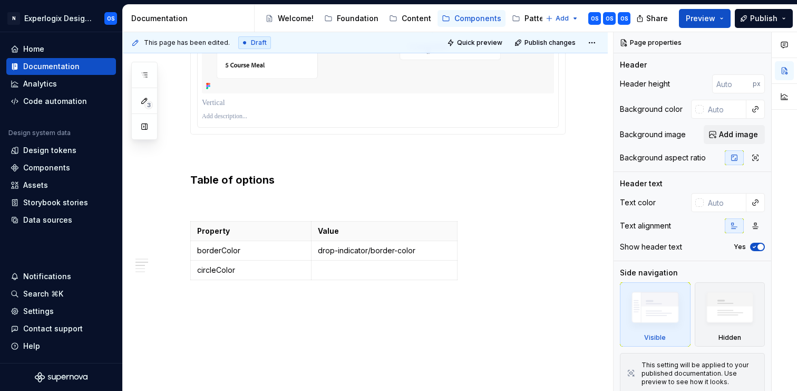
scroll to position [1177, 0]
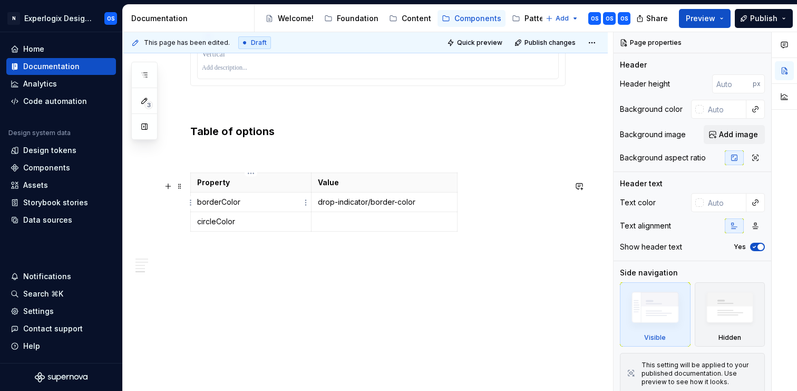
click at [222, 207] on p "borderColor" at bounding box center [251, 202] width 108 height 11
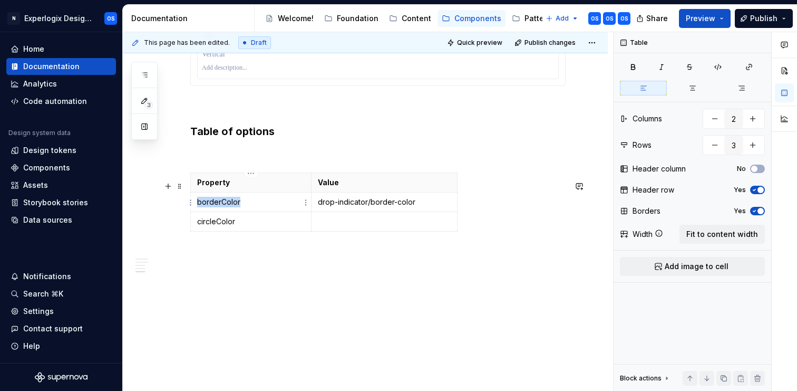
click at [222, 207] on p "borderColor" at bounding box center [251, 202] width 108 height 11
click at [384, 205] on p "drop-indicator/border-color" at bounding box center [384, 202] width 133 height 11
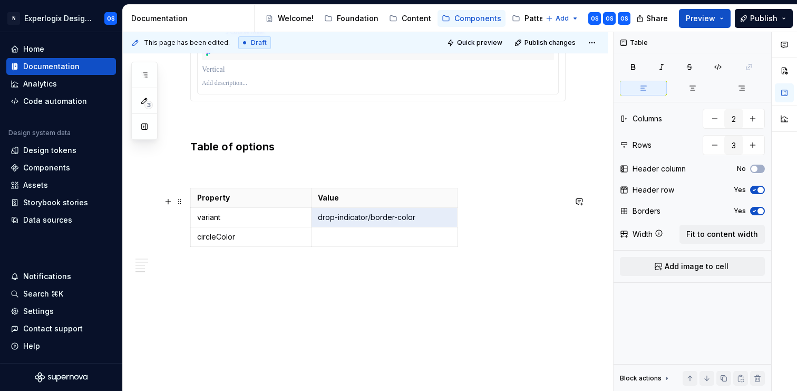
scroll to position [1155, 0]
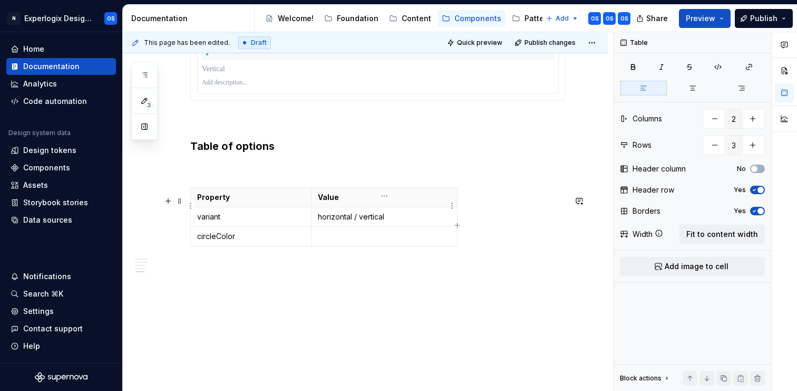
click at [458, 202] on div "Property Value variant horizontal / vertical circleColor" at bounding box center [377, 218] width 375 height 63
click at [458, 229] on div "Property Value variant horizontal / vertical circleColor" at bounding box center [377, 218] width 375 height 63
click at [456, 222] on icon "button" at bounding box center [457, 225] width 8 height 8
type input "3"
click at [474, 202] on html "N Experlogix Design System OS Home Documentation Analytics Code automation Desi…" at bounding box center [398, 195] width 797 height 391
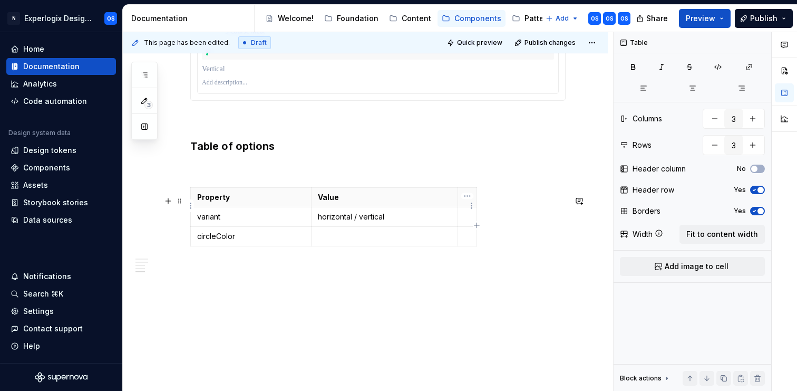
click at [467, 202] on html "N Experlogix Design System OS Home Documentation Analytics Code automation Desi…" at bounding box center [398, 195] width 797 height 391
click at [473, 222] on p at bounding box center [478, 216] width 28 height 11
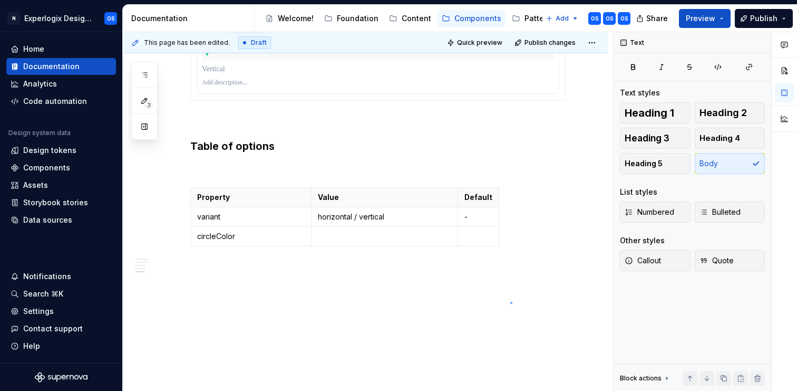
click at [511, 302] on div "This page has been edited. Draft Quick preview Publish changes Drop indicator A…" at bounding box center [368, 211] width 490 height 359
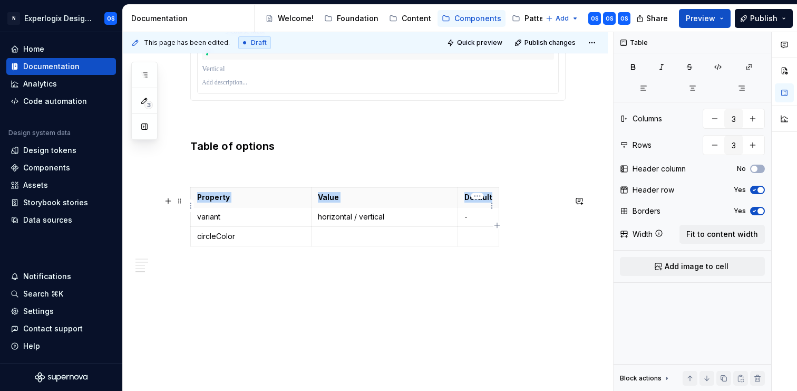
drag, startPoint x: 497, startPoint y: 214, endPoint x: 502, endPoint y: 212, distance: 5.9
click at [503, 213] on div "Property Value Default variant horizontal / vertical - circleColor" at bounding box center [377, 218] width 375 height 63
click at [512, 276] on p at bounding box center [377, 269] width 375 height 13
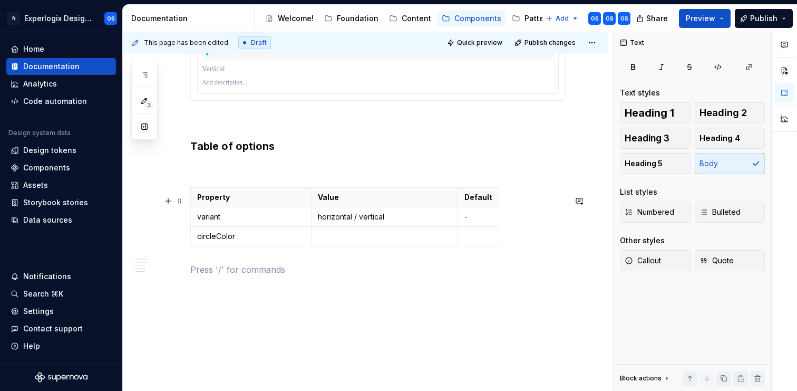
click at [498, 198] on div "Property Value Default variant horizontal / vertical - circleColor" at bounding box center [377, 218] width 375 height 63
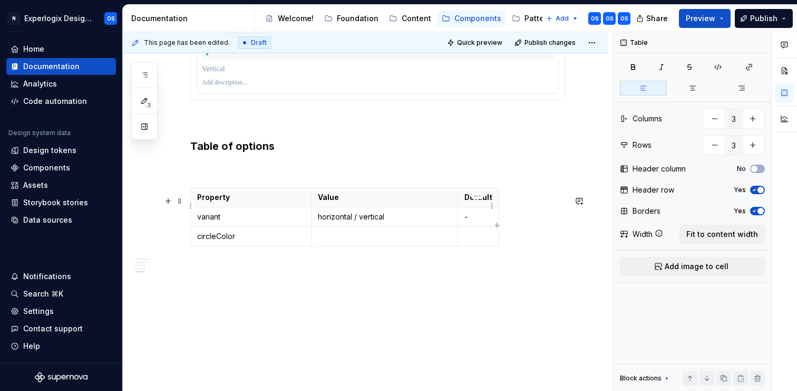
click at [488, 202] on p "Default" at bounding box center [478, 197] width 28 height 11
drag, startPoint x: 497, startPoint y: 207, endPoint x: 555, endPoint y: 206, distance: 58.5
click at [191, 245] on html "N Experlogix Design System OS Home Documentation Analytics Code automation Desi…" at bounding box center [398, 195] width 797 height 391
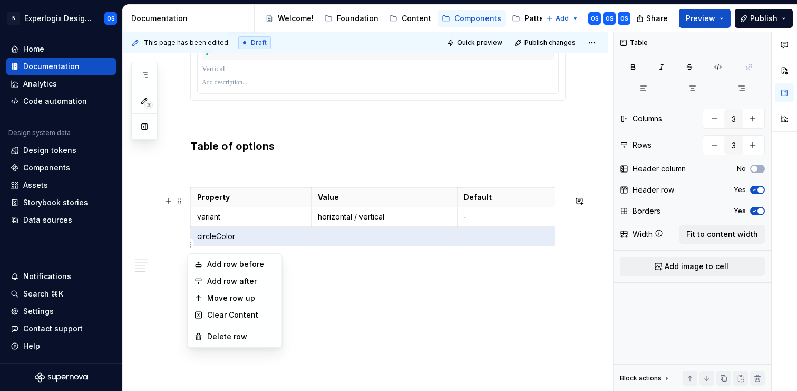
click at [311, 284] on html "N Experlogix Design System OS Home Documentation Analytics Code automation Desi…" at bounding box center [398, 195] width 797 height 391
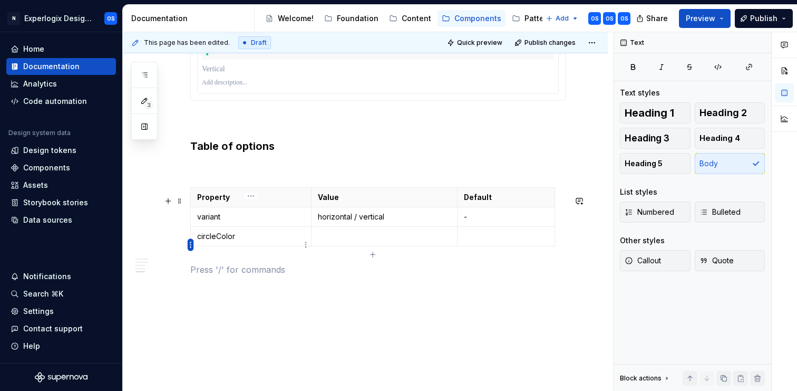
click at [189, 239] on html "N Experlogix Design System OS Home Documentation Analytics Code automation Desi…" at bounding box center [398, 195] width 797 height 391
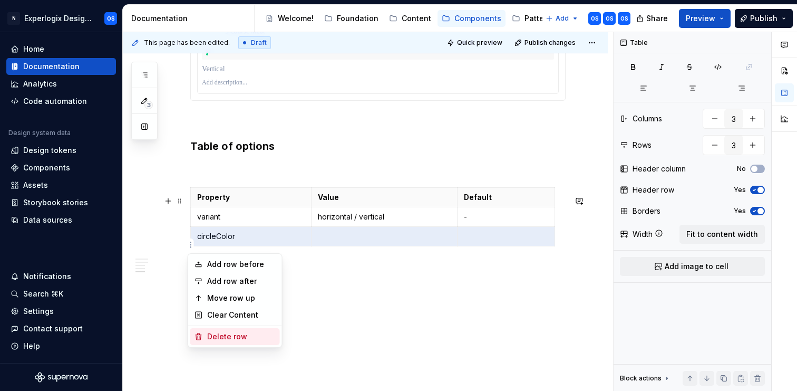
click at [221, 335] on div "Delete row" at bounding box center [241, 336] width 69 height 11
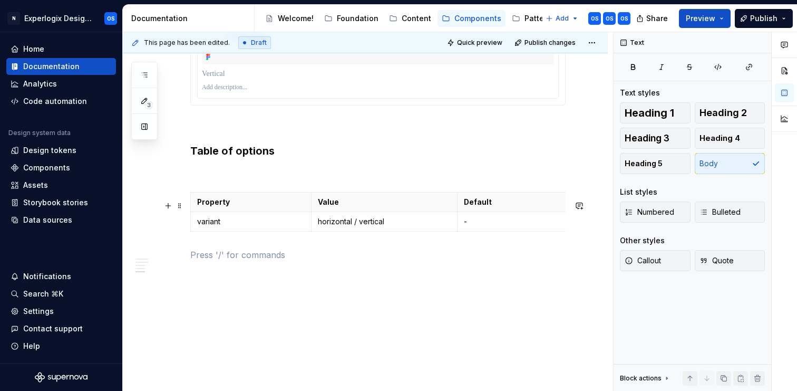
drag, startPoint x: 554, startPoint y: 205, endPoint x: 571, endPoint y: 205, distance: 16.9
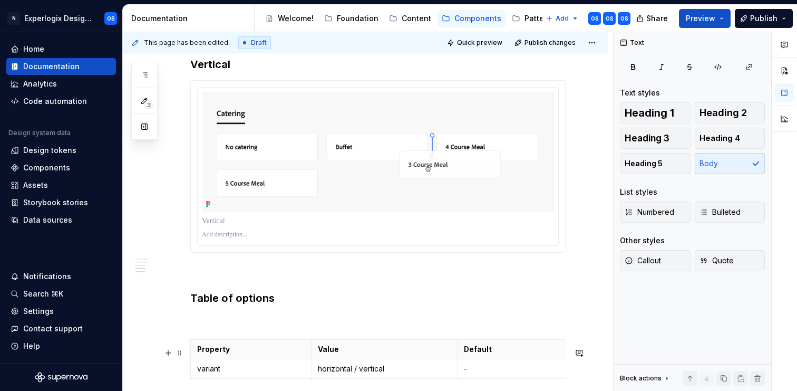
scroll to position [953, 0]
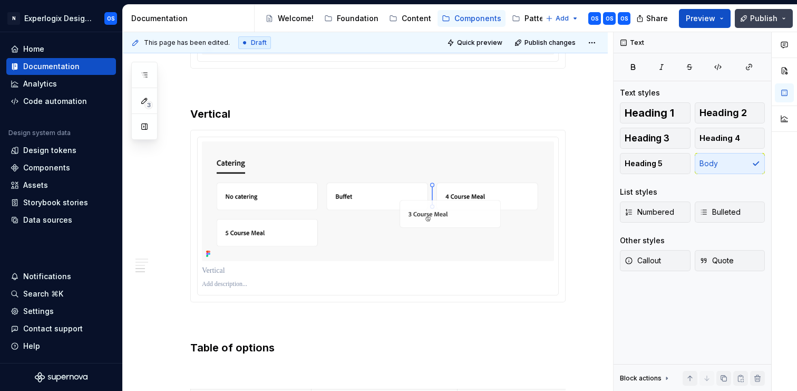
click at [753, 19] on span "Publish" at bounding box center [763, 18] width 27 height 11
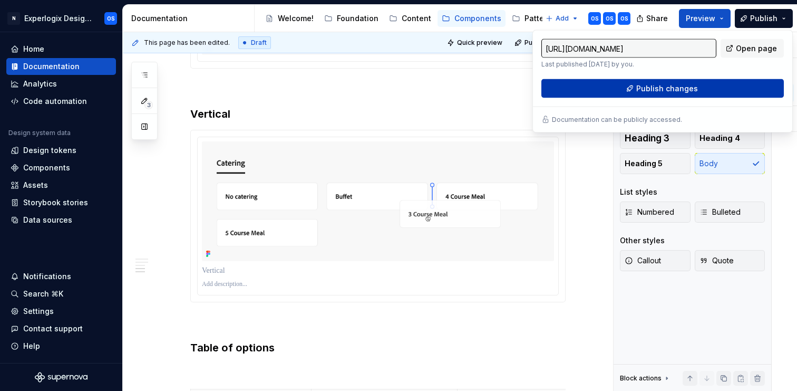
click at [662, 93] on span "Publish changes" at bounding box center [667, 88] width 62 height 11
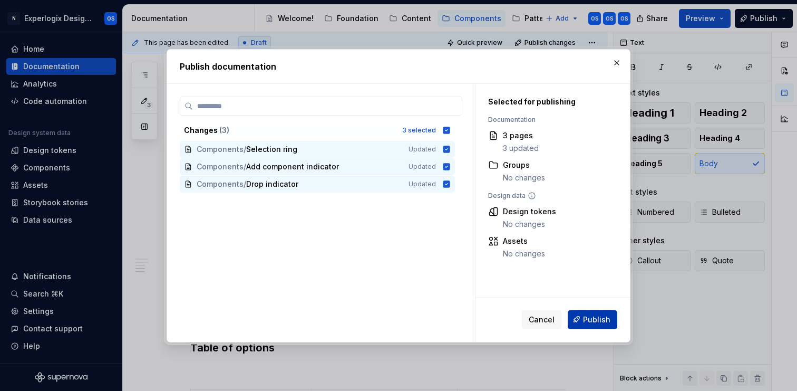
click at [596, 318] on span "Publish" at bounding box center [596, 319] width 27 height 11
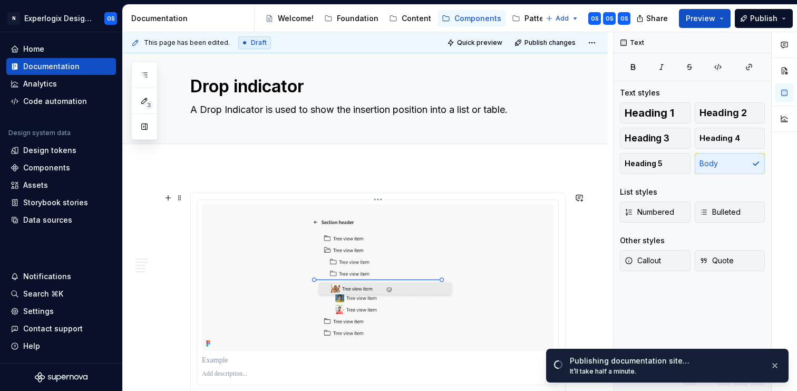
scroll to position [0, 0]
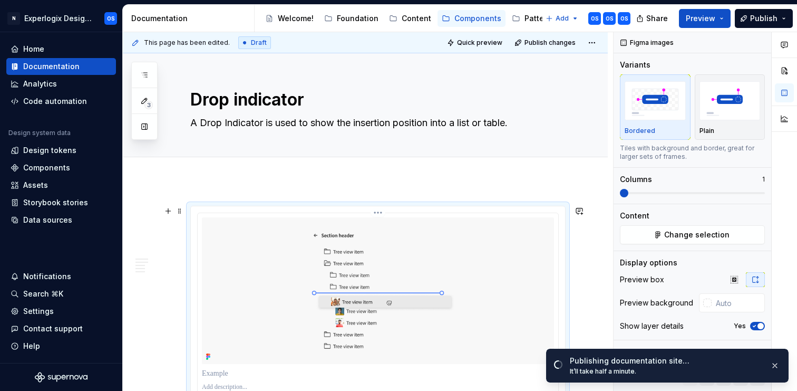
click at [421, 286] on img at bounding box center [378, 290] width 352 height 147
click at [716, 110] on img "button" at bounding box center [730, 100] width 61 height 38
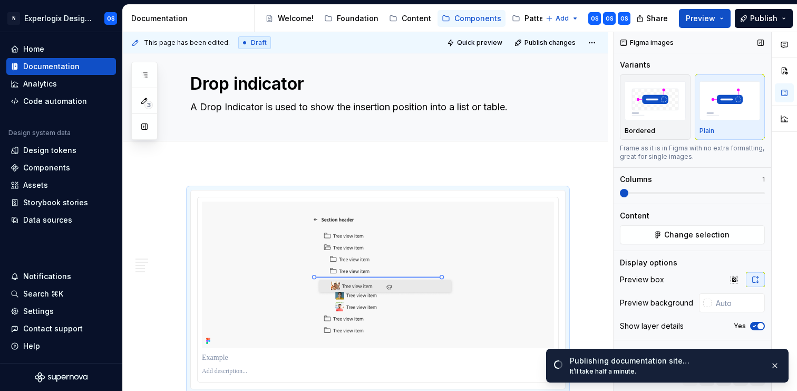
click at [754, 326] on icon "button" at bounding box center [754, 326] width 8 height 6
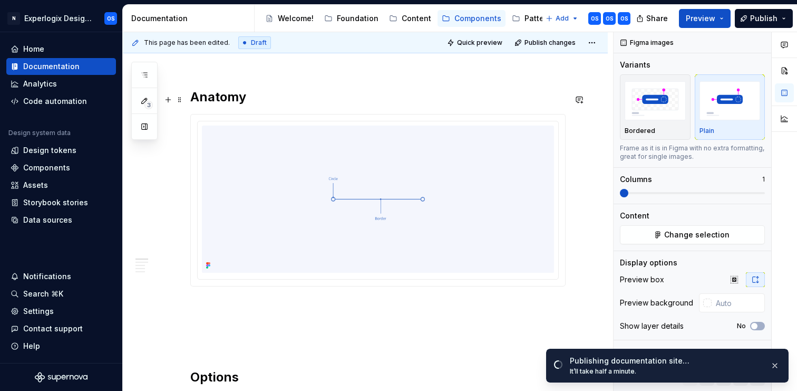
scroll to position [489, 0]
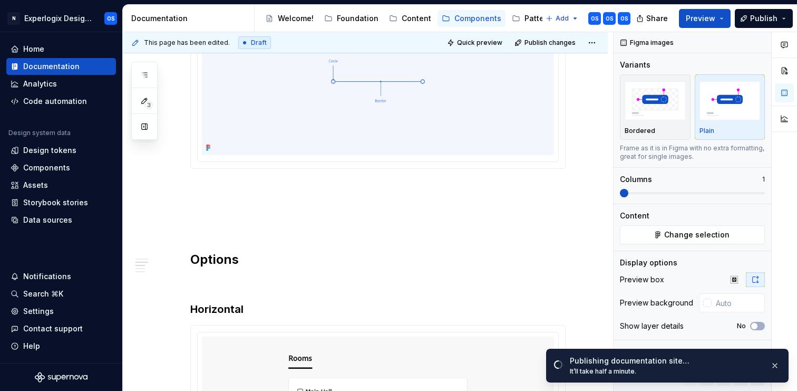
click at [386, 94] on img at bounding box center [378, 81] width 352 height 147
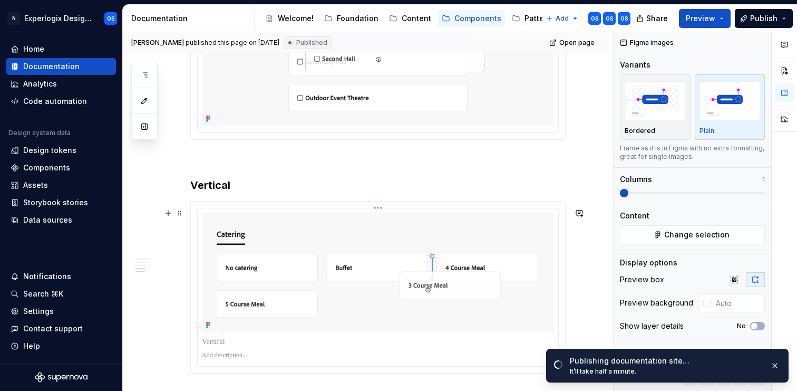
scroll to position [1004, 0]
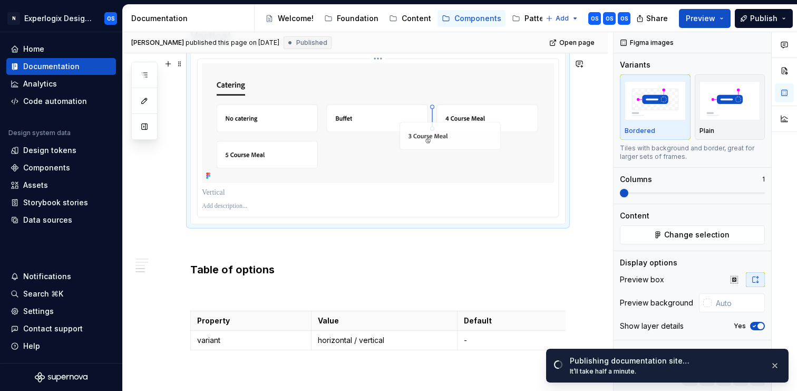
click at [366, 162] on img at bounding box center [378, 123] width 352 height 120
click at [737, 110] on img "button" at bounding box center [730, 100] width 61 height 38
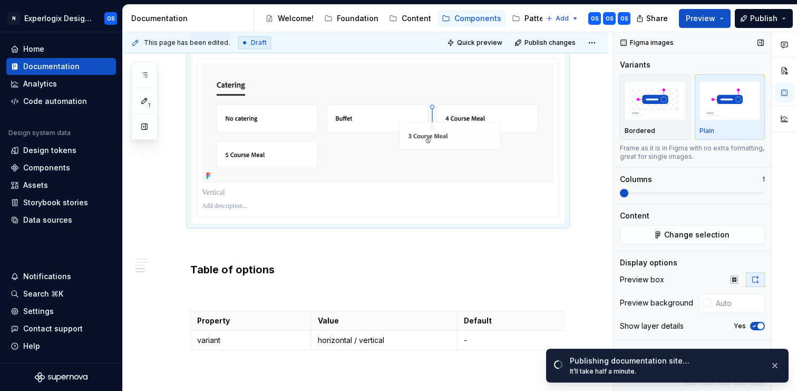
click at [755, 326] on icon "button" at bounding box center [754, 326] width 8 height 6
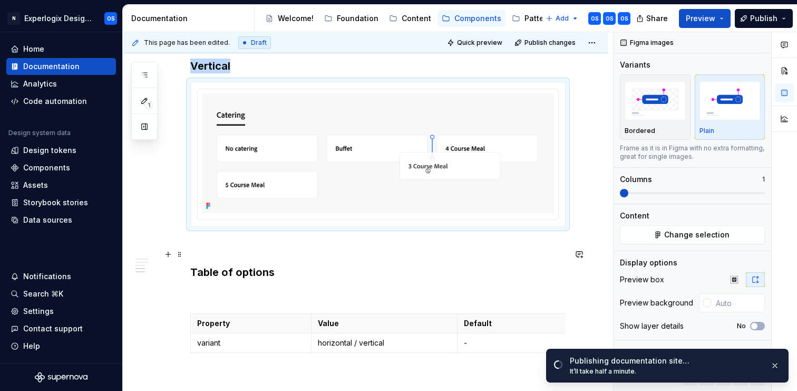
scroll to position [480, 0]
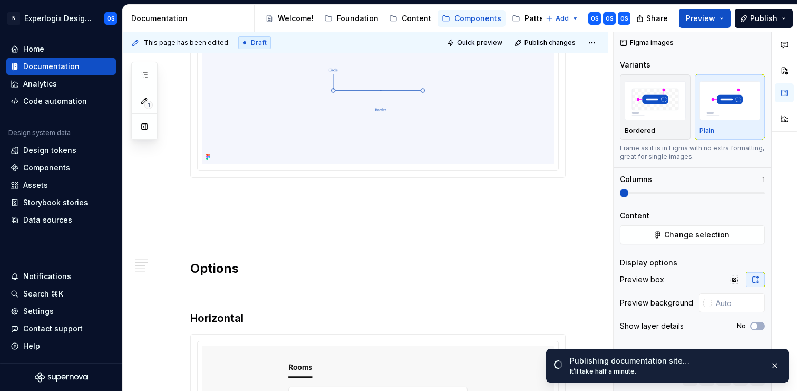
click at [457, 147] on img at bounding box center [378, 90] width 352 height 147
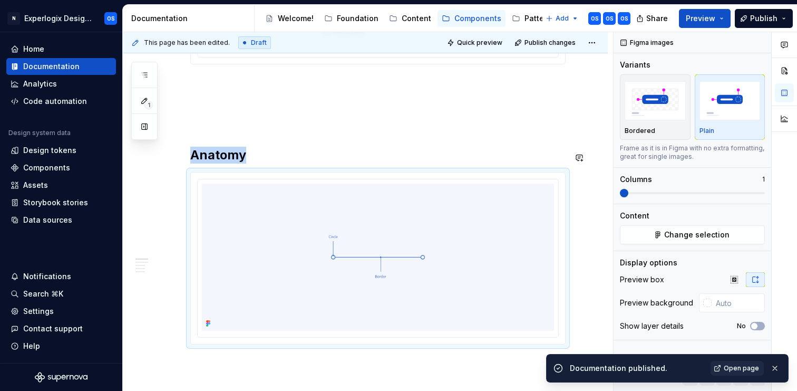
scroll to position [225, 0]
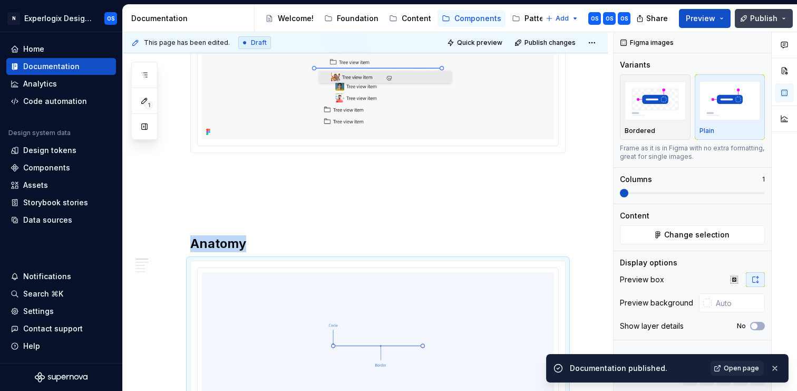
click at [774, 23] on button "Publish" at bounding box center [764, 18] width 58 height 19
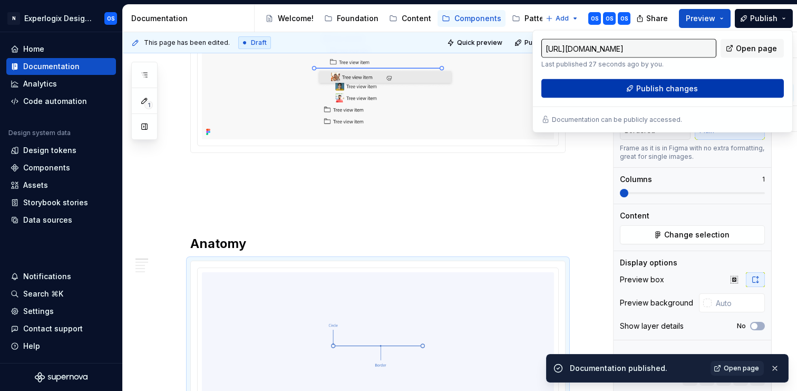
click at [692, 87] on span "Publish changes" at bounding box center [667, 88] width 62 height 11
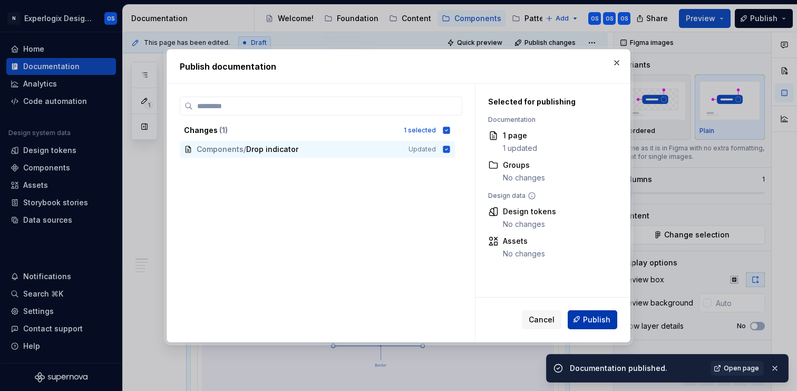
click at [584, 314] on button "Publish" at bounding box center [593, 318] width 50 height 19
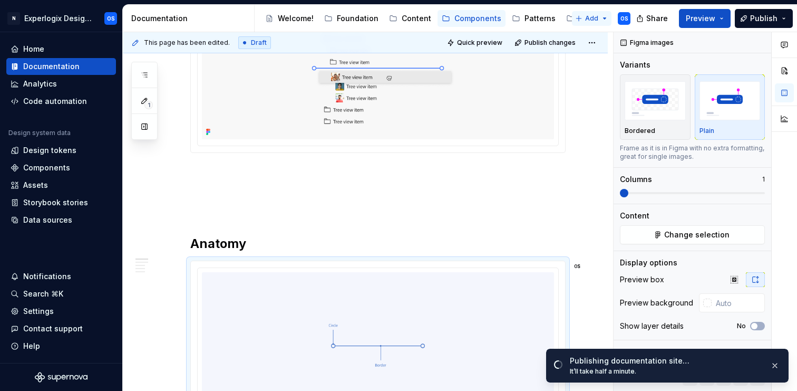
type textarea "*"
